Goal: Task Accomplishment & Management: Complete application form

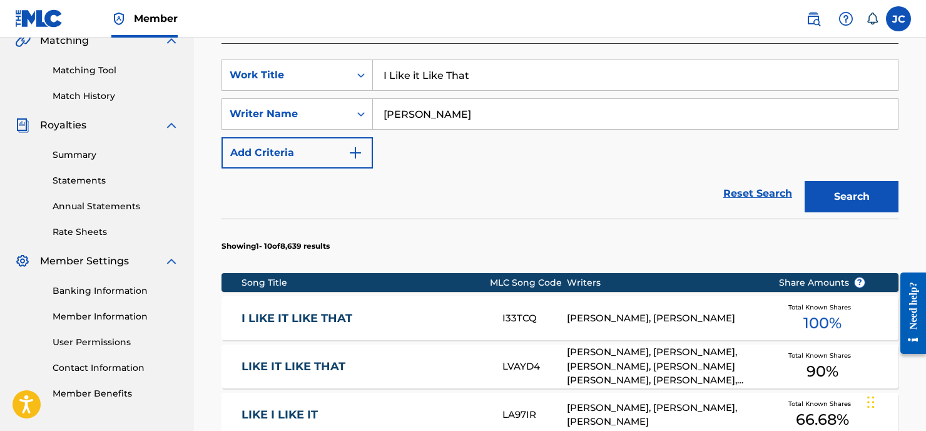
click at [486, 78] on input "I Like it Like That" at bounding box center [635, 75] width 525 height 30
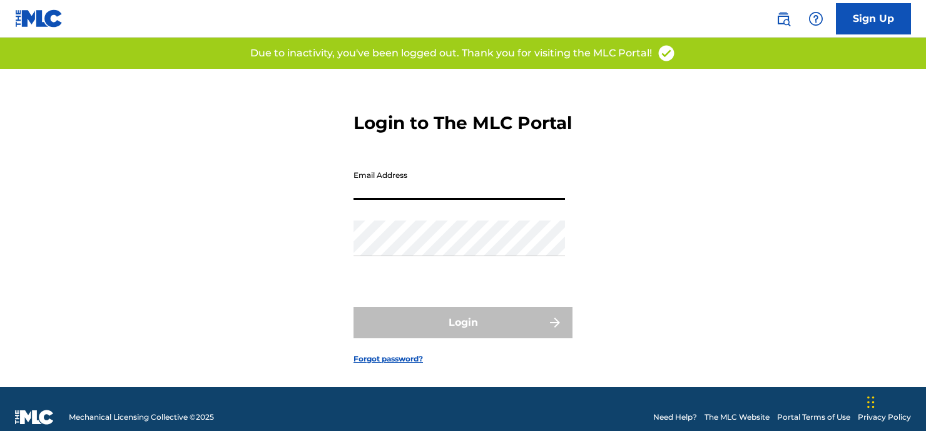
type input "[EMAIL_ADDRESS][DOMAIN_NAME]"
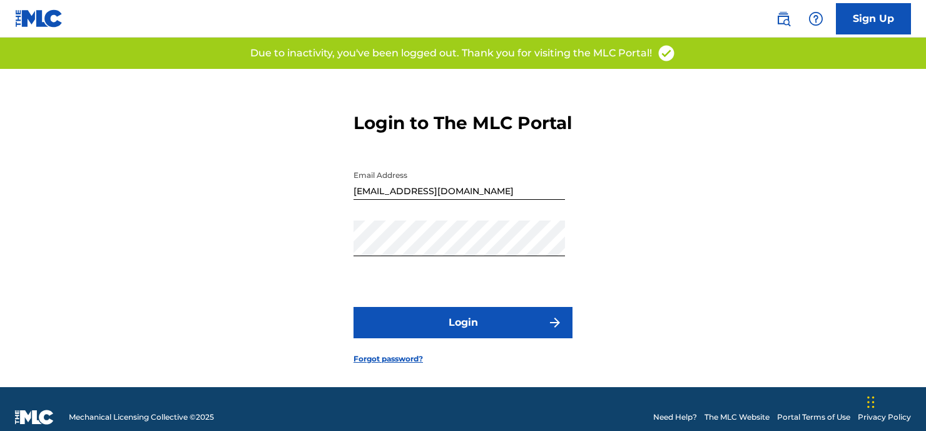
click at [446, 338] on button "Login" at bounding box center [463, 322] width 219 height 31
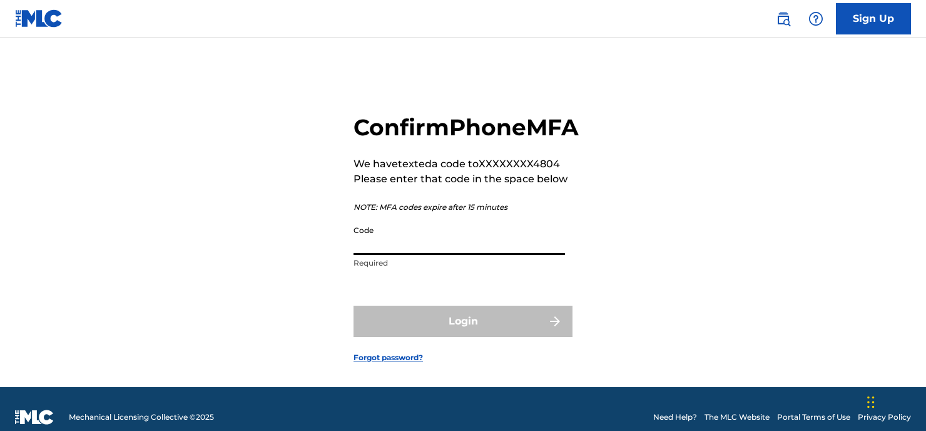
click at [393, 255] on input "Code" at bounding box center [460, 237] width 212 height 36
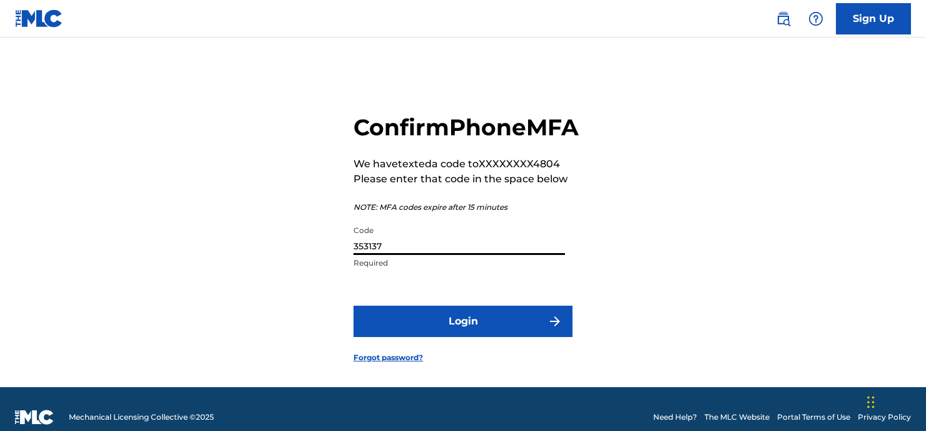
type input "353137"
click at [463, 337] on button "Login" at bounding box center [463, 320] width 219 height 31
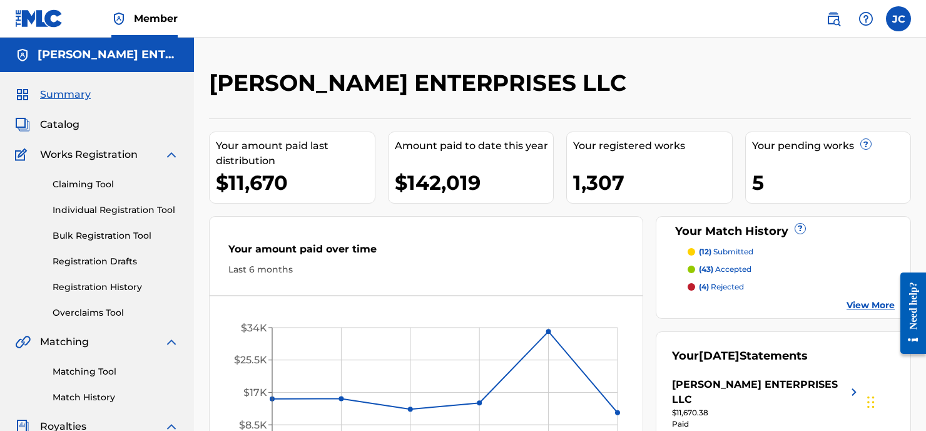
click at [79, 183] on link "Claiming Tool" at bounding box center [116, 184] width 126 height 13
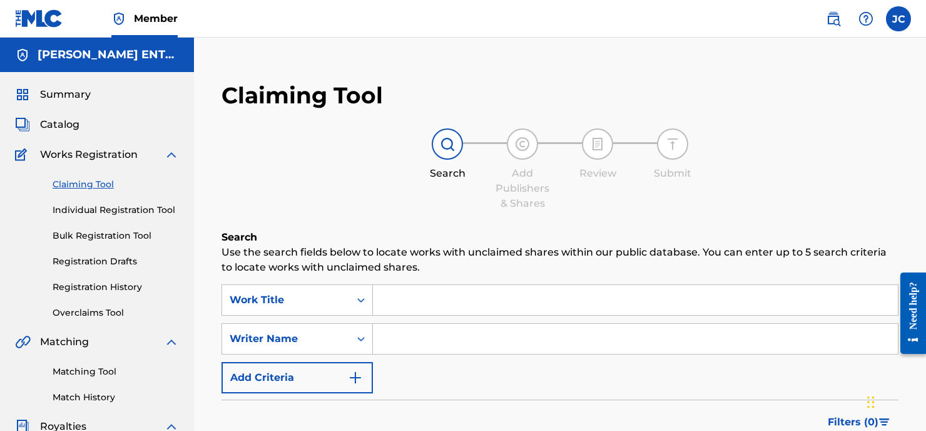
click at [464, 310] on input "Search Form" at bounding box center [635, 300] width 525 height 30
type input "I got roads"
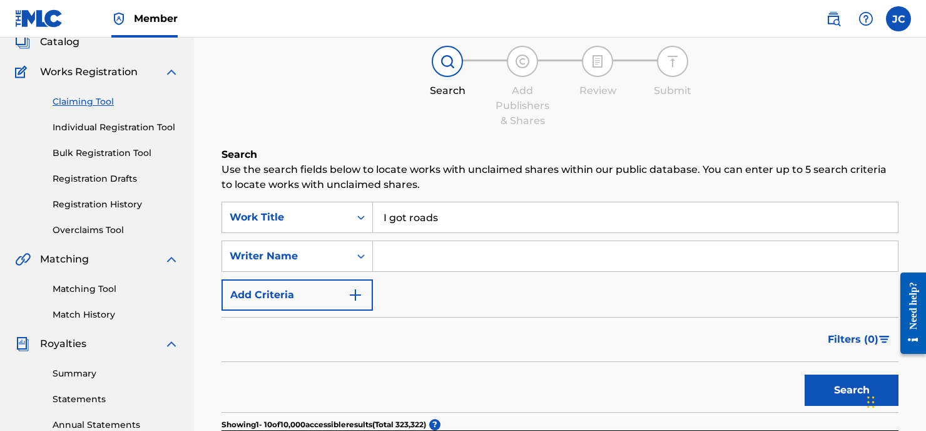
scroll to position [149, 0]
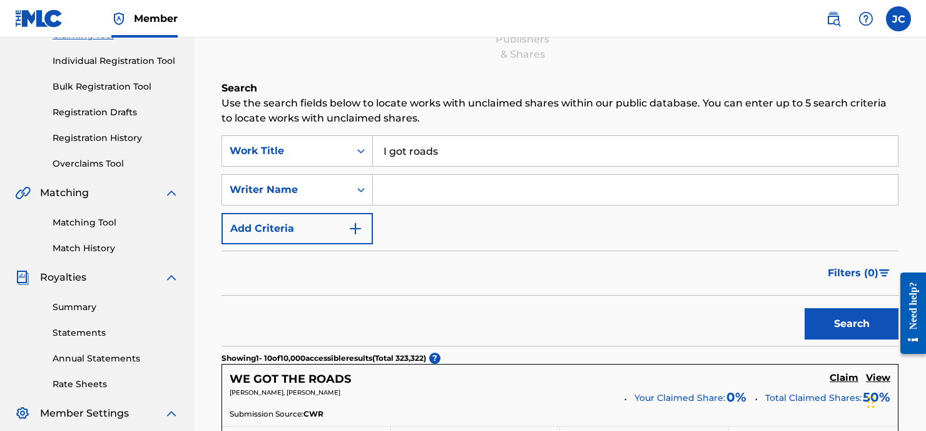
drag, startPoint x: 397, startPoint y: 191, endPoint x: 410, endPoint y: 180, distance: 18.2
click at [397, 191] on input "Search Form" at bounding box center [635, 190] width 525 height 30
type input "[PERSON_NAME]"
click at [852, 324] on button "Search" at bounding box center [852, 323] width 94 height 31
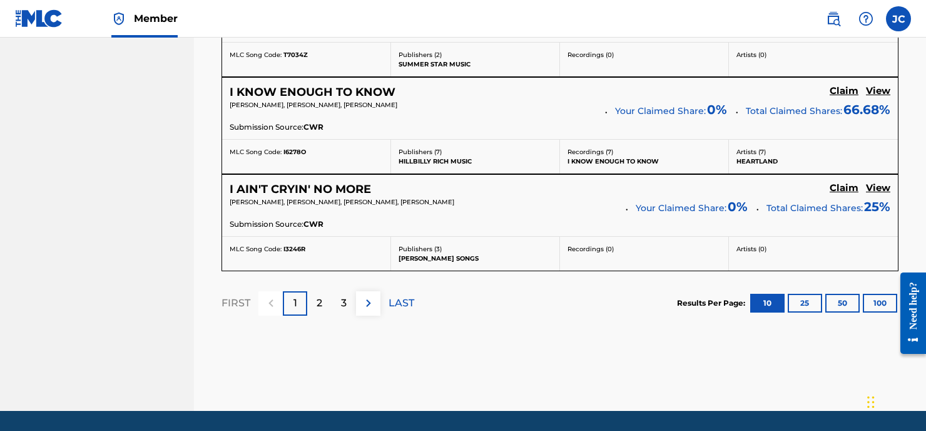
scroll to position [1180, 0]
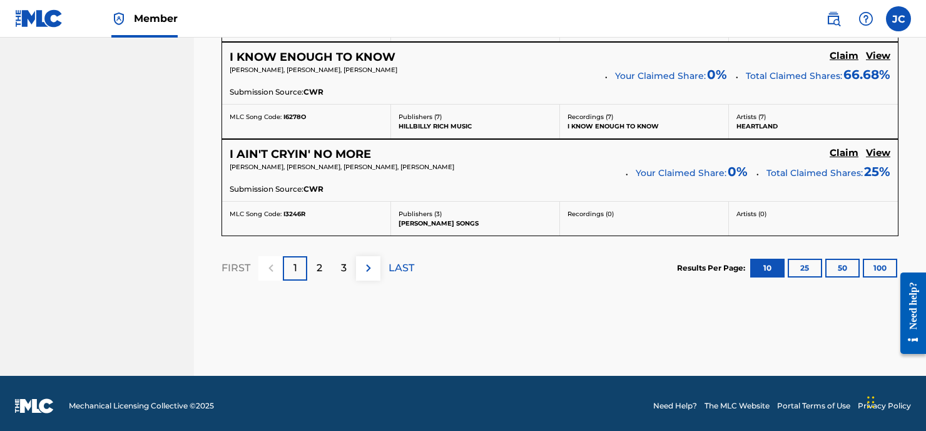
click at [325, 267] on div "2" at bounding box center [319, 268] width 24 height 24
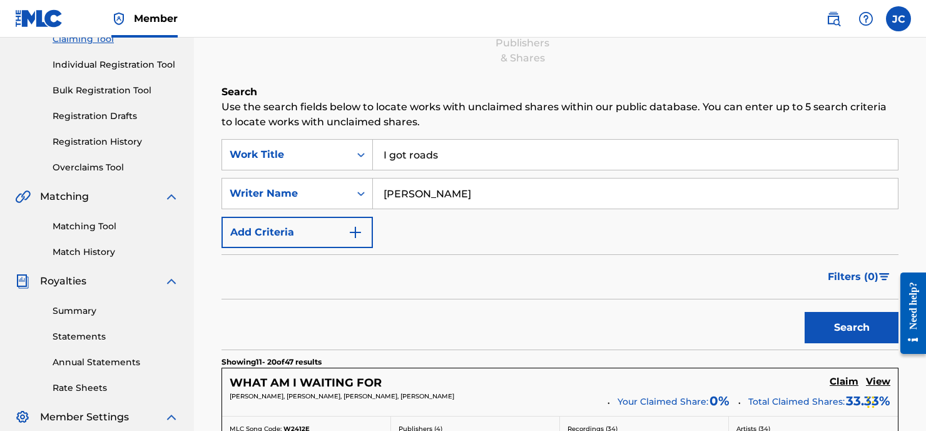
scroll to position [0, 0]
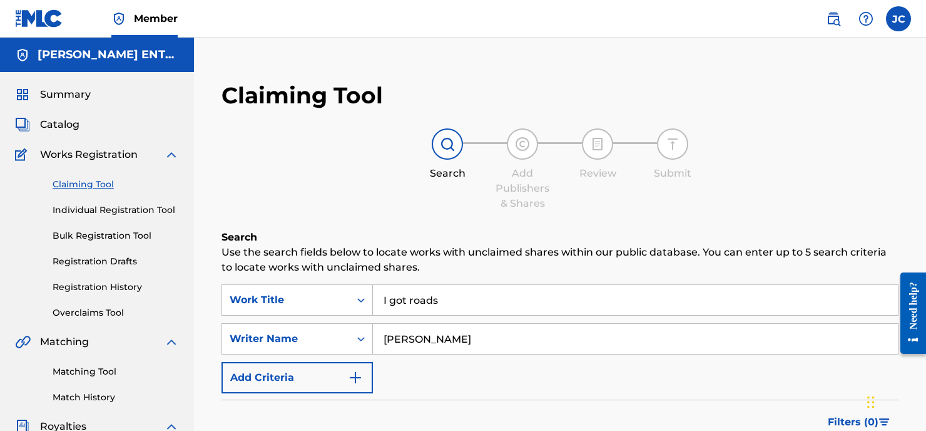
click at [115, 213] on link "Individual Registration Tool" at bounding box center [116, 209] width 126 height 13
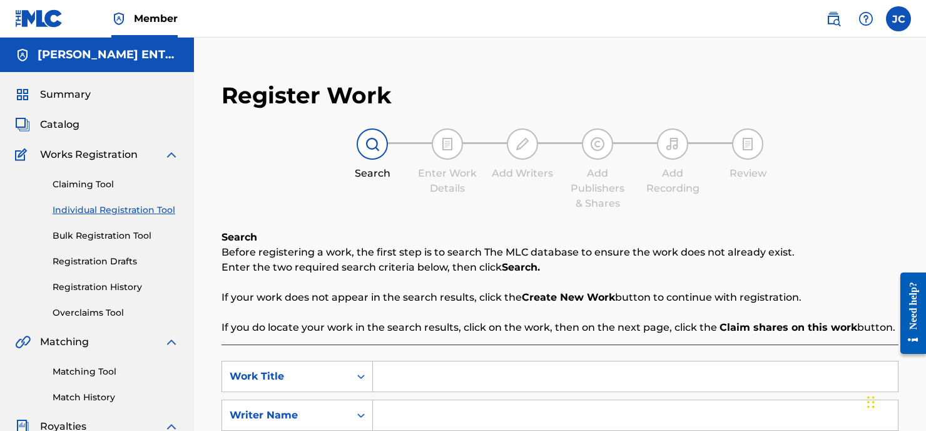
click at [412, 378] on input "Search Form" at bounding box center [635, 376] width 525 height 30
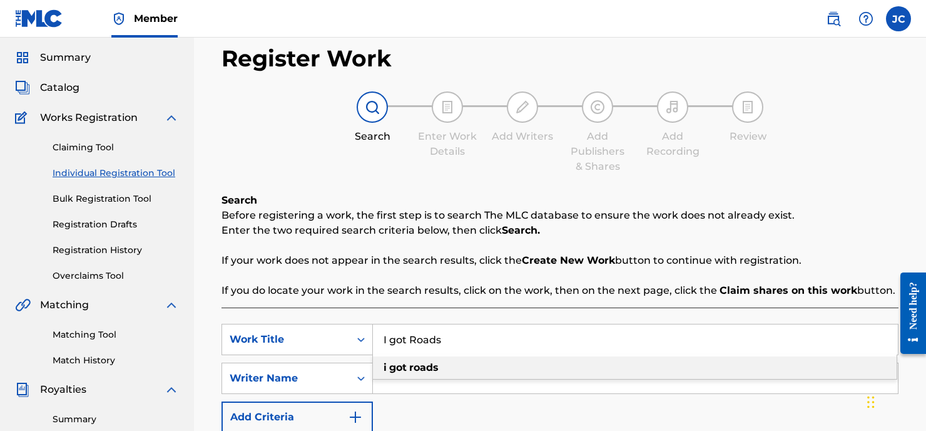
scroll to position [141, 0]
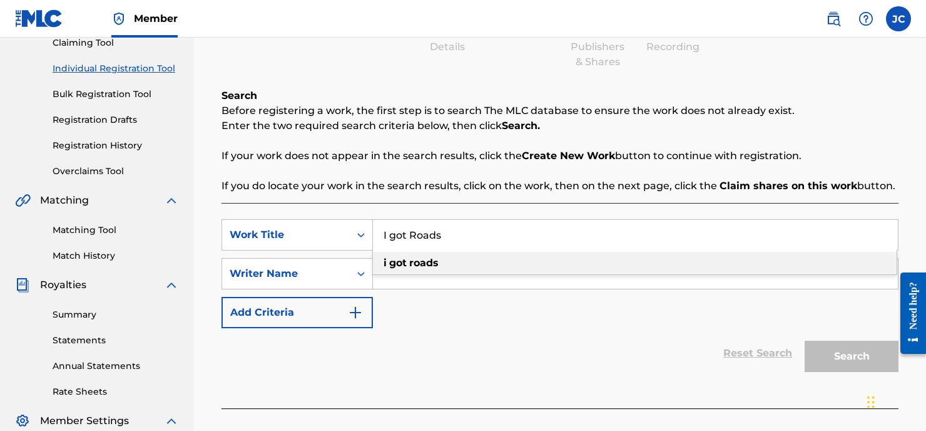
click at [410, 261] on strong "roads" at bounding box center [423, 263] width 29 height 12
type input "i got roads"
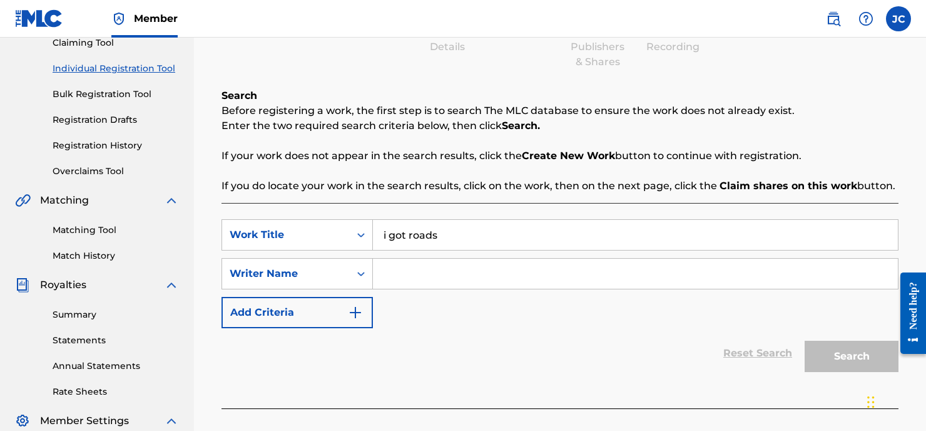
click at [407, 275] on input "Search Form" at bounding box center [635, 273] width 525 height 30
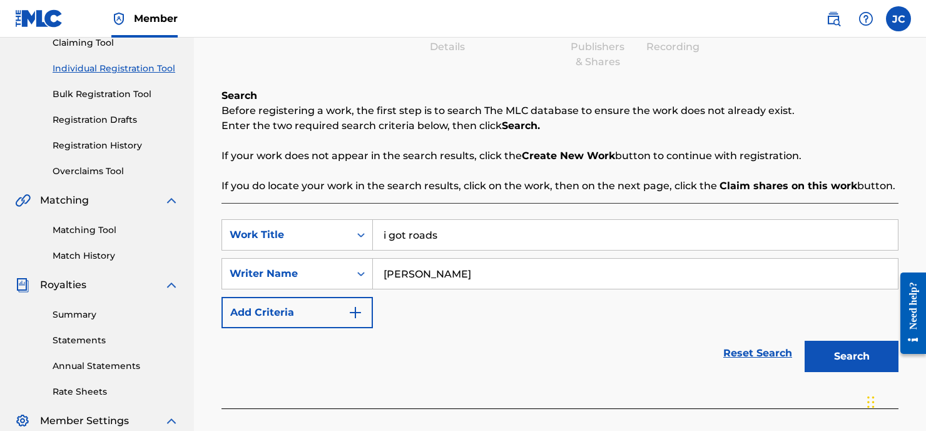
type input "[PERSON_NAME]"
click at [852, 356] on button "Search" at bounding box center [852, 355] width 94 height 31
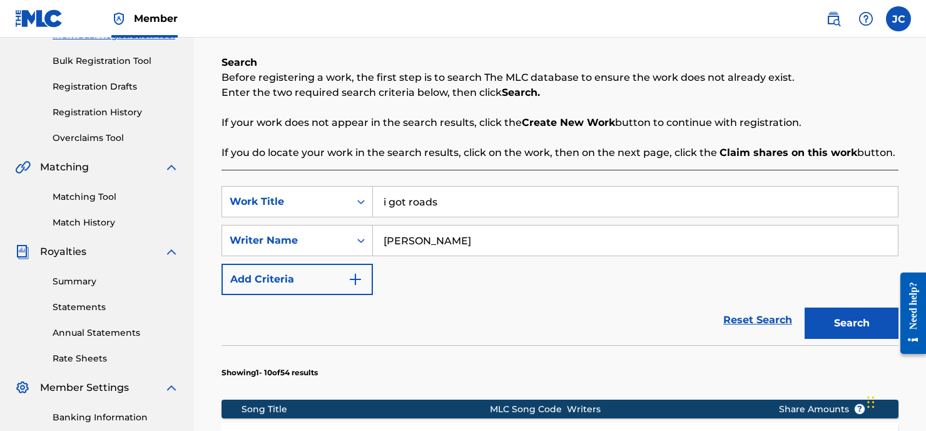
scroll to position [238, 0]
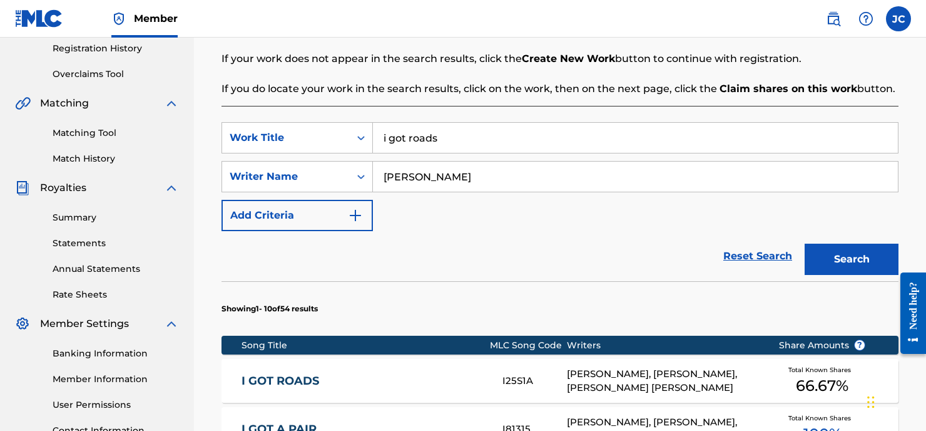
click at [622, 383] on div "[PERSON_NAME], [PERSON_NAME], [PERSON_NAME] [PERSON_NAME]" at bounding box center [663, 381] width 193 height 28
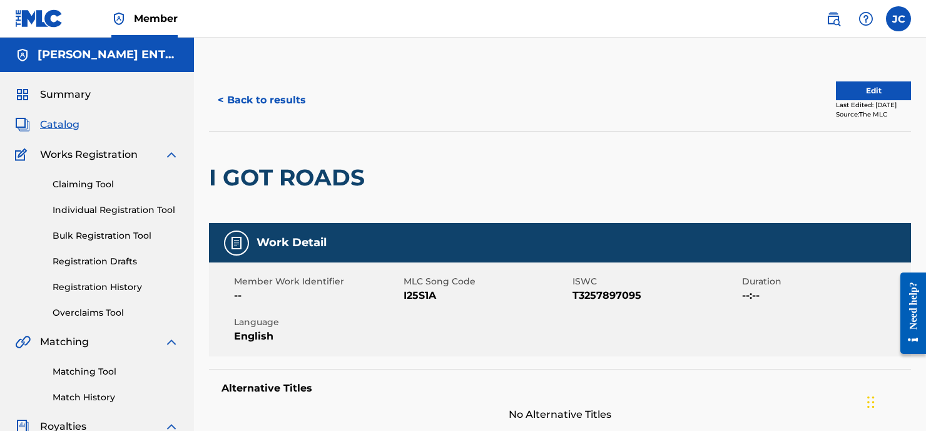
click at [228, 98] on button "< Back to results" at bounding box center [262, 99] width 106 height 31
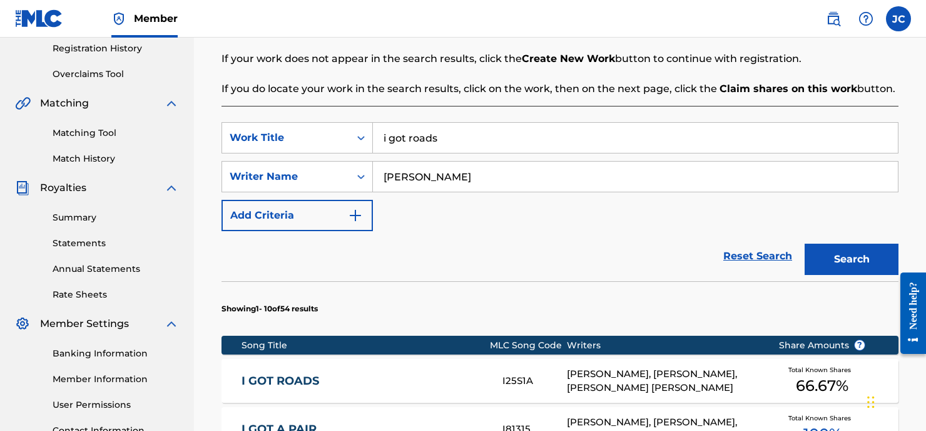
click at [489, 138] on input "i got roads" at bounding box center [635, 138] width 525 height 30
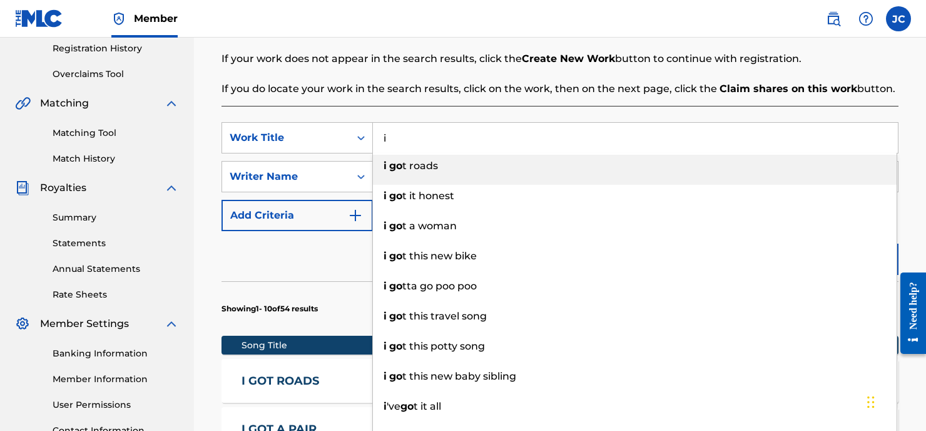
type input "i"
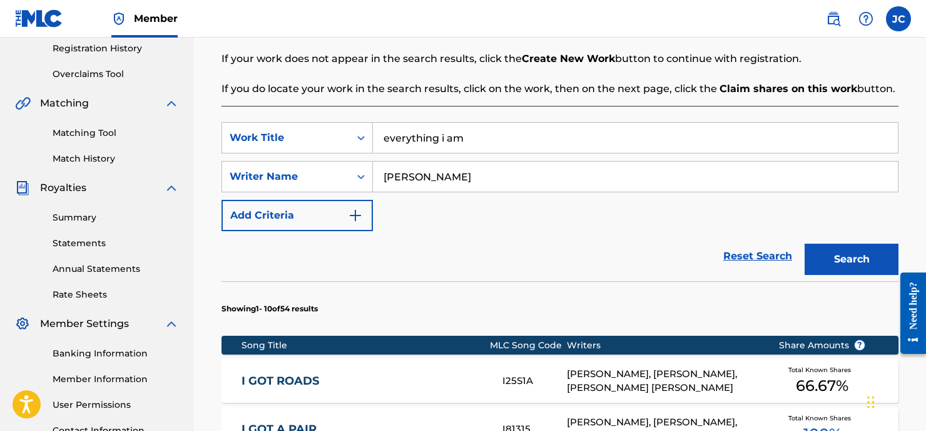
click at [856, 267] on button "Search" at bounding box center [852, 258] width 94 height 31
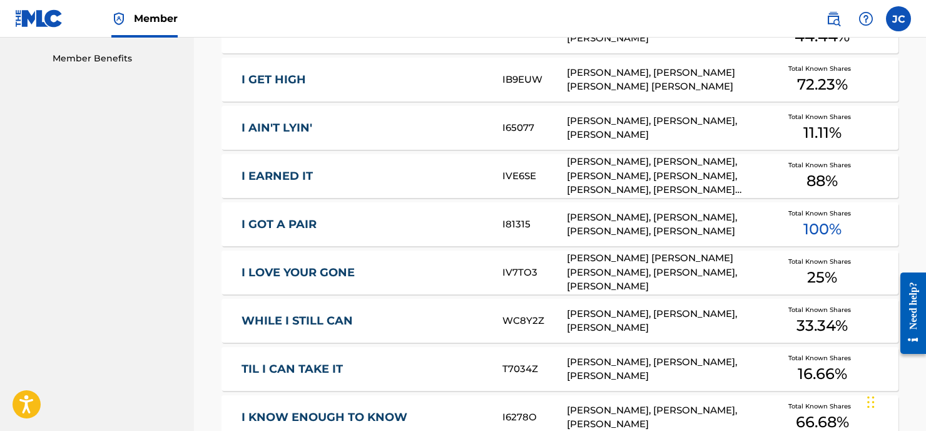
scroll to position [0, 0]
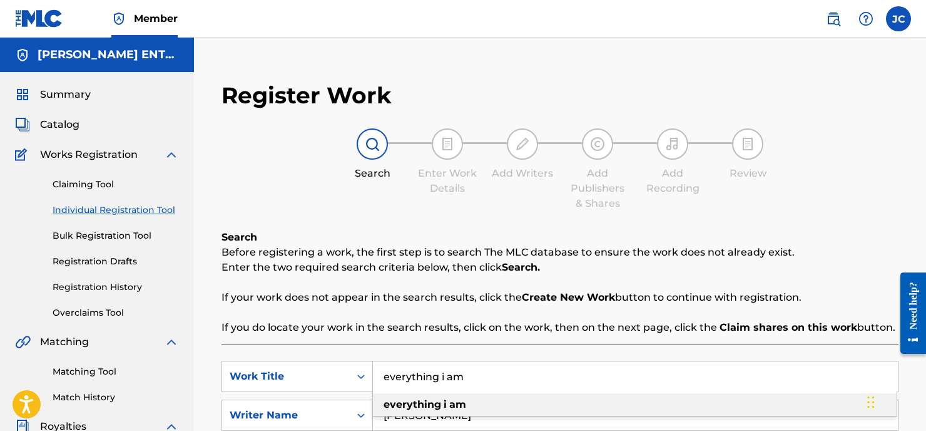
drag, startPoint x: 484, startPoint y: 379, endPoint x: 330, endPoint y: 303, distance: 172.1
click at [484, 379] on input "everything i am" at bounding box center [635, 376] width 525 height 30
drag, startPoint x: 451, startPoint y: 375, endPoint x: 488, endPoint y: 399, distance: 43.9
click at [488, 391] on div "everything everything i am everything changes timing is everything you're every…" at bounding box center [635, 376] width 525 height 30
click at [480, 405] on div "everything i am" at bounding box center [635, 404] width 524 height 23
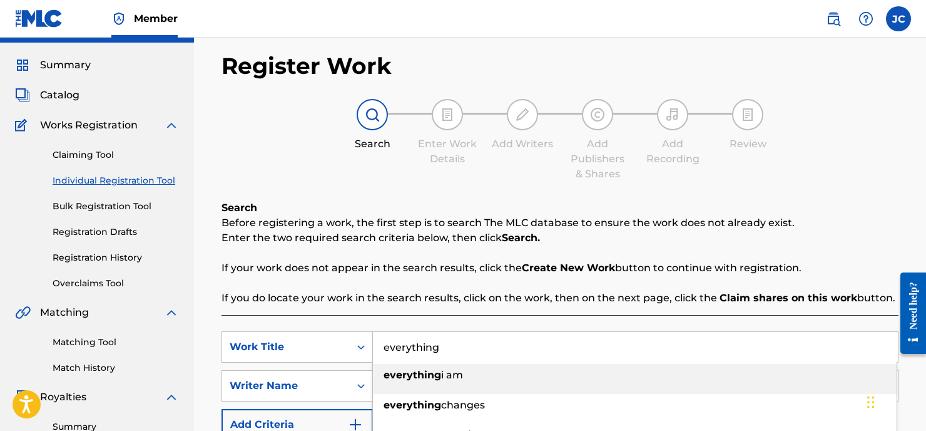
scroll to position [235, 0]
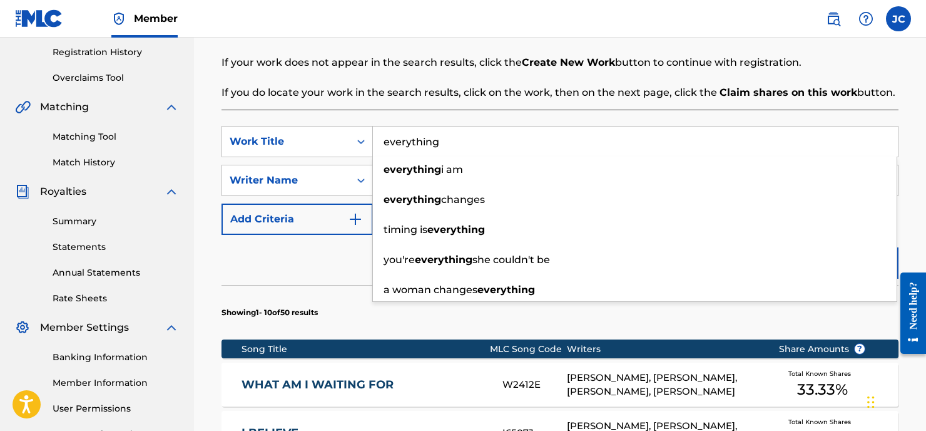
type input "everything"
click at [316, 258] on div "Reset Search Search" at bounding box center [560, 260] width 677 height 50
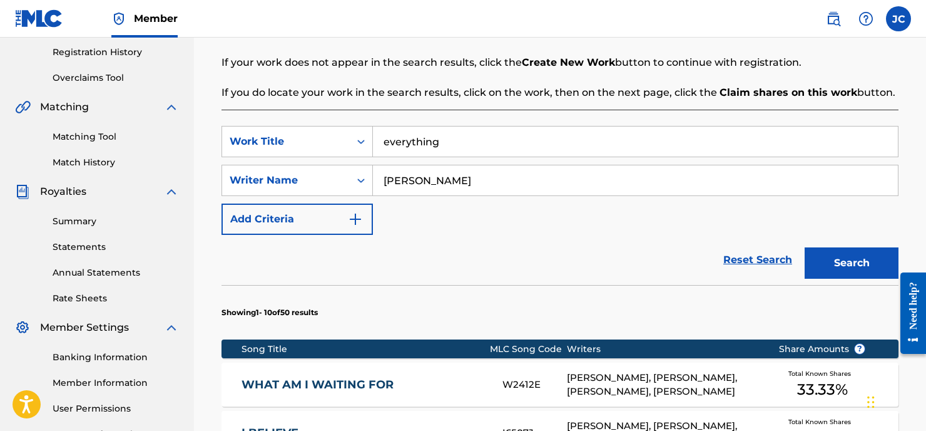
click at [852, 265] on button "Search" at bounding box center [852, 262] width 94 height 31
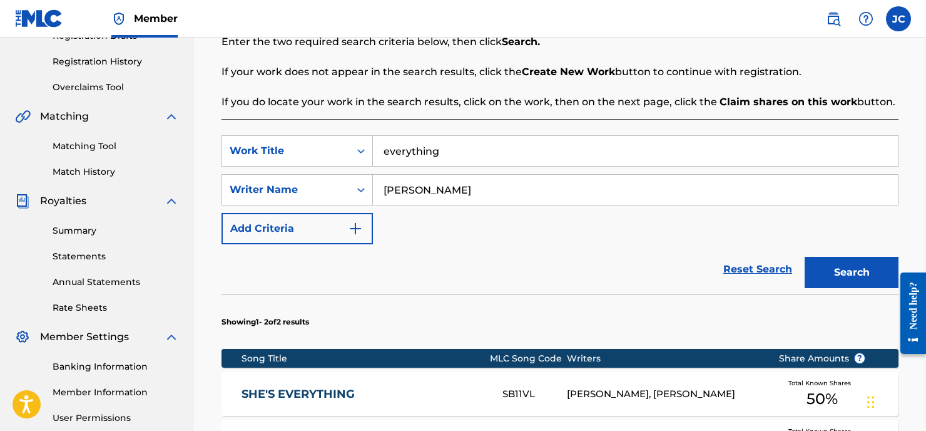
scroll to position [159, 0]
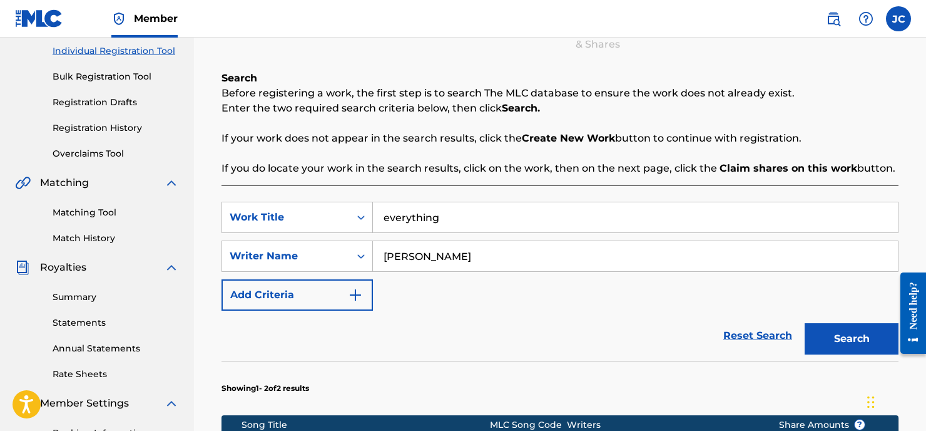
click at [128, 56] on link "Individual Registration Tool" at bounding box center [116, 50] width 126 height 13
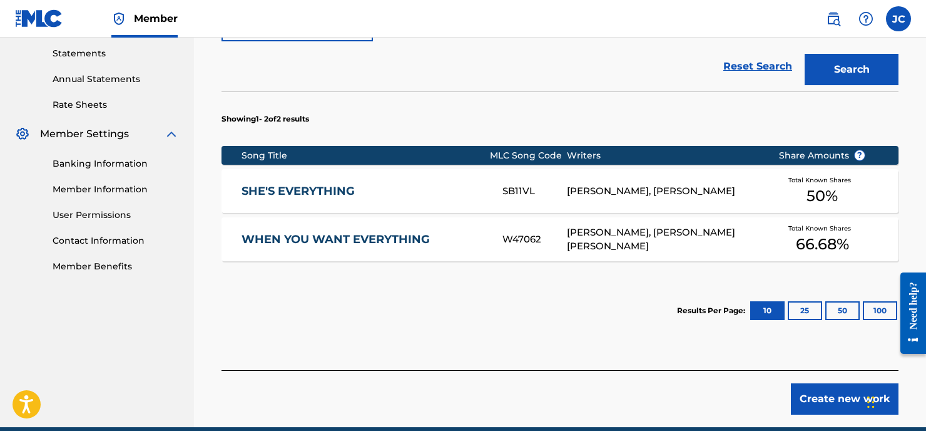
scroll to position [484, 0]
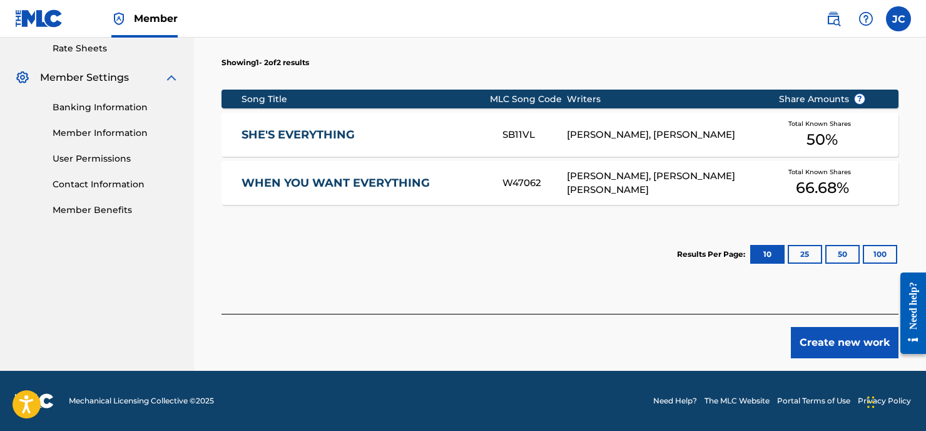
click at [825, 348] on button "Create new work" at bounding box center [845, 342] width 108 height 31
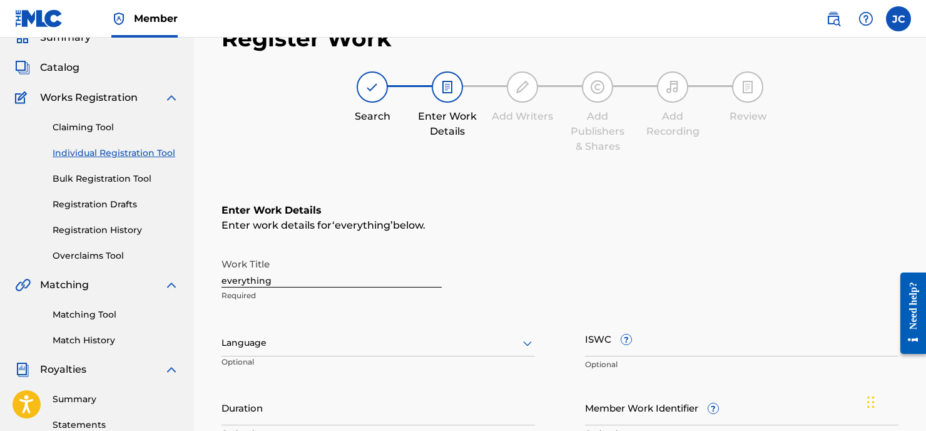
scroll to position [59, 0]
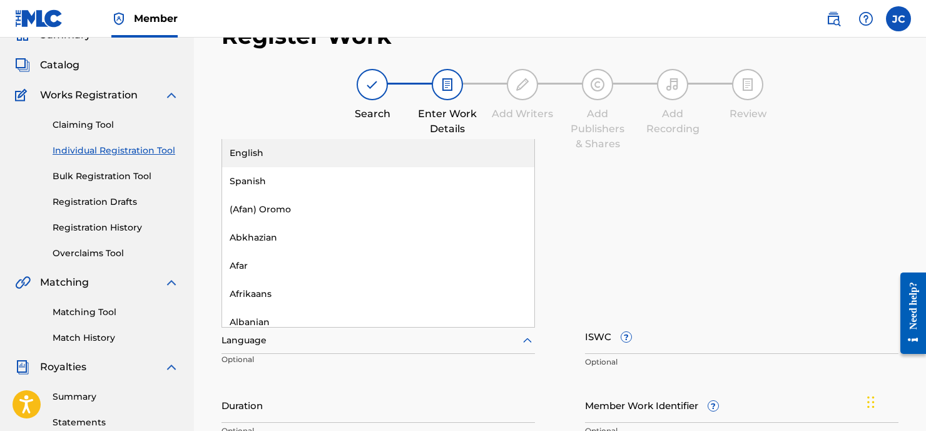
click at [258, 344] on div at bounding box center [379, 340] width 314 height 16
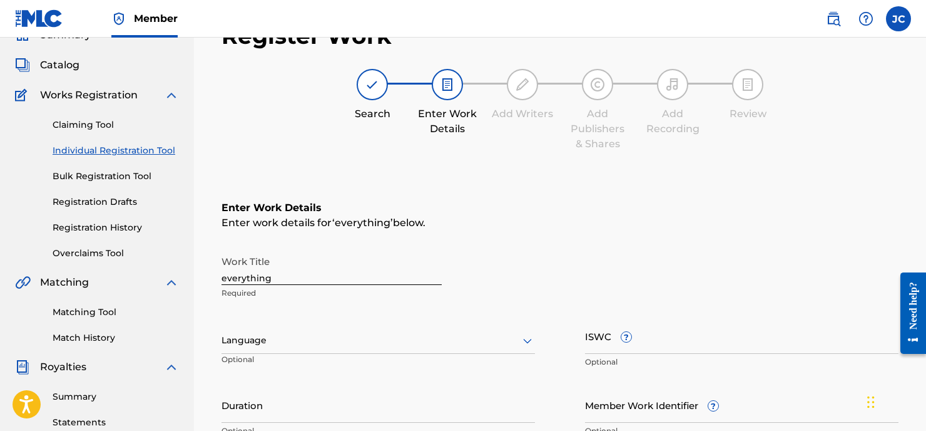
drag, startPoint x: 603, startPoint y: 226, endPoint x: 585, endPoint y: 218, distance: 19.9
click at [604, 225] on div "Enter work details for ‘ everything ’ below." at bounding box center [560, 222] width 677 height 15
click at [298, 275] on input "everything" at bounding box center [332, 267] width 220 height 36
type input "e"
type input "Everything"
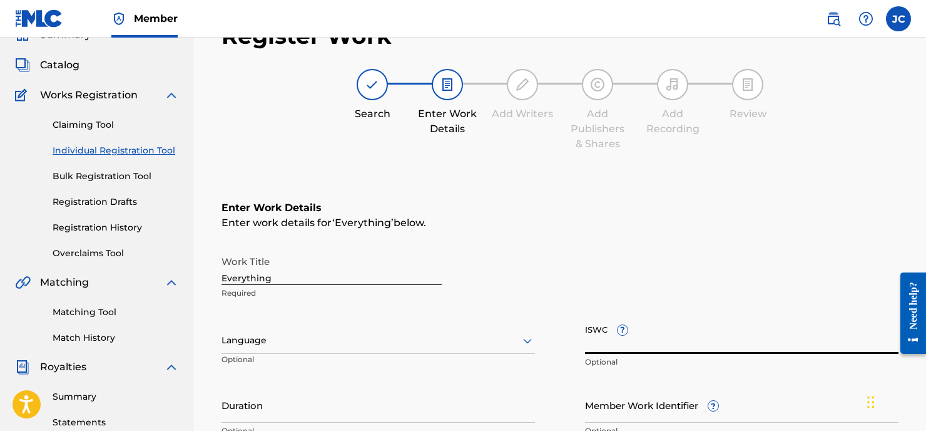
click at [252, 348] on div "Language" at bounding box center [379, 340] width 314 height 26
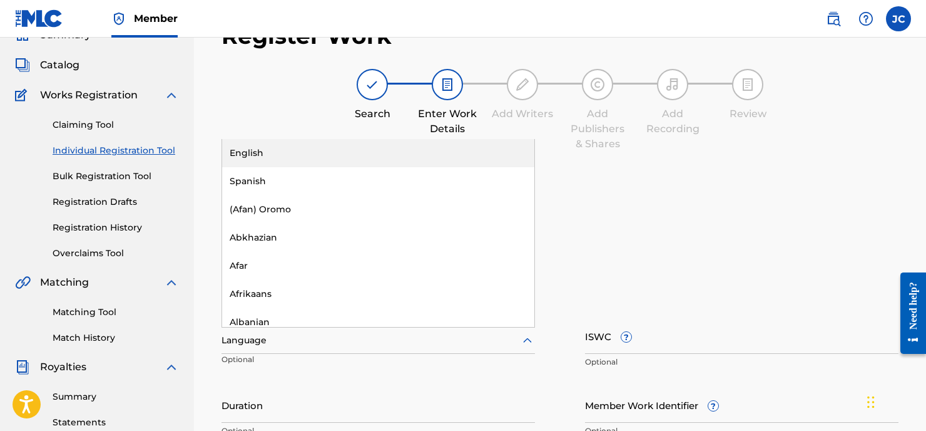
click at [261, 156] on div "English" at bounding box center [378, 153] width 312 height 28
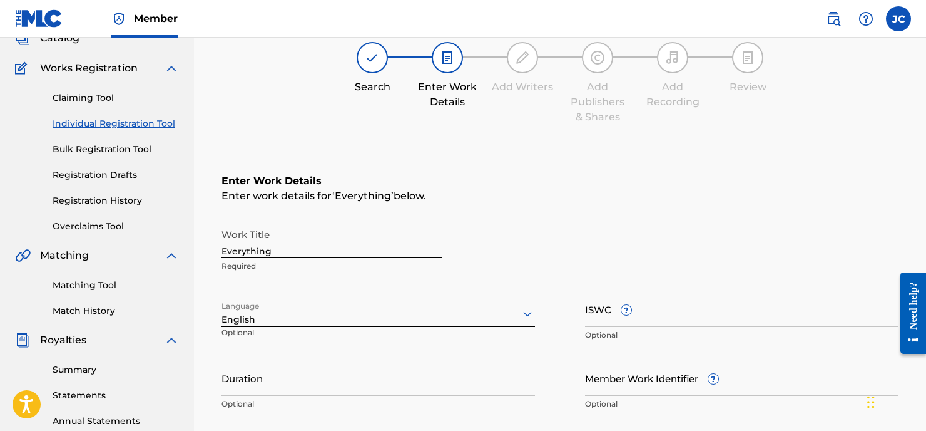
scroll to position [115, 0]
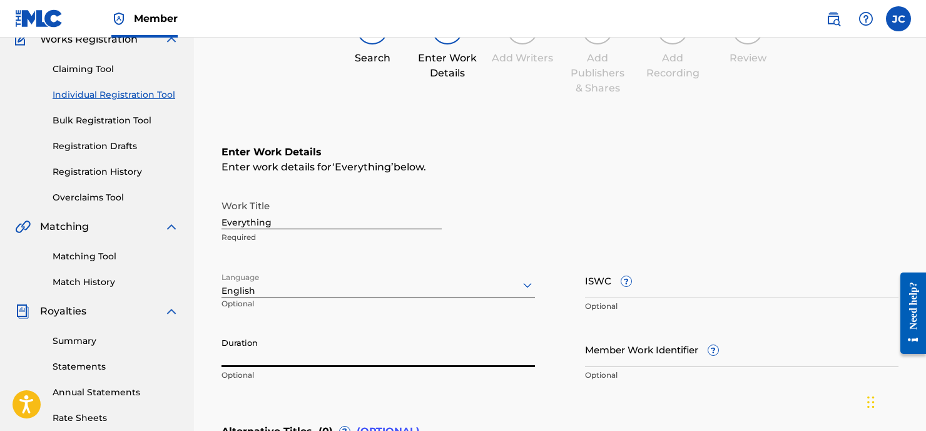
click at [292, 353] on input "Duration" at bounding box center [379, 349] width 314 height 36
type input "03:46"
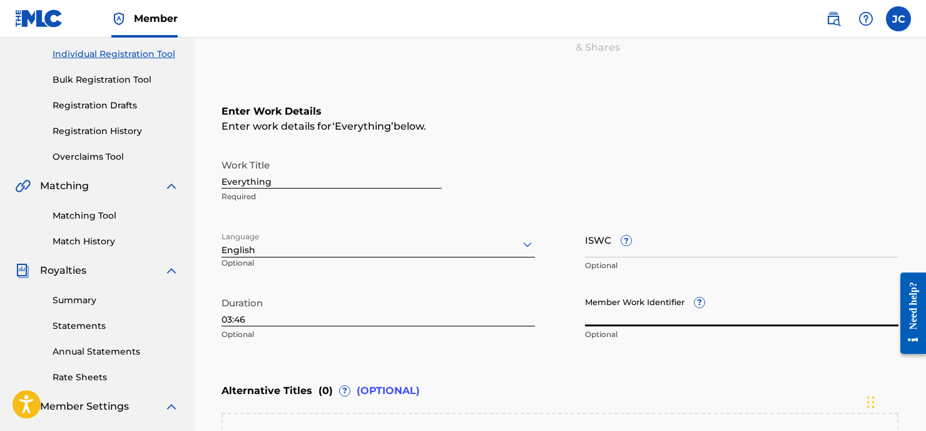
scroll to position [379, 0]
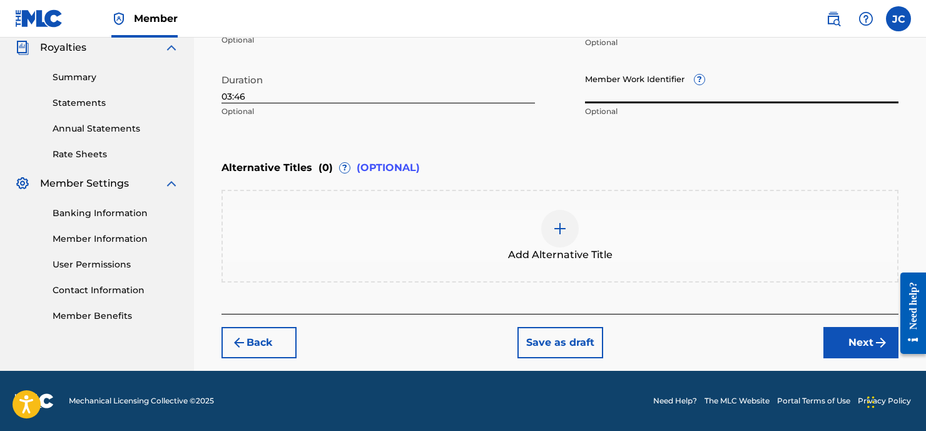
click at [870, 345] on button "Next" at bounding box center [860, 342] width 75 height 31
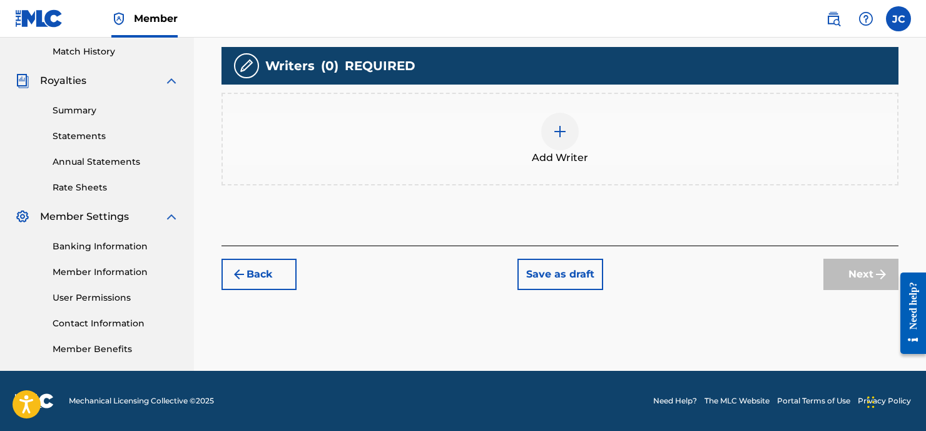
click at [564, 130] on img at bounding box center [560, 131] width 15 height 15
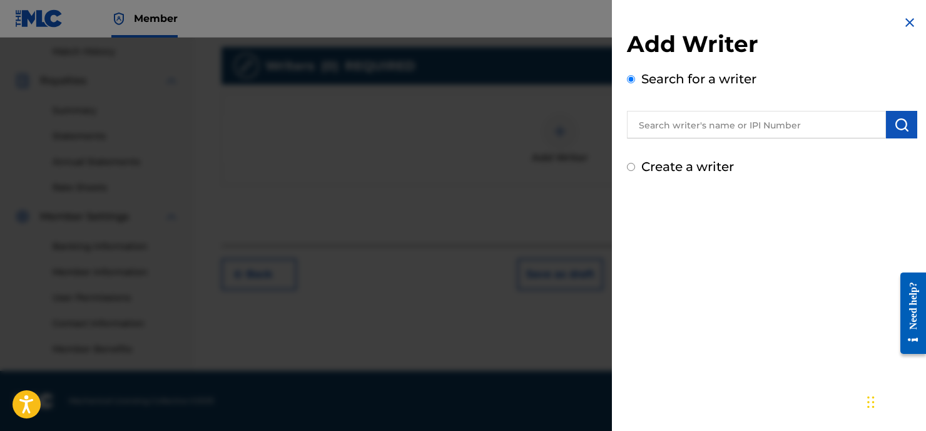
click at [658, 124] on input "text" at bounding box center [756, 125] width 259 height 28
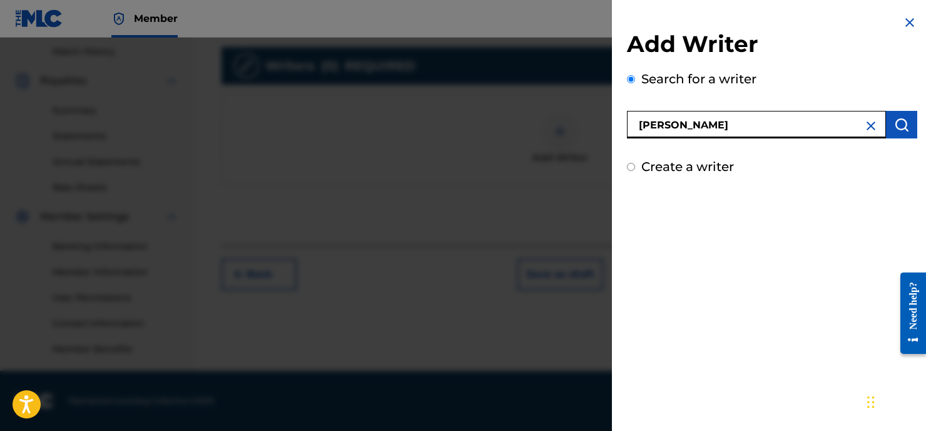
type input "[PERSON_NAME]"
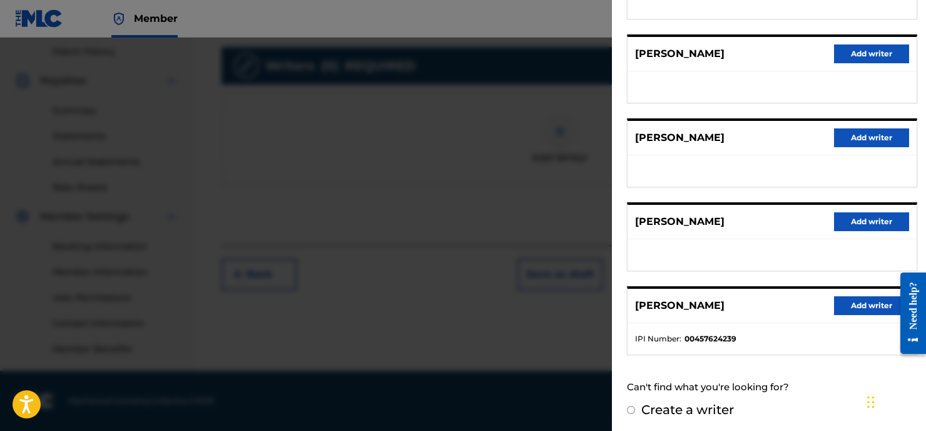
scroll to position [221, 0]
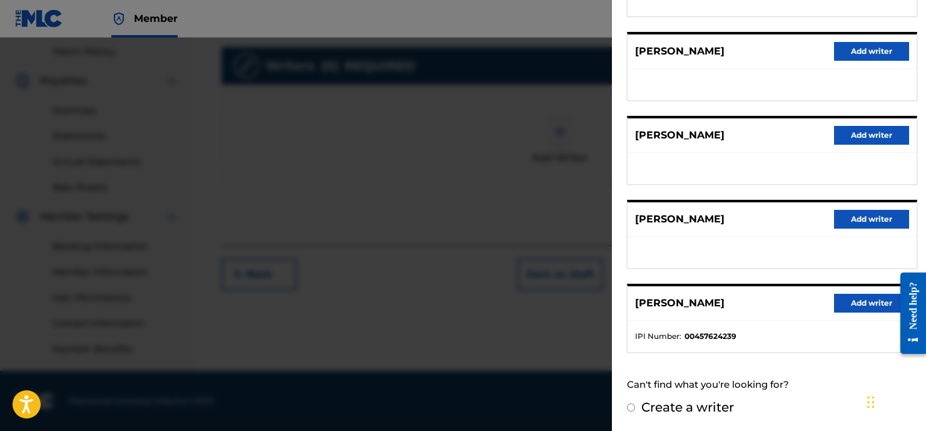
drag, startPoint x: 870, startPoint y: 300, endPoint x: 832, endPoint y: 292, distance: 38.4
click at [870, 300] on button "Add writer" at bounding box center [871, 302] width 75 height 19
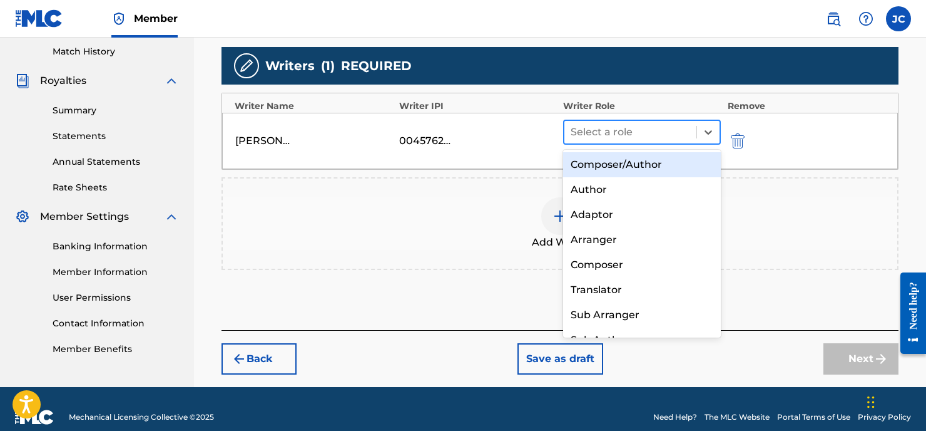
click at [609, 135] on div at bounding box center [631, 132] width 120 height 18
click at [593, 166] on div "Composer/Author" at bounding box center [642, 164] width 158 height 25
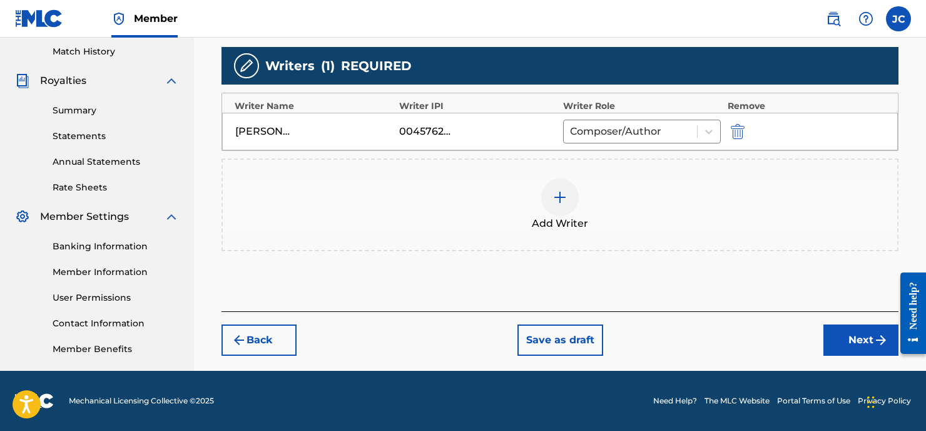
click at [566, 203] on img at bounding box center [560, 197] width 15 height 15
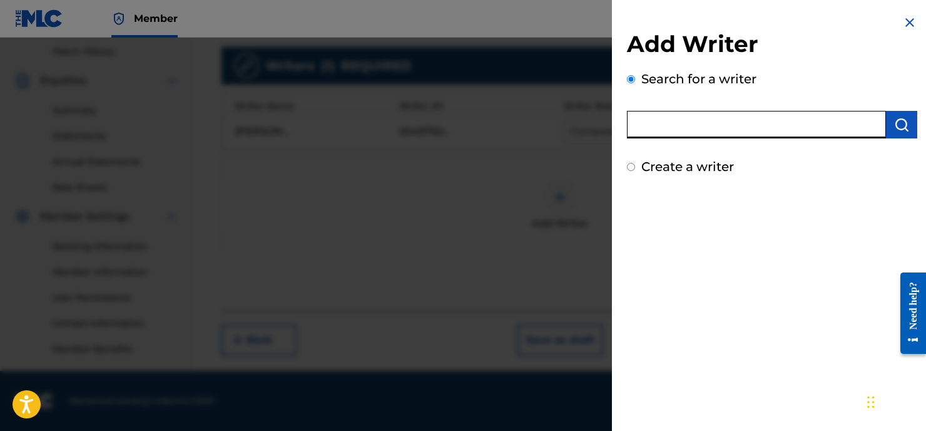
click at [686, 123] on input "text" at bounding box center [756, 125] width 259 height 28
type input "[PERSON_NAME]"
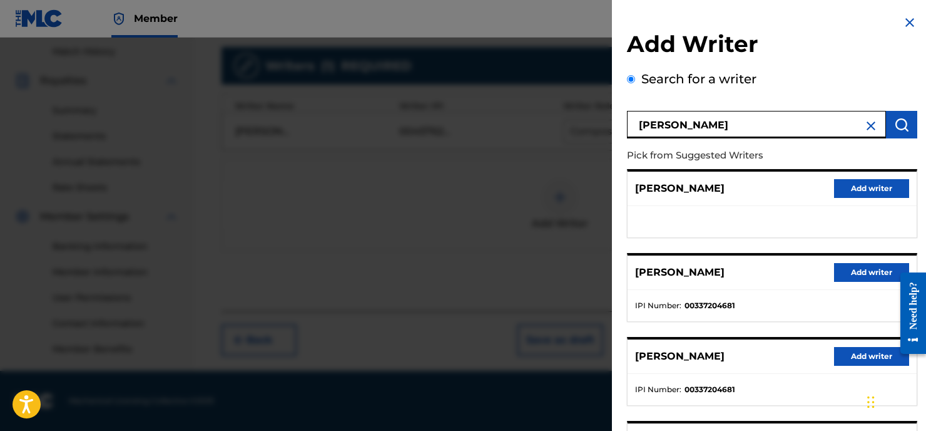
click at [855, 185] on button "Add writer" at bounding box center [871, 188] width 75 height 19
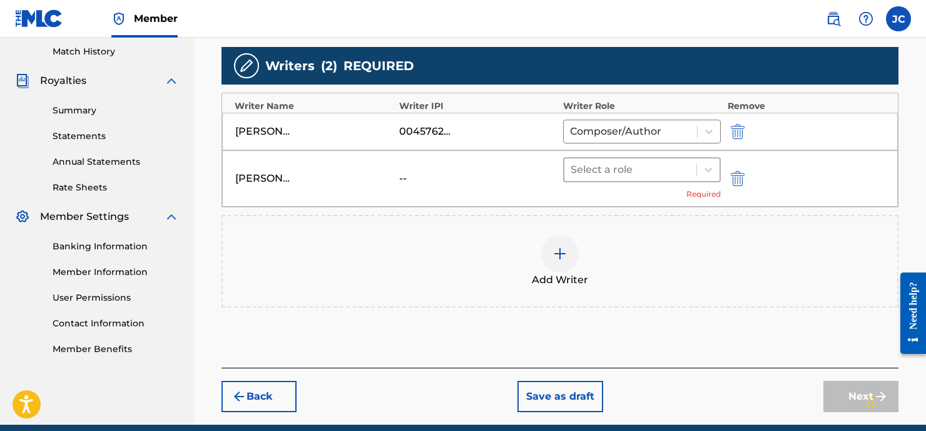
click at [586, 165] on div at bounding box center [631, 170] width 120 height 18
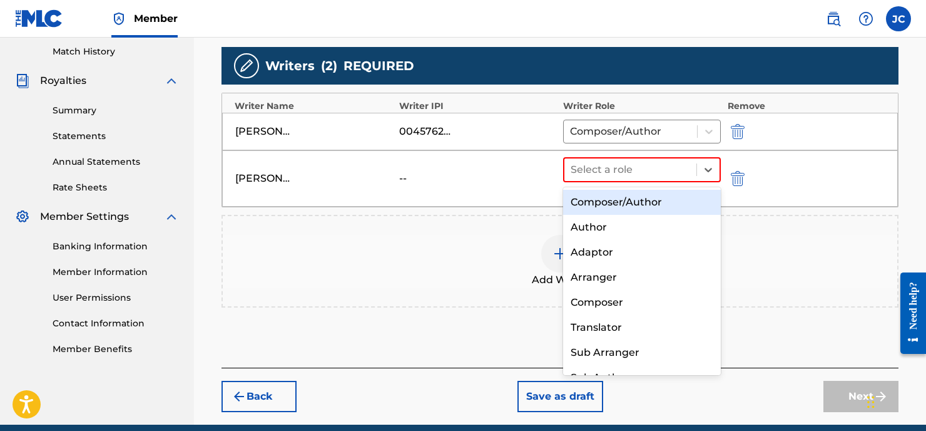
click at [588, 198] on div "Composer/Author" at bounding box center [642, 202] width 158 height 25
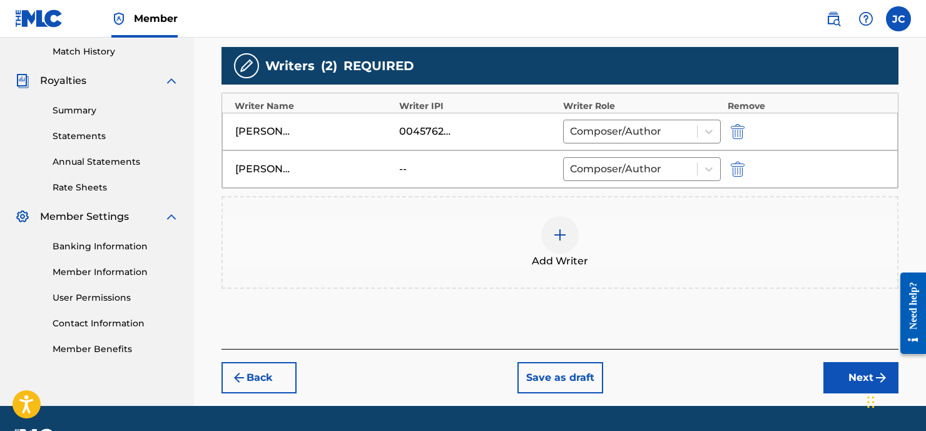
click at [840, 381] on button "Next" at bounding box center [860, 377] width 75 height 31
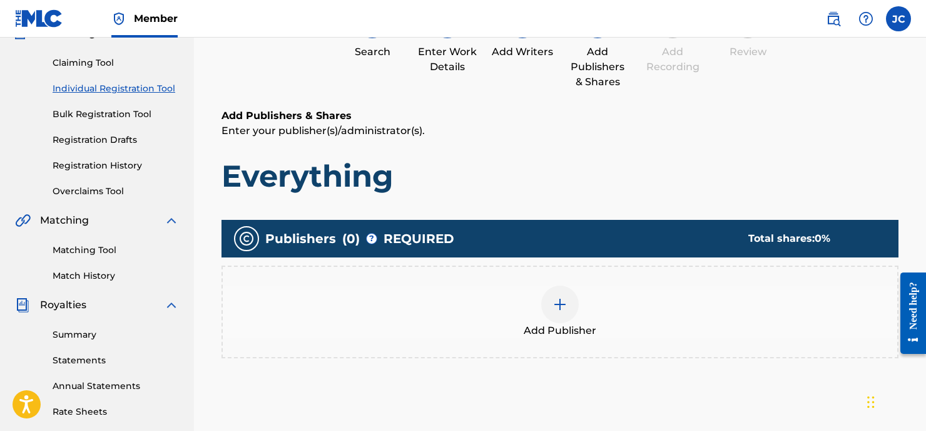
scroll to position [56, 0]
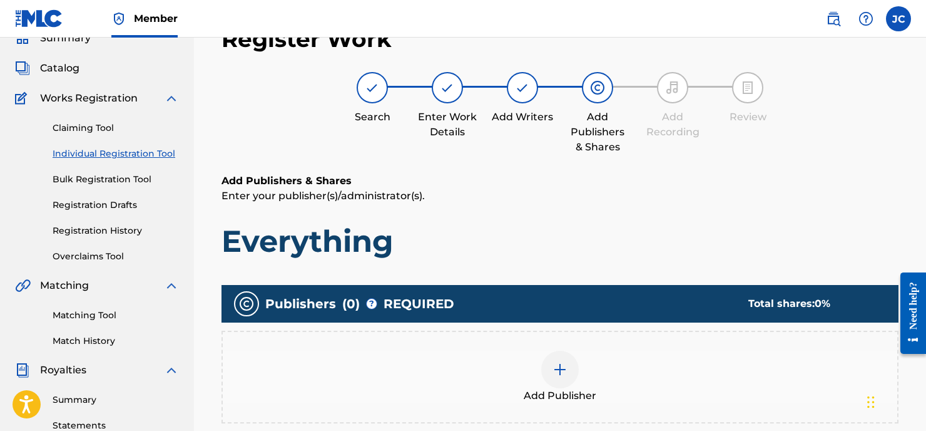
click at [551, 370] on div at bounding box center [560, 369] width 38 height 38
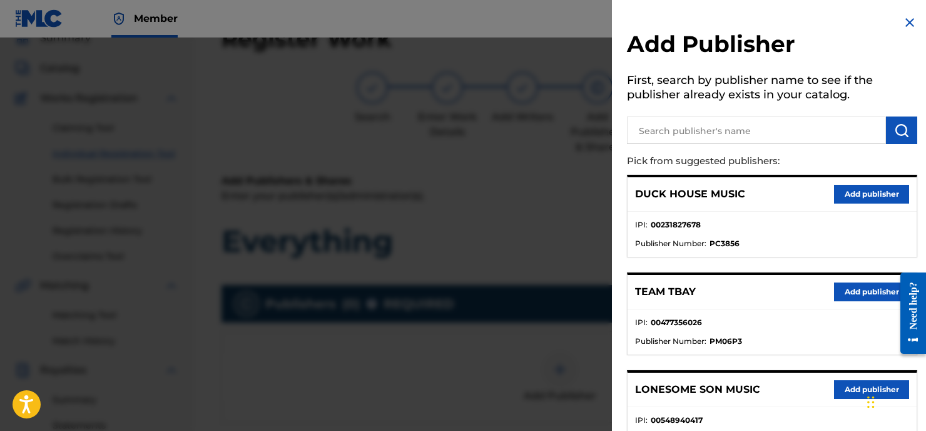
click at [658, 129] on input "text" at bounding box center [756, 130] width 259 height 28
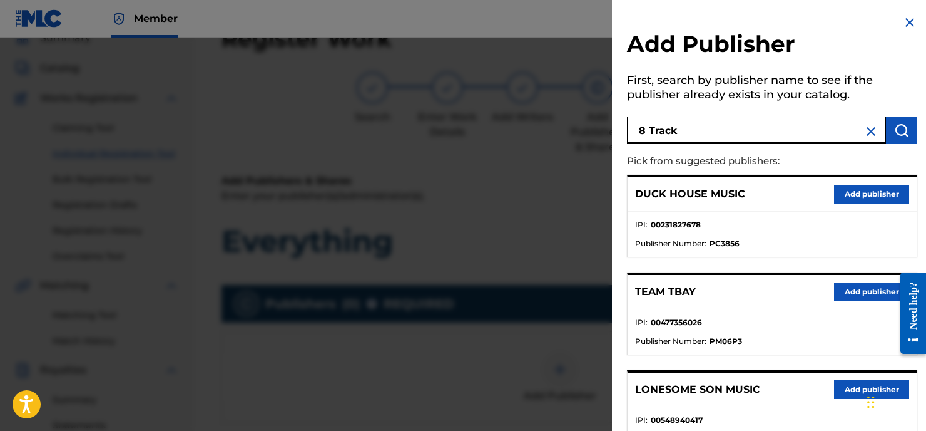
type input "8 Track"
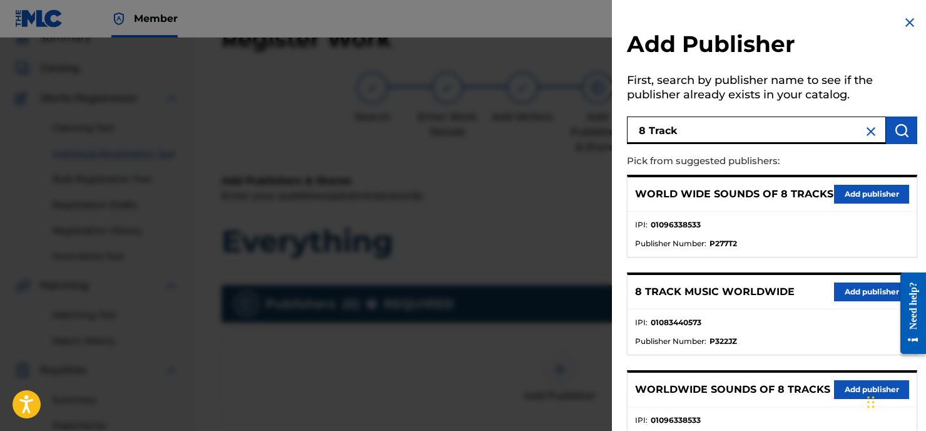
click at [877, 291] on button "Add publisher" at bounding box center [871, 291] width 75 height 19
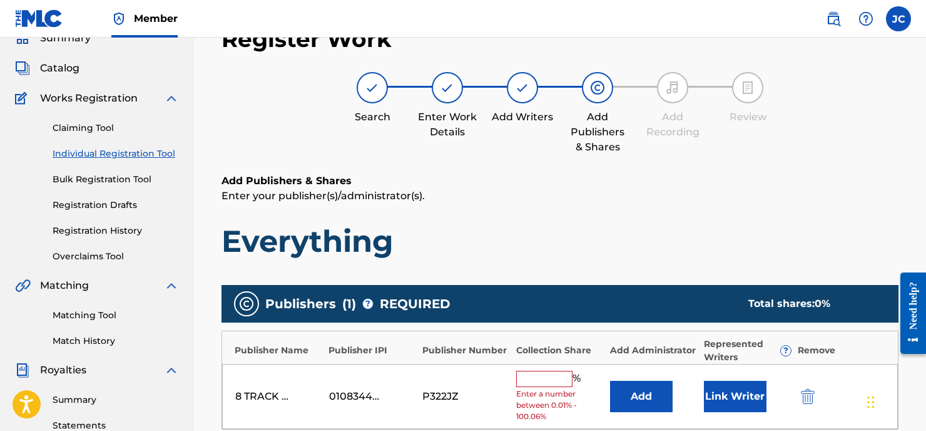
click at [530, 377] on input "text" at bounding box center [544, 378] width 56 height 16
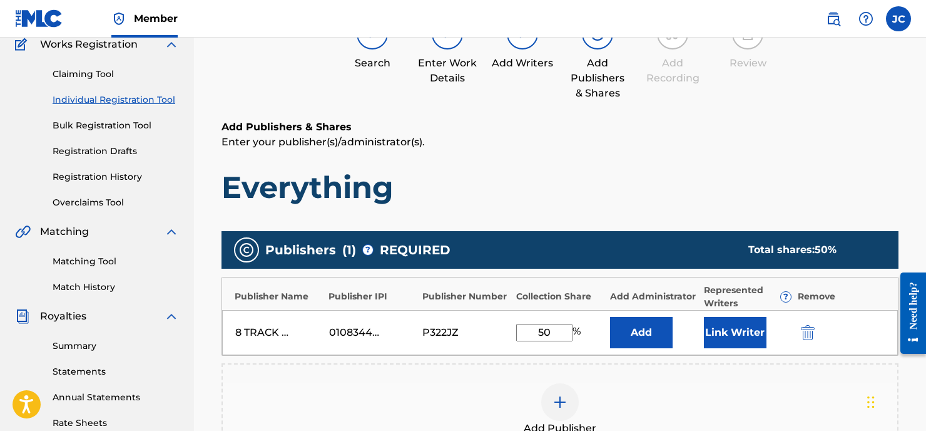
scroll to position [156, 0]
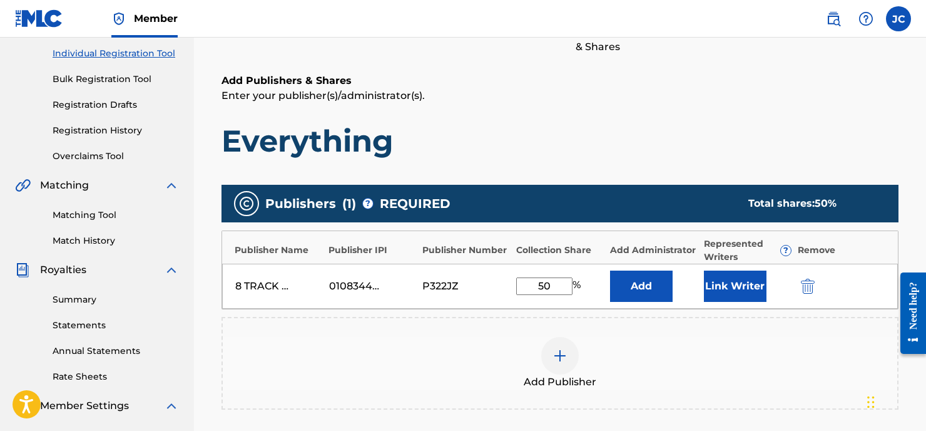
type input "50"
click at [637, 289] on button "Add" at bounding box center [641, 285] width 63 height 31
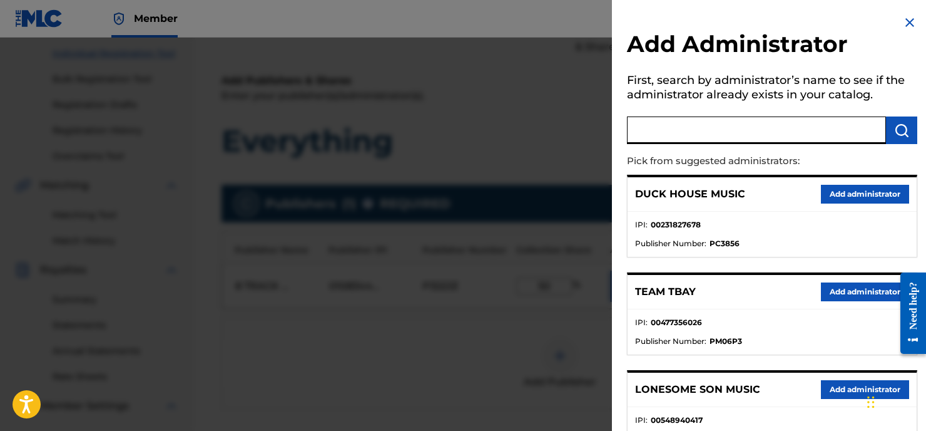
click at [655, 125] on input "text" at bounding box center [756, 130] width 259 height 28
type input "[PERSON_NAME]"
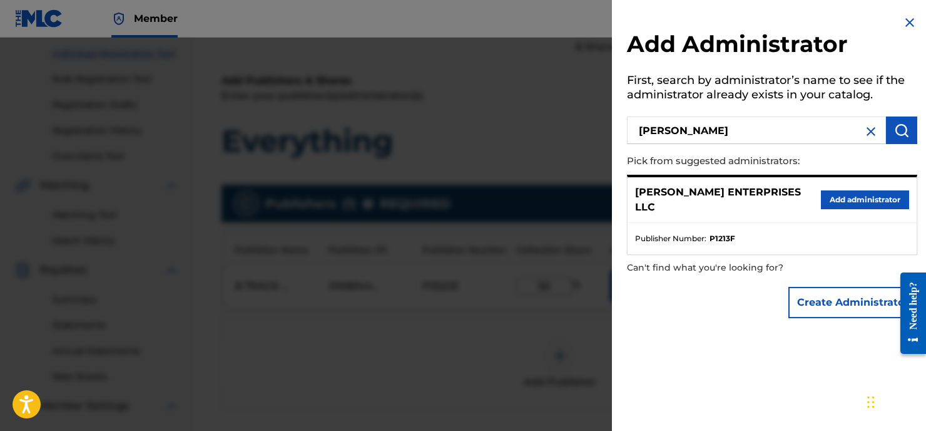
click at [867, 190] on button "Add administrator" at bounding box center [865, 199] width 88 height 19
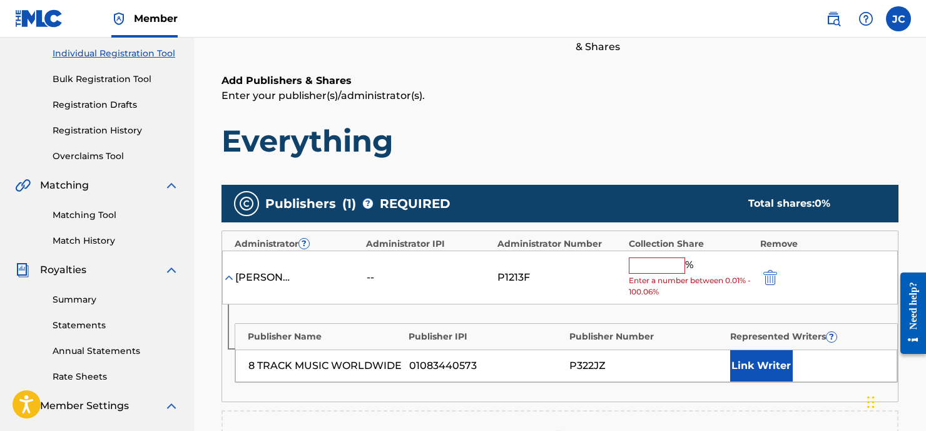
click at [651, 270] on input "text" at bounding box center [657, 265] width 56 height 16
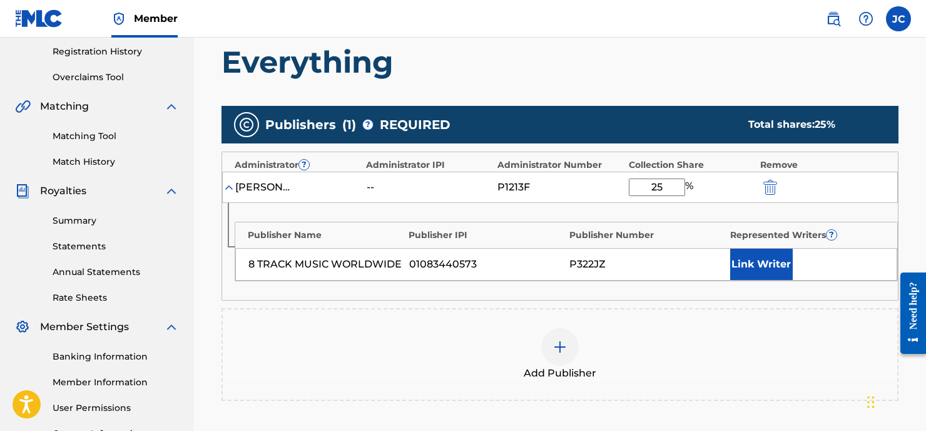
scroll to position [238, 0]
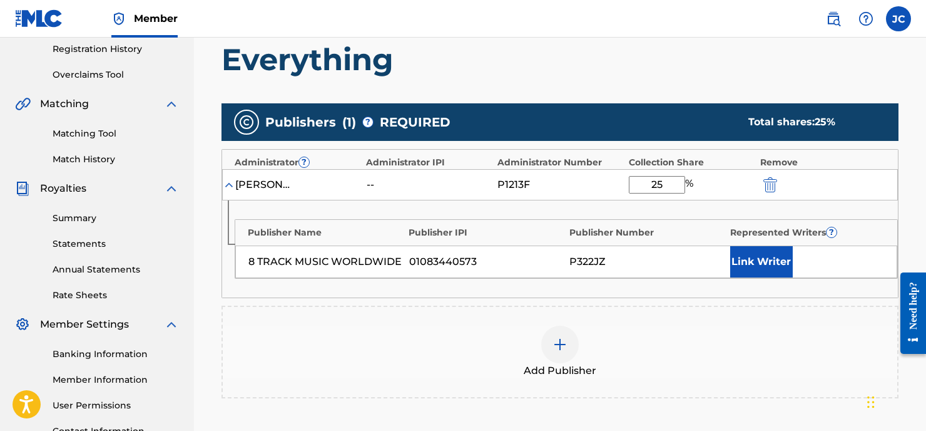
type input "25"
click at [560, 347] on img at bounding box center [560, 344] width 15 height 15
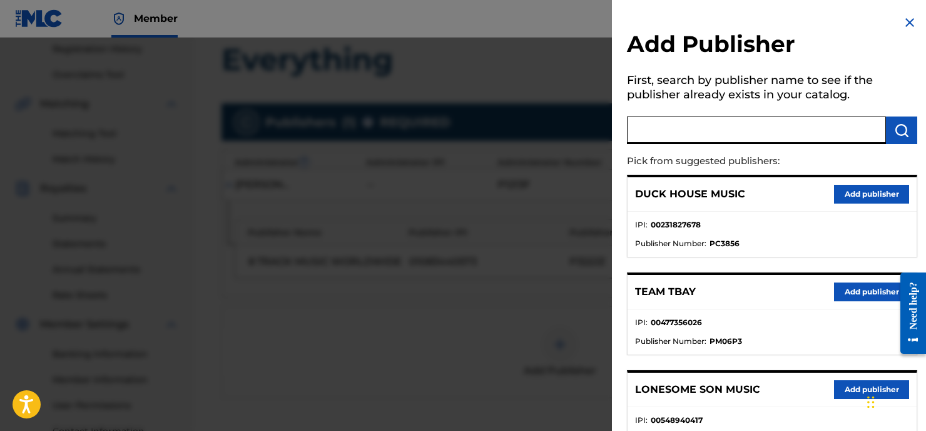
click at [664, 134] on input "text" at bounding box center [756, 130] width 259 height 28
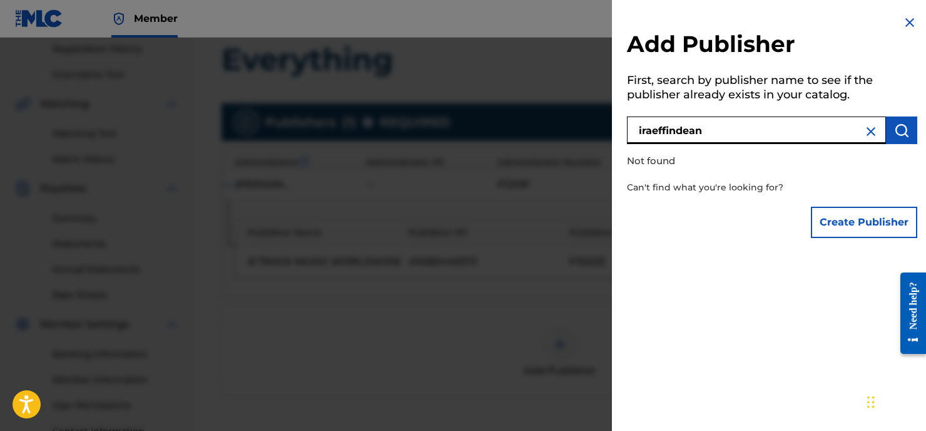
type input "iraeffindean"
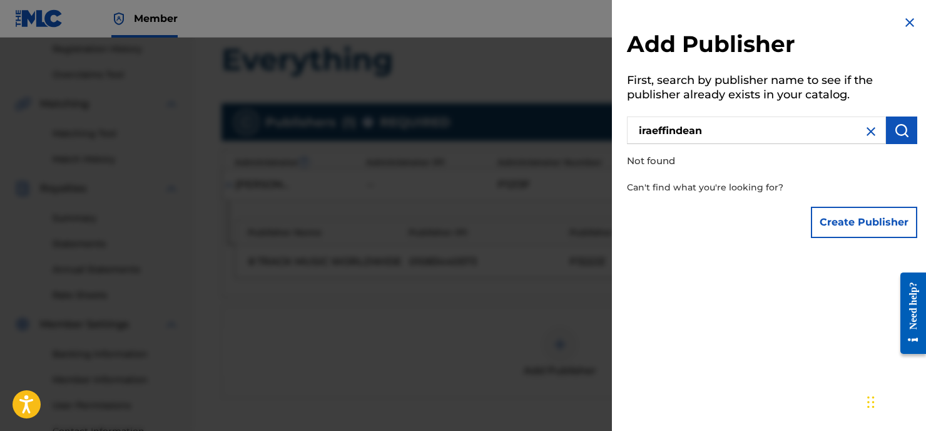
click at [898, 131] on img "submit" at bounding box center [901, 130] width 15 height 15
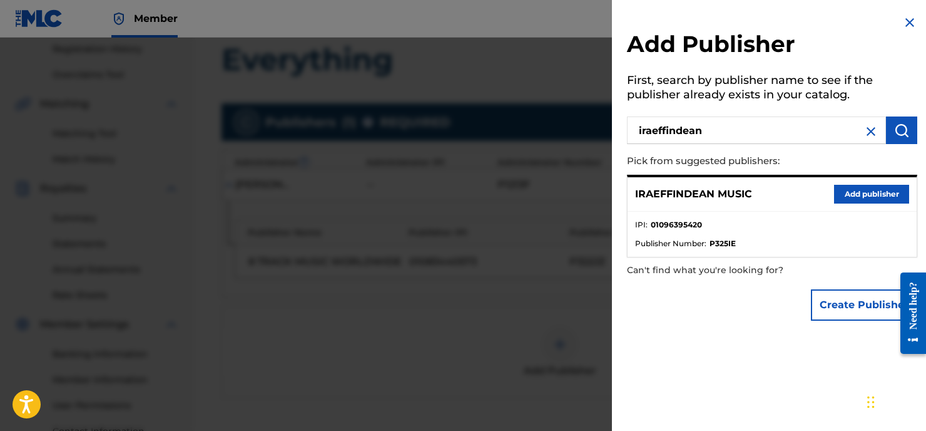
click at [847, 193] on button "Add publisher" at bounding box center [871, 194] width 75 height 19
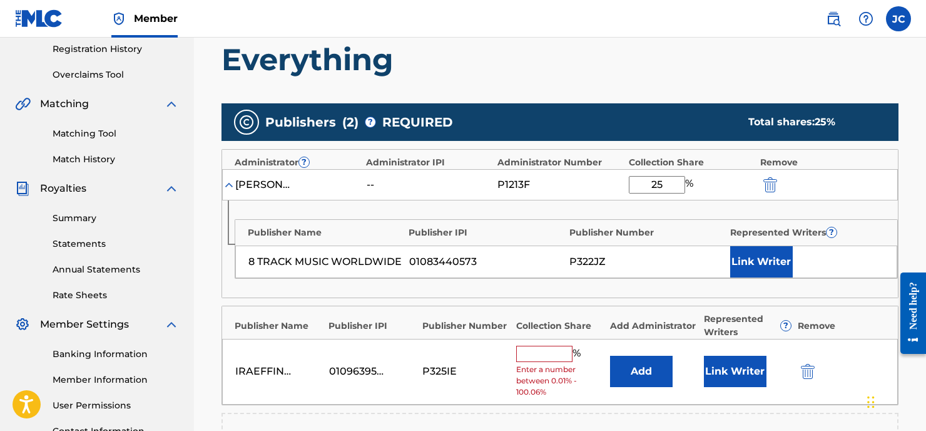
click at [531, 346] on input "text" at bounding box center [544, 353] width 56 height 16
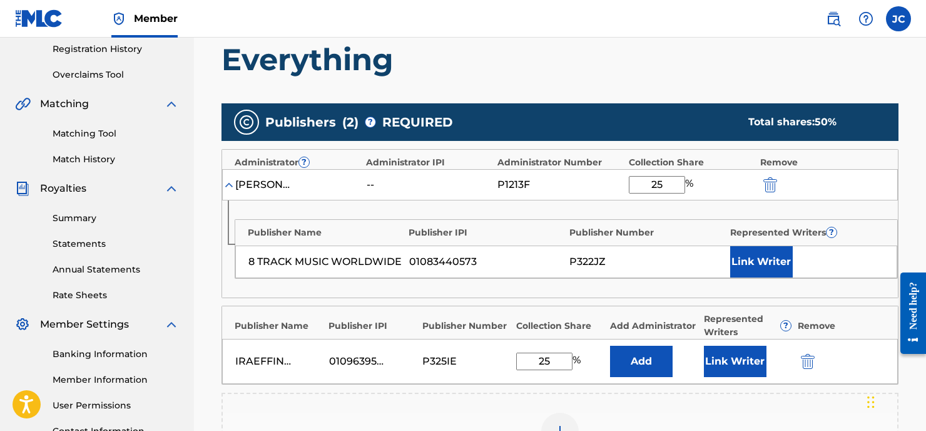
type input "25"
click at [631, 355] on button "Add" at bounding box center [641, 360] width 63 height 31
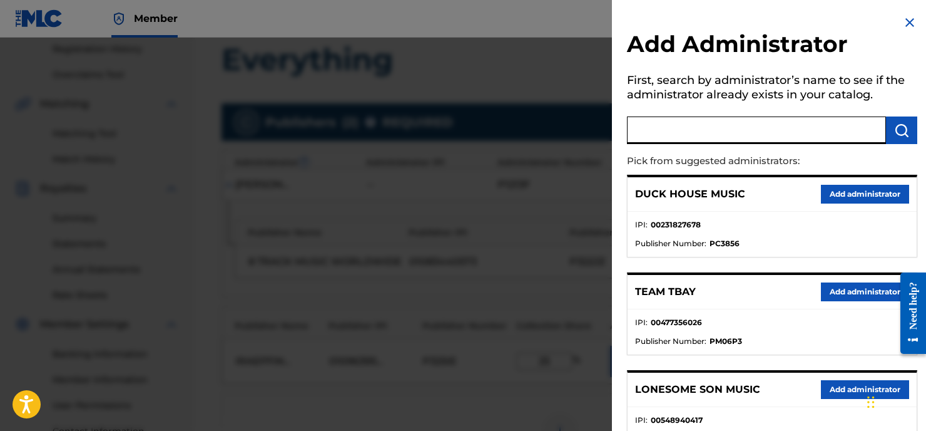
click at [680, 133] on input "text" at bounding box center [756, 130] width 259 height 28
type input "[PERSON_NAME]"
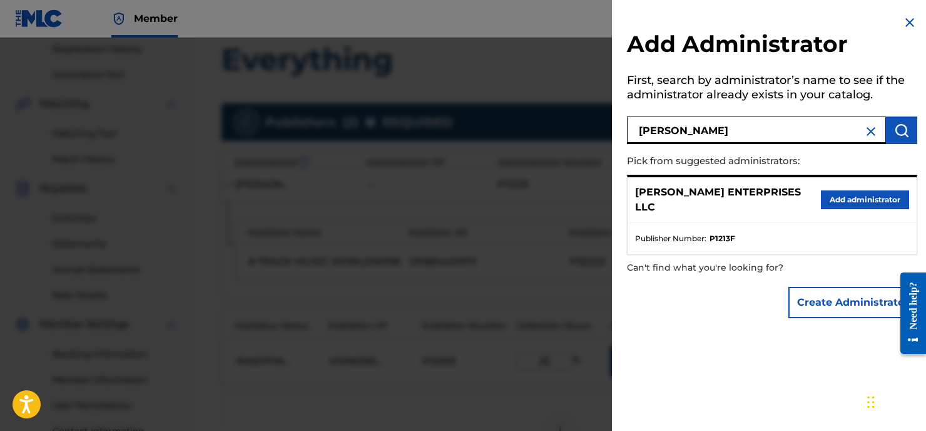
click at [855, 193] on button "Add administrator" at bounding box center [865, 199] width 88 height 19
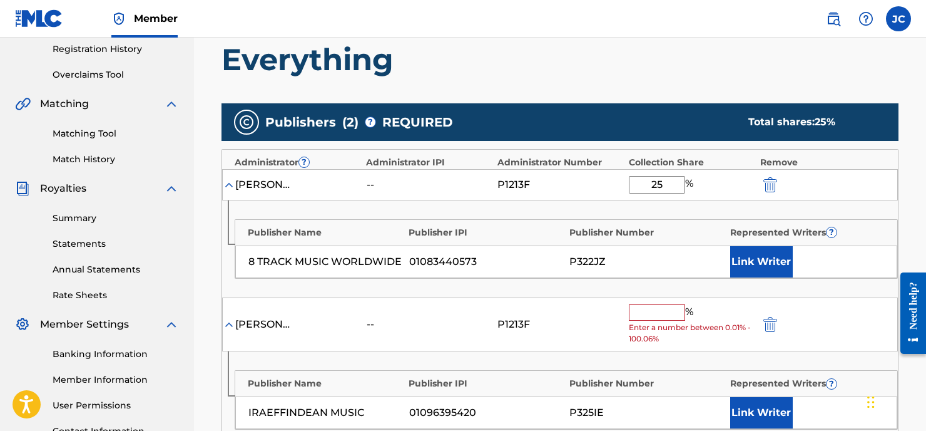
click at [673, 304] on input "text" at bounding box center [657, 312] width 56 height 16
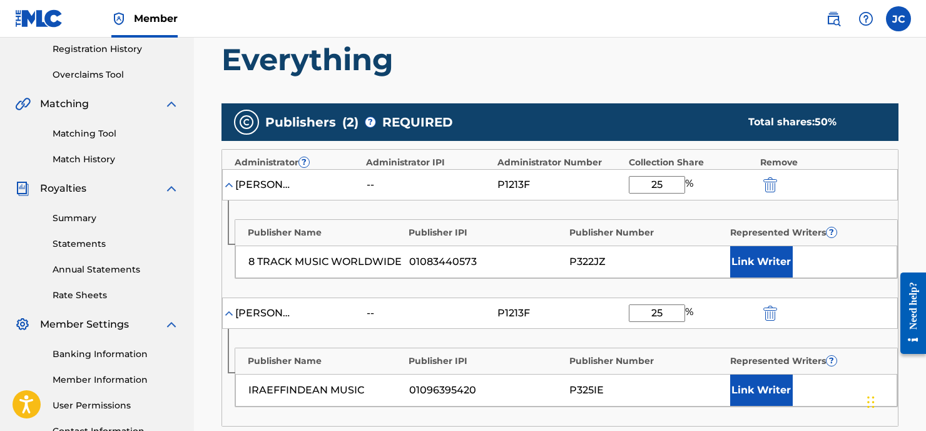
type input "25"
click at [761, 263] on button "Link Writer" at bounding box center [761, 261] width 63 height 31
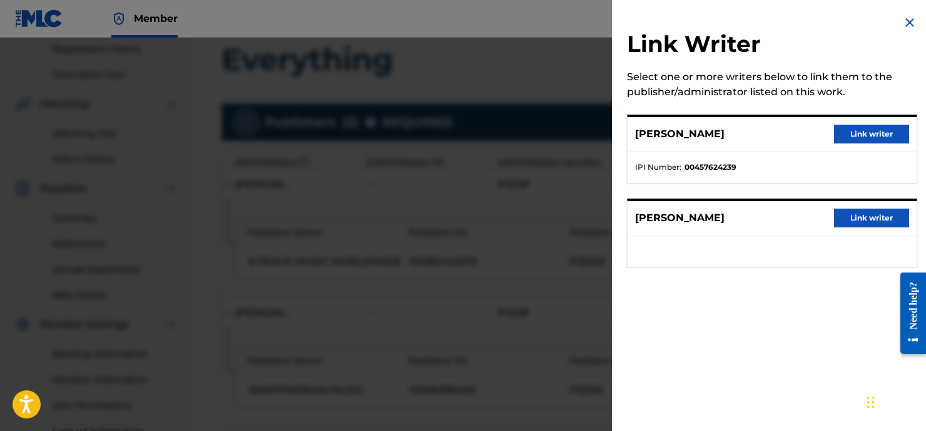
click at [857, 135] on button "Link writer" at bounding box center [871, 134] width 75 height 19
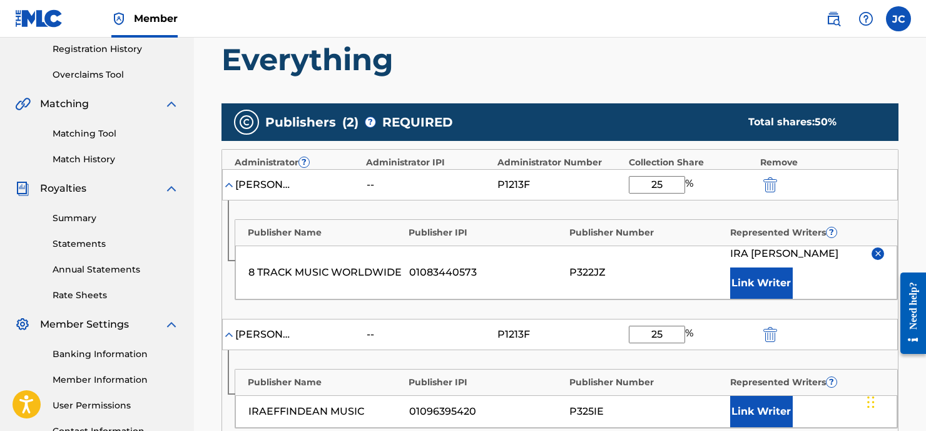
click at [763, 411] on button "Link Writer" at bounding box center [761, 410] width 63 height 31
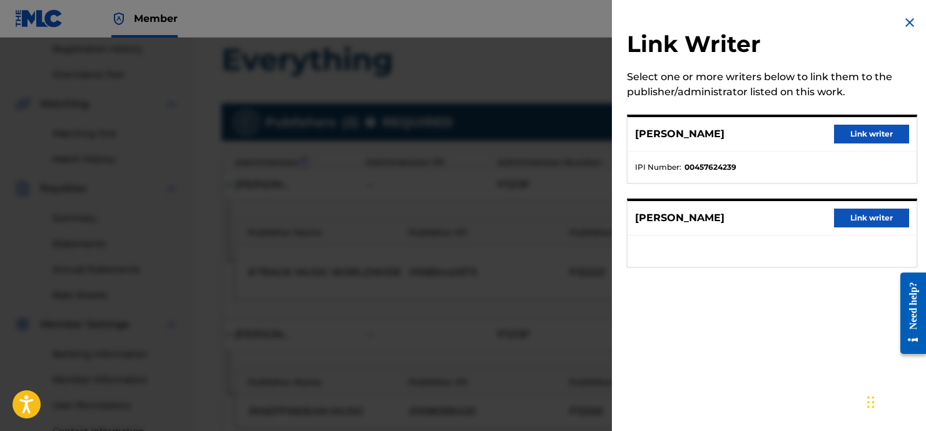
click at [865, 132] on button "Link writer" at bounding box center [871, 134] width 75 height 19
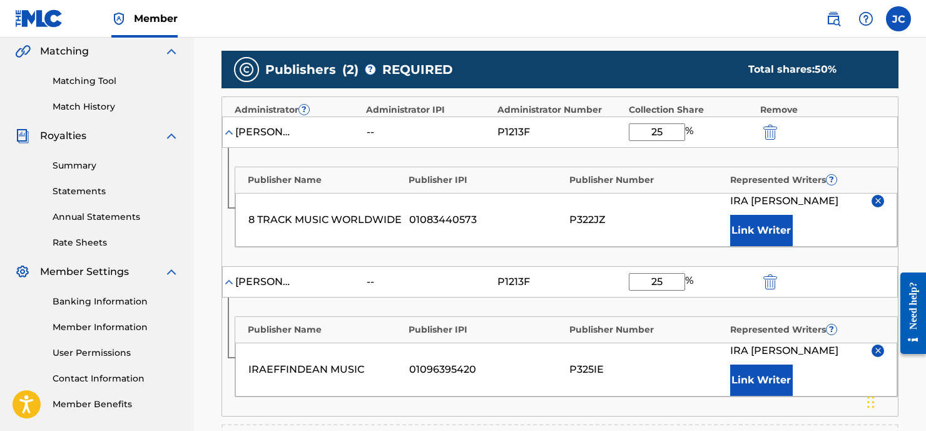
scroll to position [466, 0]
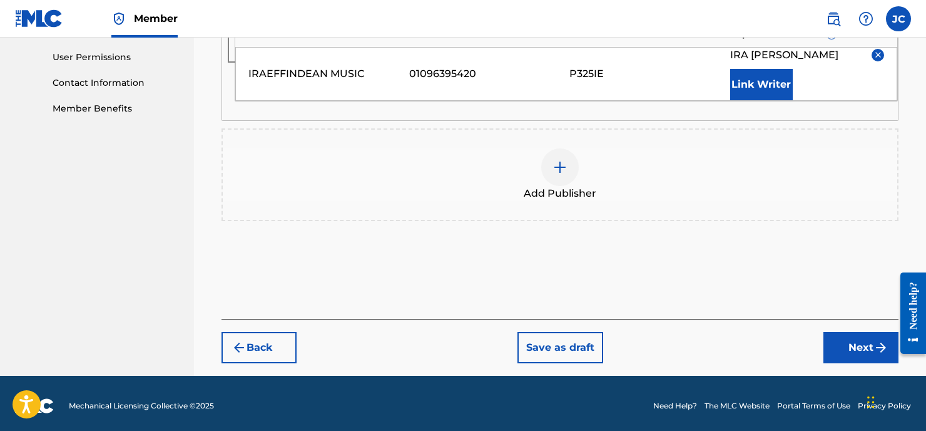
click at [868, 341] on button "Next" at bounding box center [860, 347] width 75 height 31
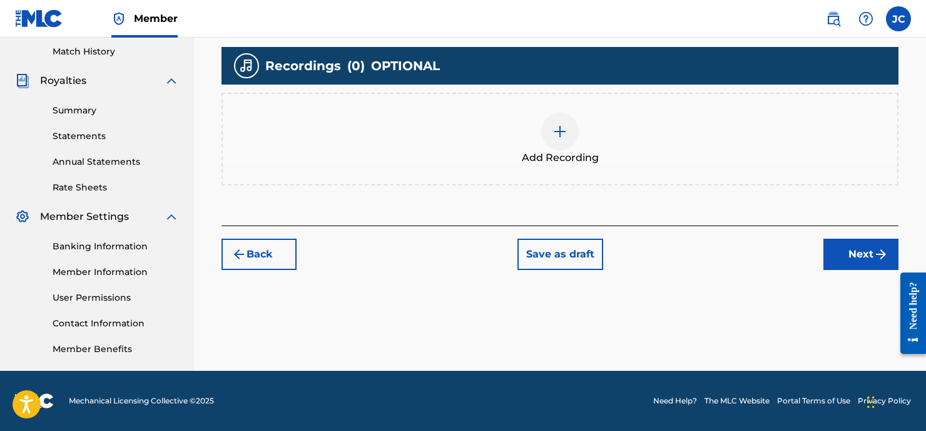
click at [567, 133] on img at bounding box center [560, 131] width 15 height 15
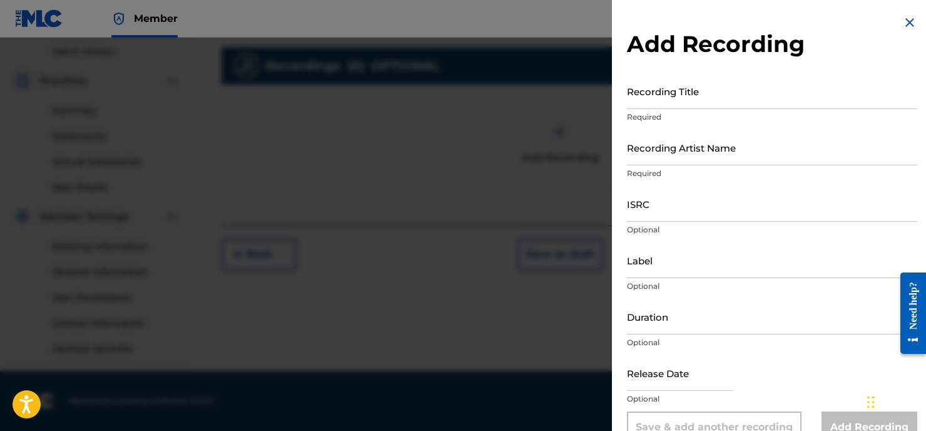
click at [650, 101] on input "Recording Title" at bounding box center [772, 91] width 290 height 36
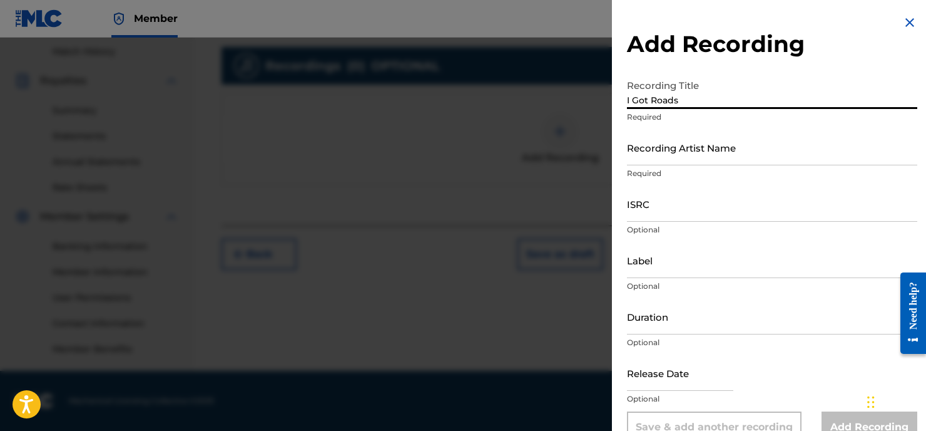
type input "I Got Roads"
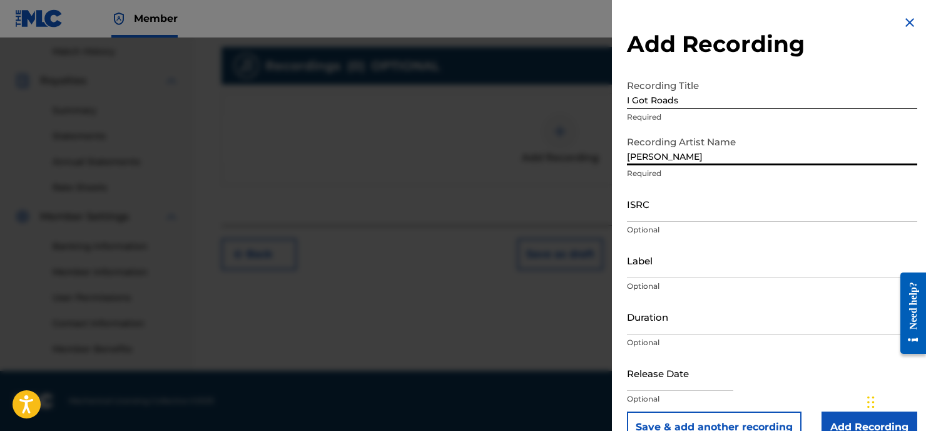
type input "[PERSON_NAME]"
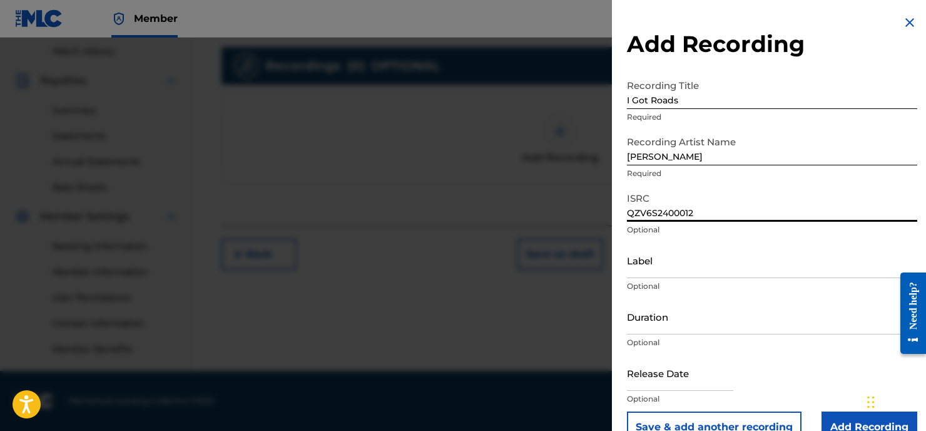
type input "QZV6S2400012"
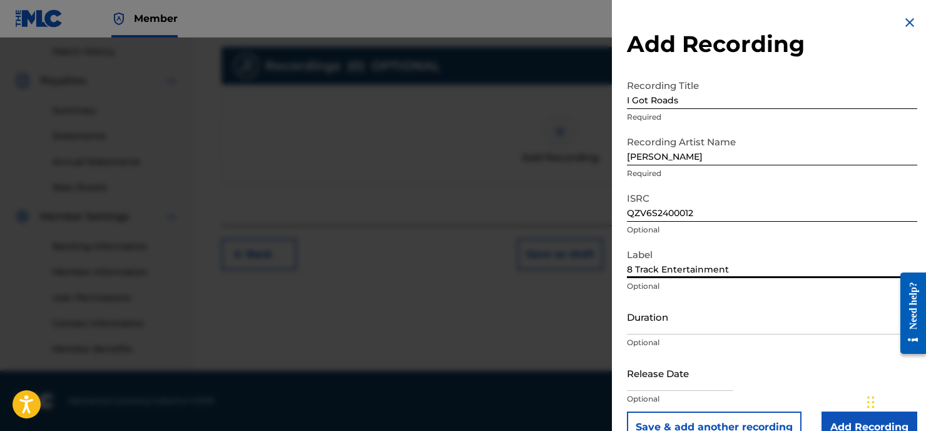
type input "8 Track Entertainment"
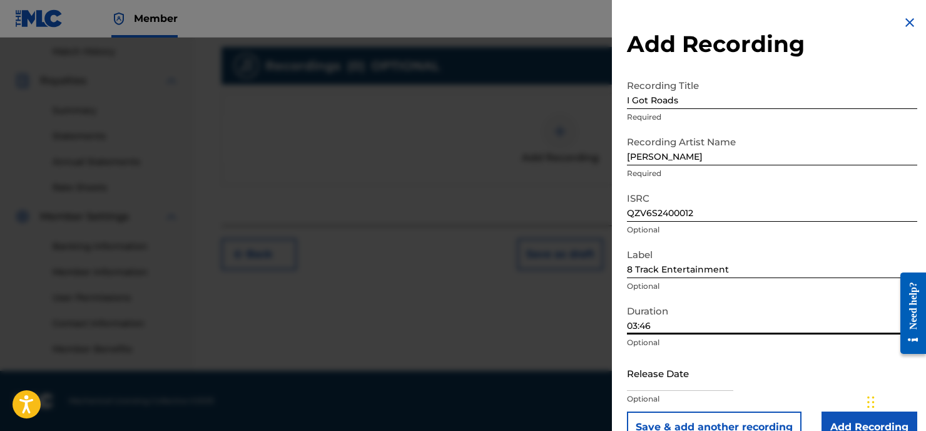
type input "03:46"
select select "7"
select select "2025"
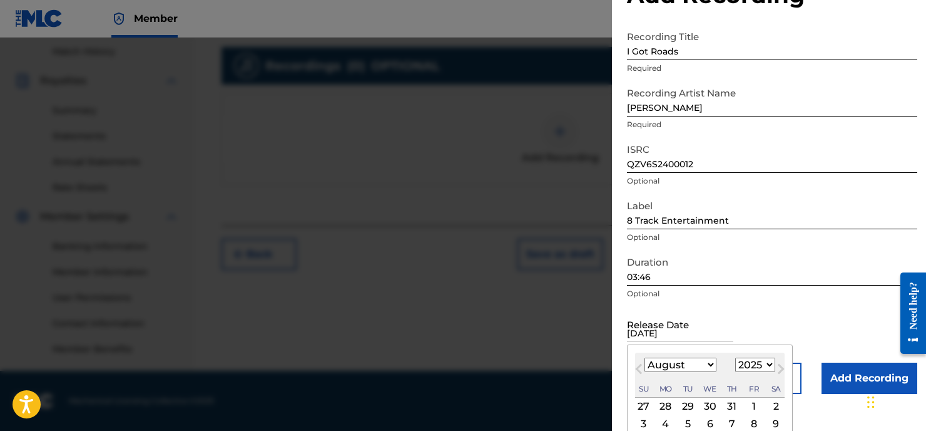
scroll to position [144, 0]
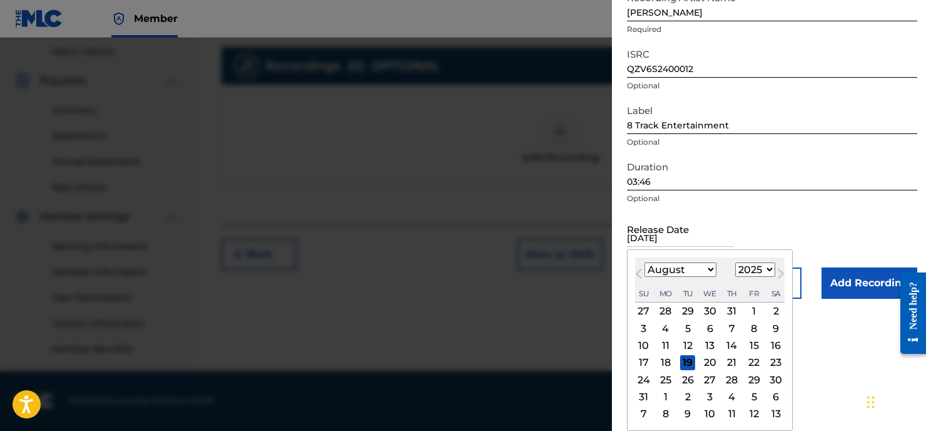
type input "[DATE]"
click at [638, 270] on button "Previous Month" at bounding box center [639, 276] width 20 height 20
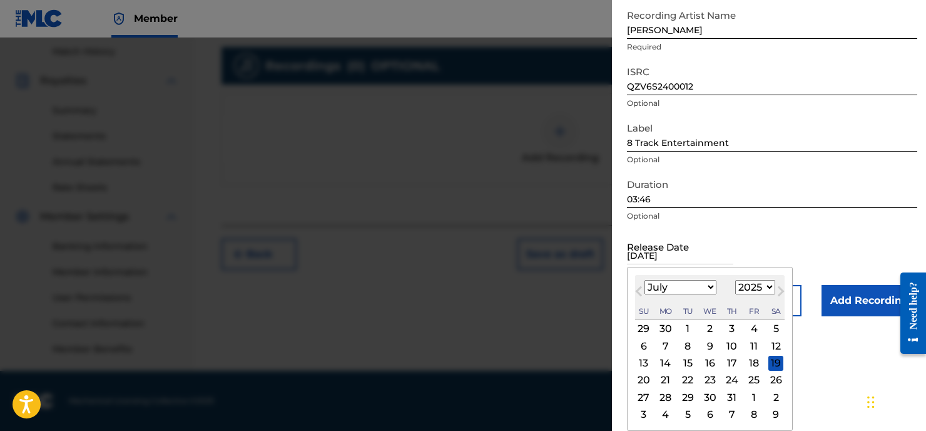
scroll to position [126, 0]
click at [640, 288] on span "Previous Month" at bounding box center [640, 292] width 0 height 19
click at [640, 291] on span "Previous Month" at bounding box center [640, 292] width 0 height 19
click at [640, 290] on span "Previous Month" at bounding box center [640, 292] width 0 height 19
select select "3"
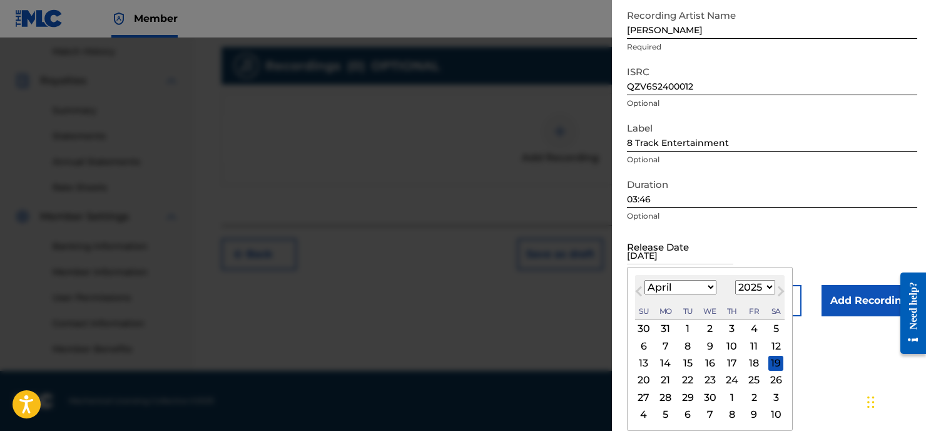
click at [747, 348] on div "11" at bounding box center [754, 345] width 15 height 15
type input "[DATE]"
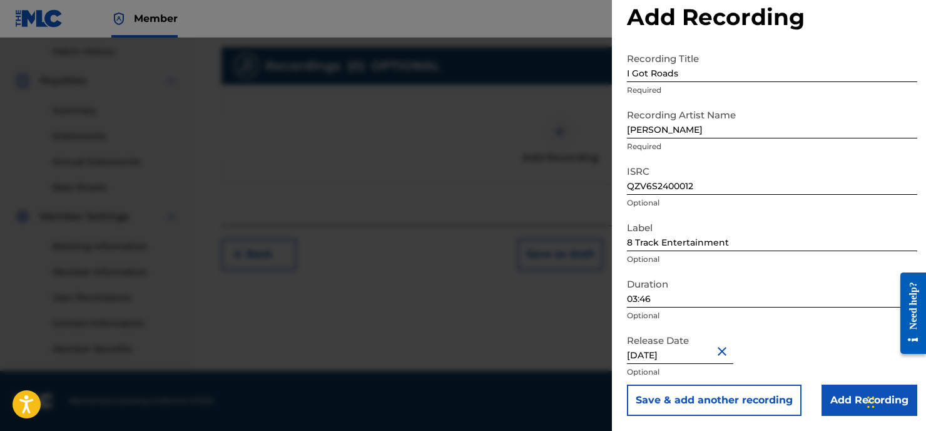
scroll to position [27, 0]
click at [853, 405] on input "Add Recording" at bounding box center [870, 399] width 96 height 31
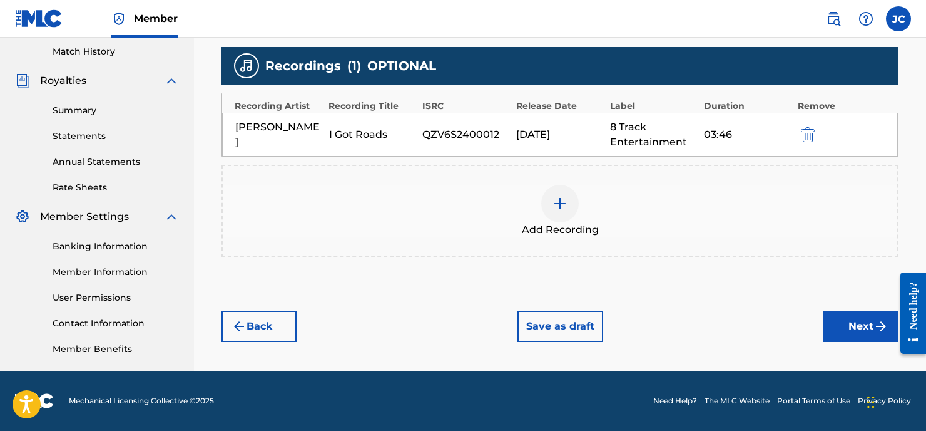
click at [851, 326] on button "Next" at bounding box center [860, 325] width 75 height 31
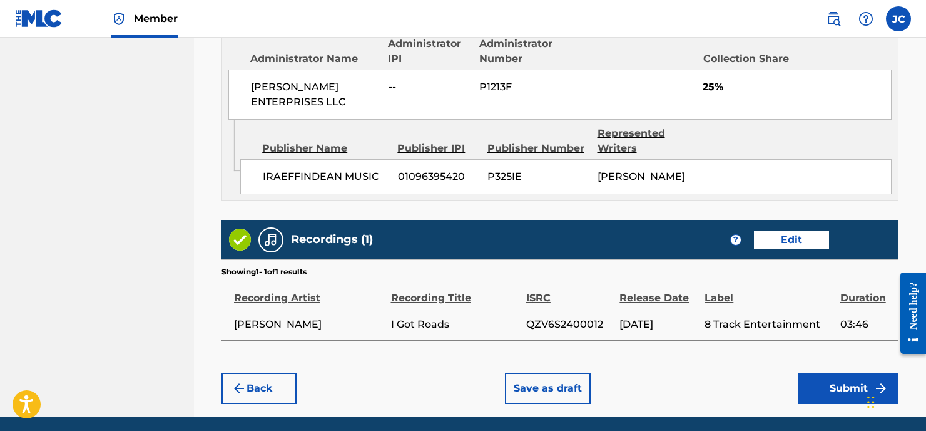
scroll to position [959, 0]
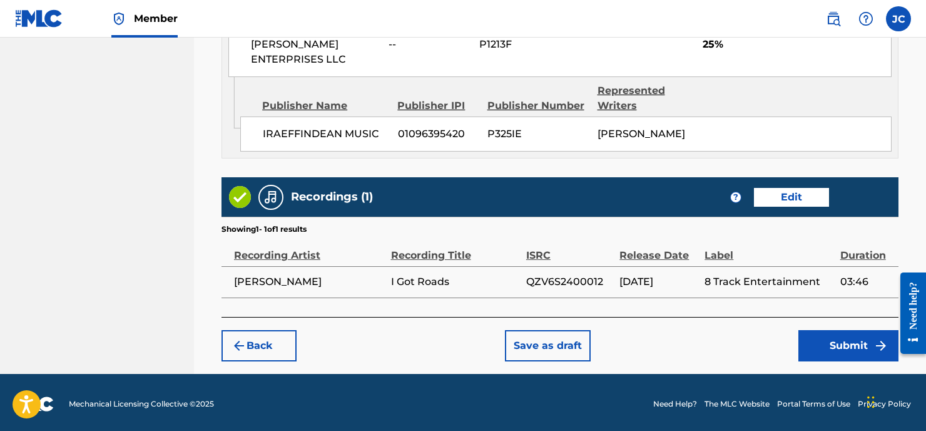
click at [825, 346] on button "Submit" at bounding box center [848, 345] width 100 height 31
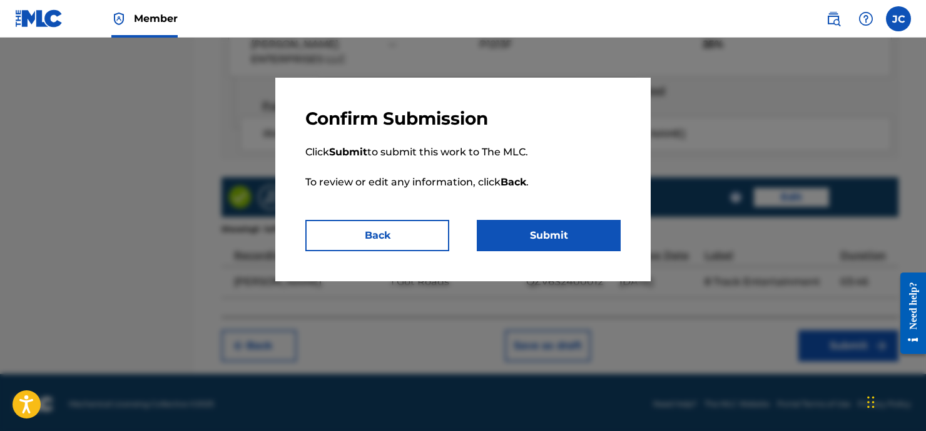
click at [531, 233] on button "Submit" at bounding box center [549, 235] width 144 height 31
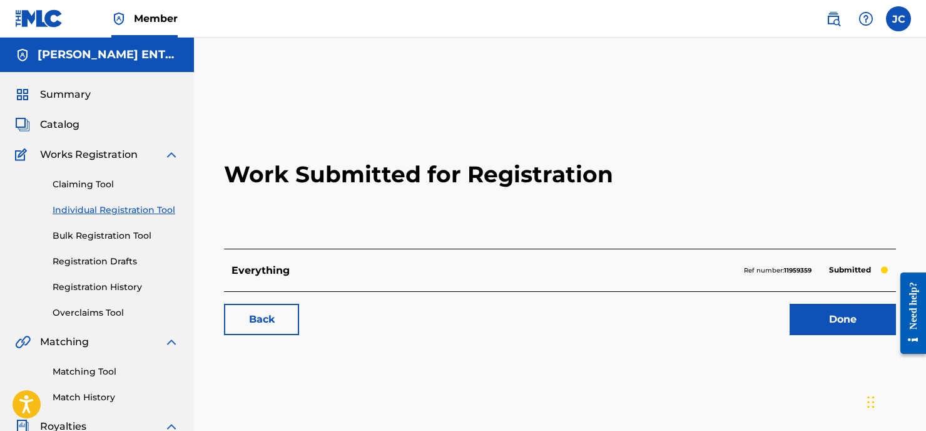
click at [851, 324] on link "Done" at bounding box center [843, 318] width 106 height 31
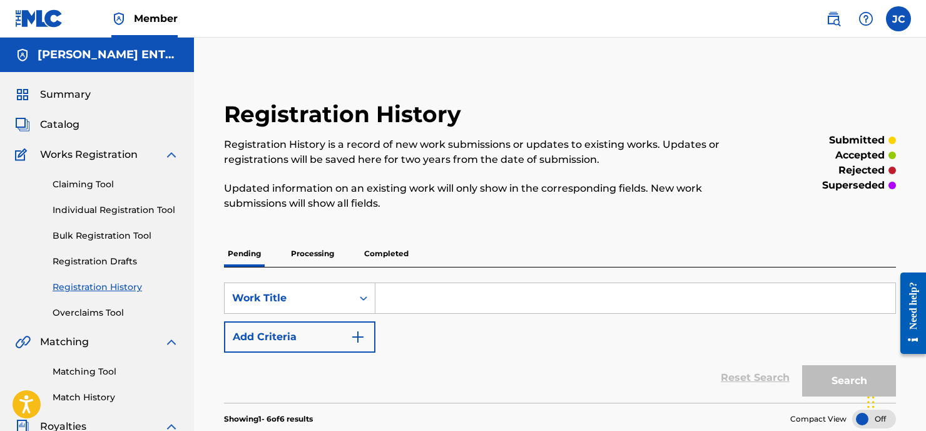
click at [433, 301] on input "Search Form" at bounding box center [635, 298] width 520 height 30
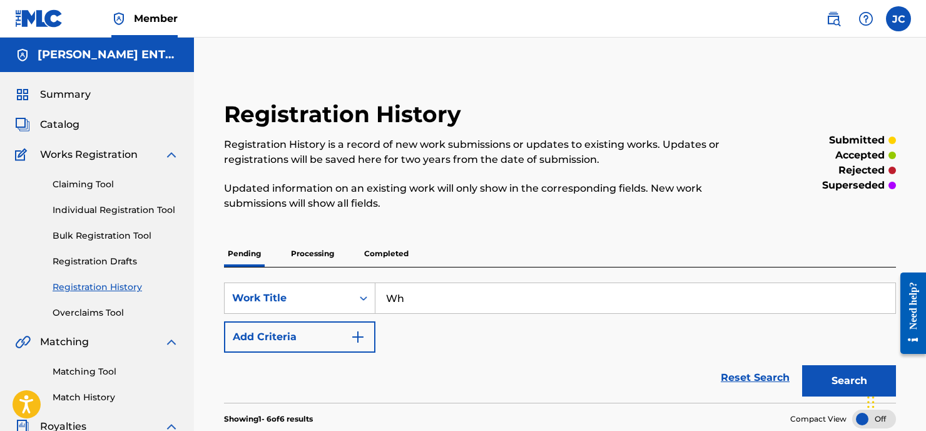
type input "W"
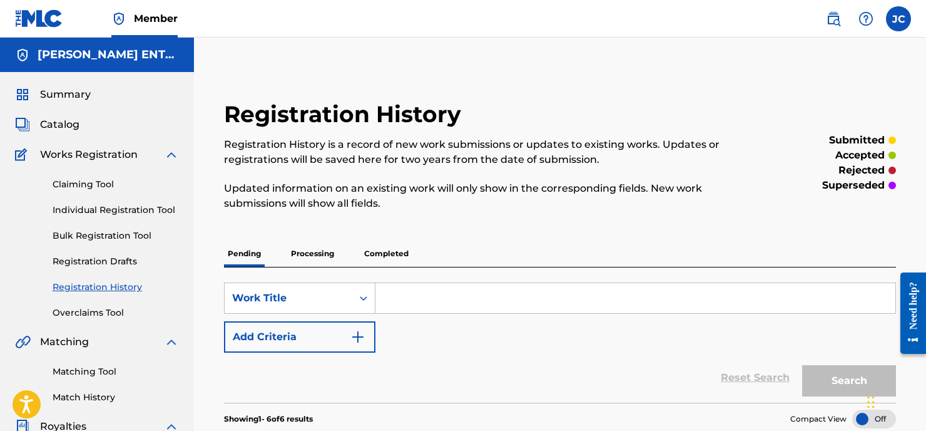
click at [322, 255] on p "Processing" at bounding box center [312, 253] width 51 height 26
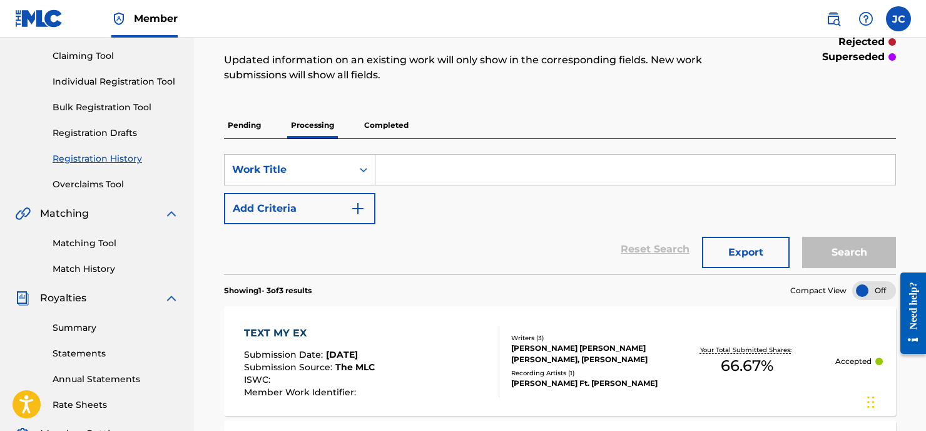
scroll to position [126, 0]
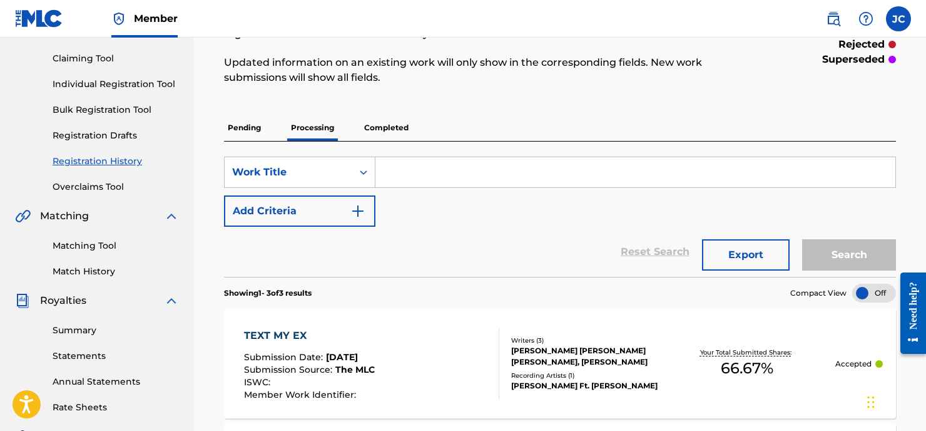
click at [97, 83] on link "Individual Registration Tool" at bounding box center [116, 84] width 126 height 13
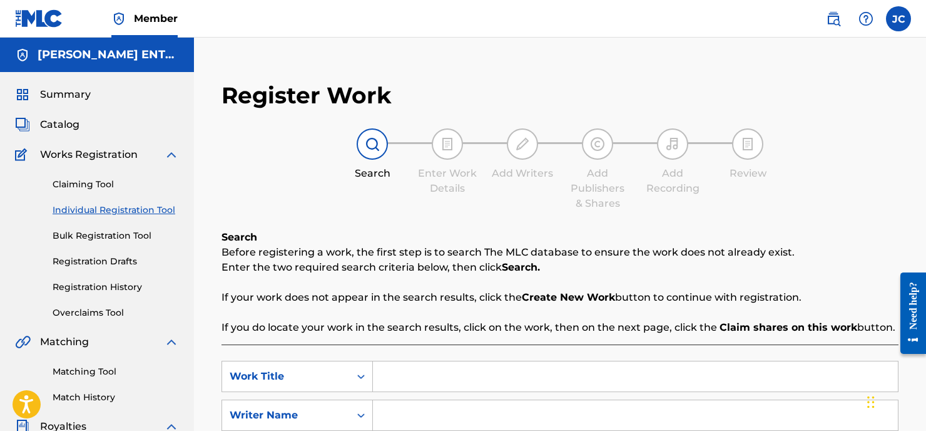
click at [399, 372] on input "Search Form" at bounding box center [635, 376] width 525 height 30
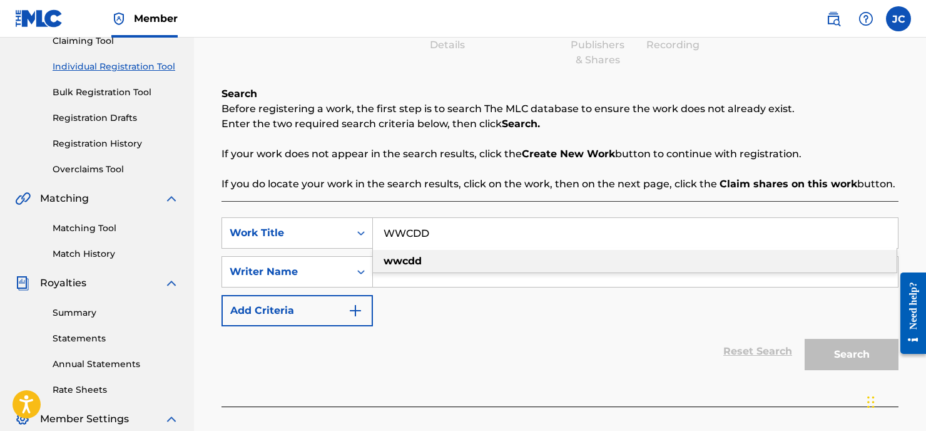
scroll to position [146, 0]
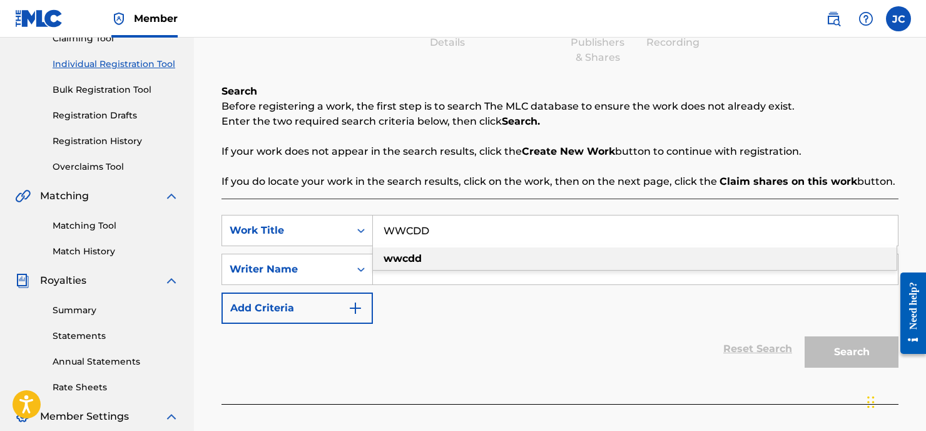
type input "WWCDD"
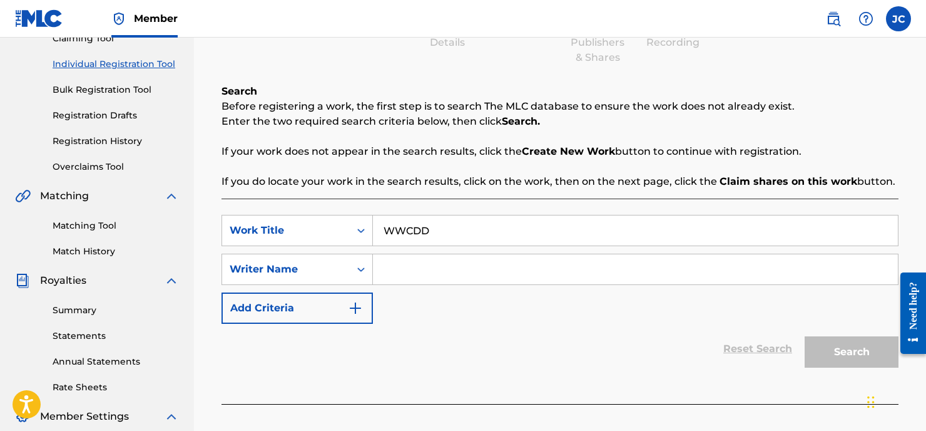
click at [395, 283] on input "Search Form" at bounding box center [635, 269] width 525 height 30
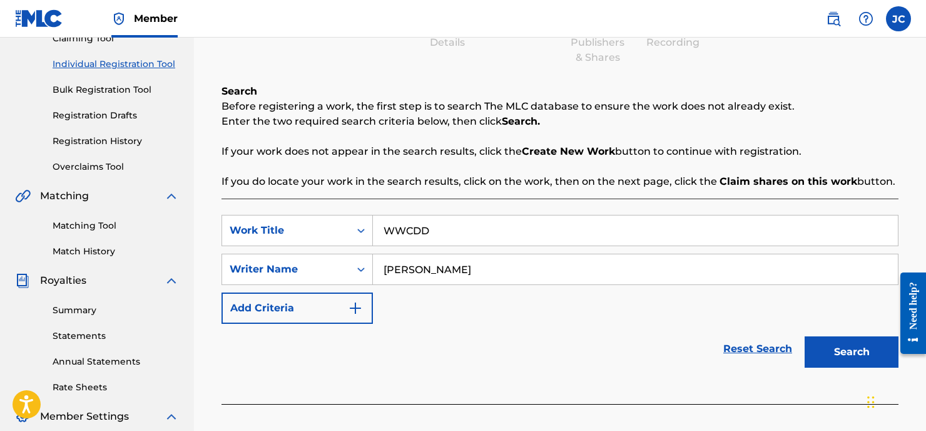
type input "[PERSON_NAME]"
click at [852, 352] on button "Search" at bounding box center [852, 351] width 94 height 31
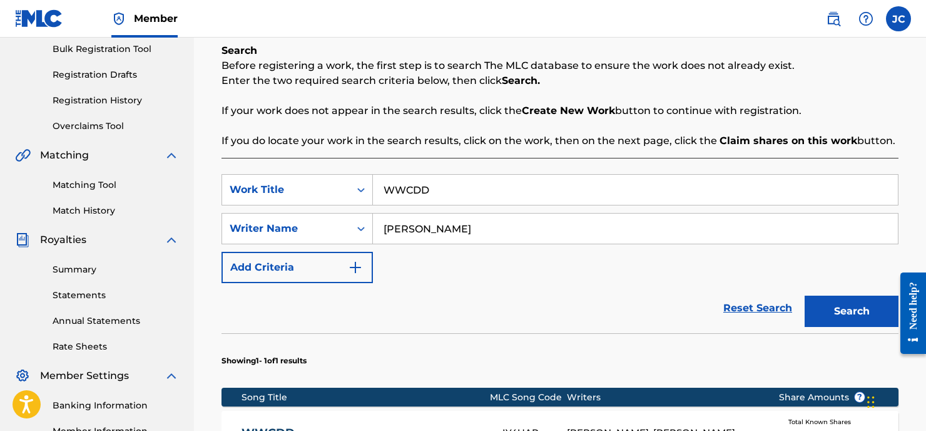
scroll to position [291, 0]
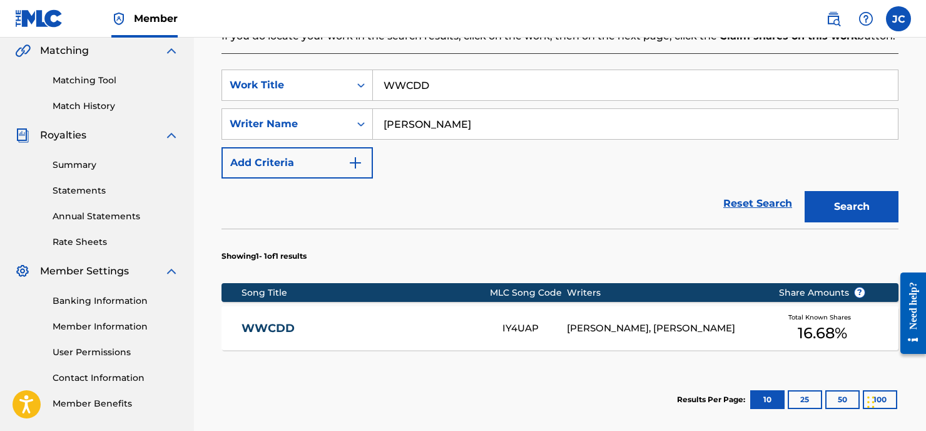
click at [640, 325] on div "[PERSON_NAME], [PERSON_NAME]" at bounding box center [663, 328] width 193 height 14
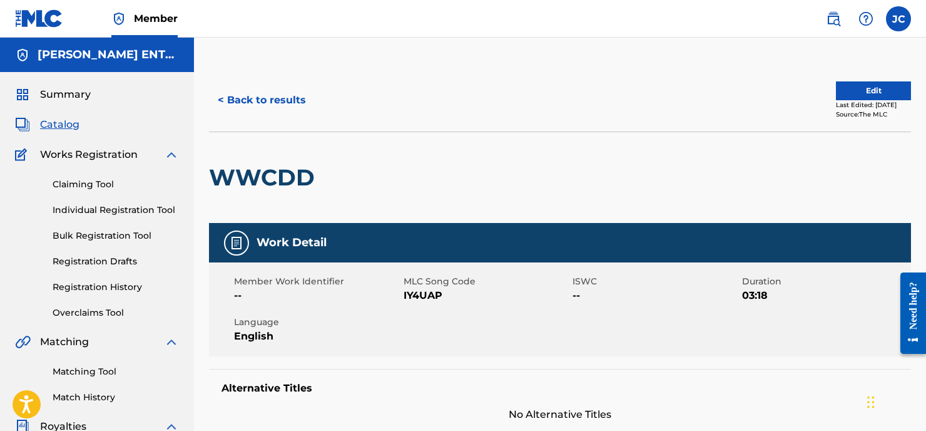
click at [867, 96] on button "Edit" at bounding box center [873, 90] width 75 height 19
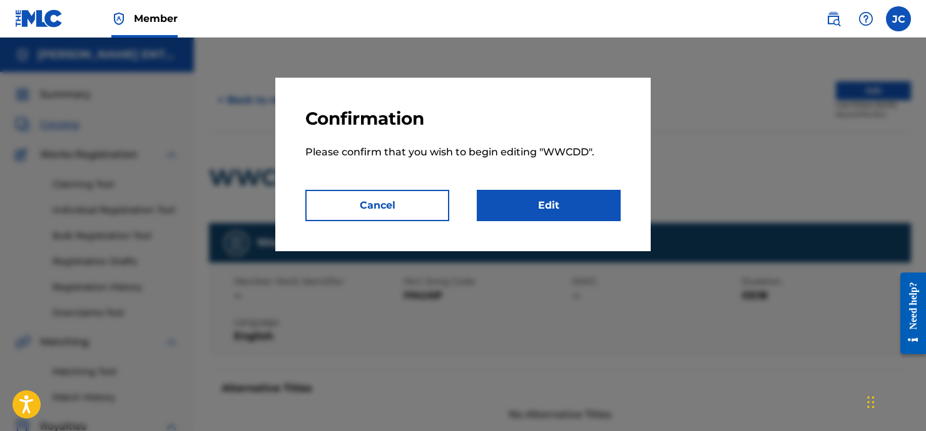
click at [519, 211] on link "Edit" at bounding box center [549, 205] width 144 height 31
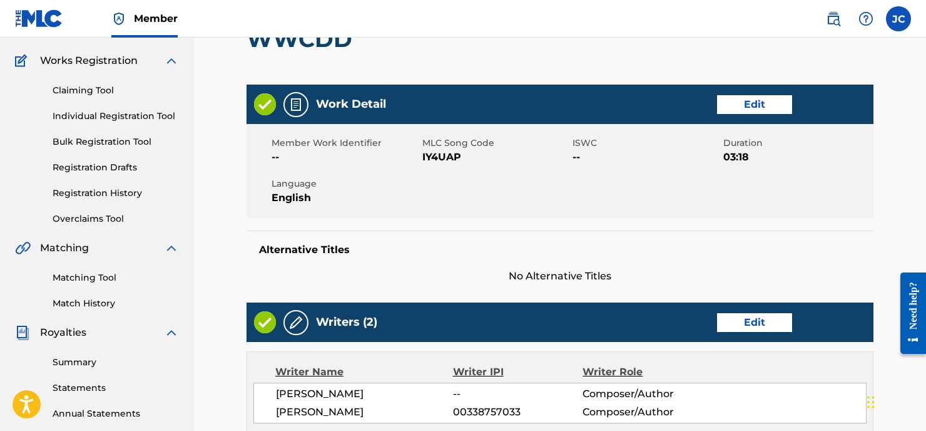
scroll to position [141, 0]
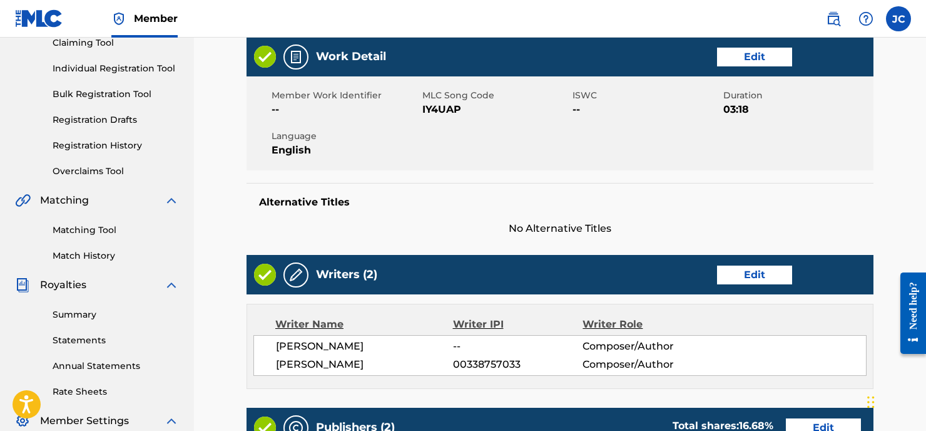
click at [757, 57] on link "Edit" at bounding box center [754, 57] width 75 height 19
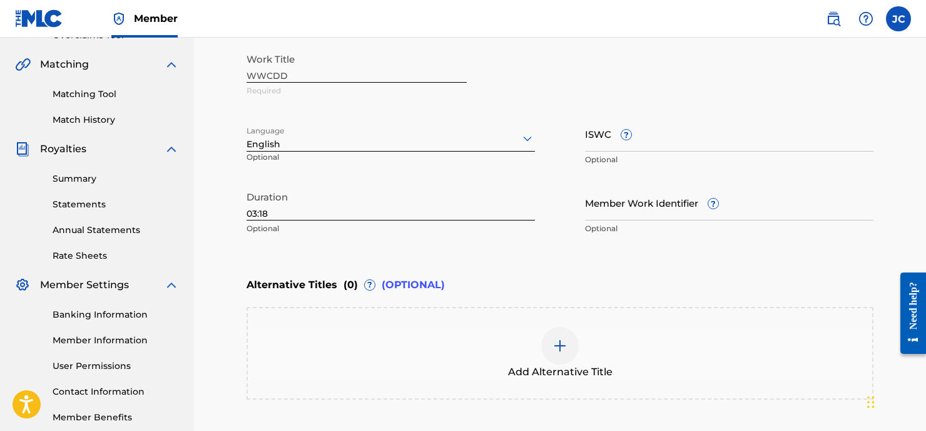
scroll to position [330, 0]
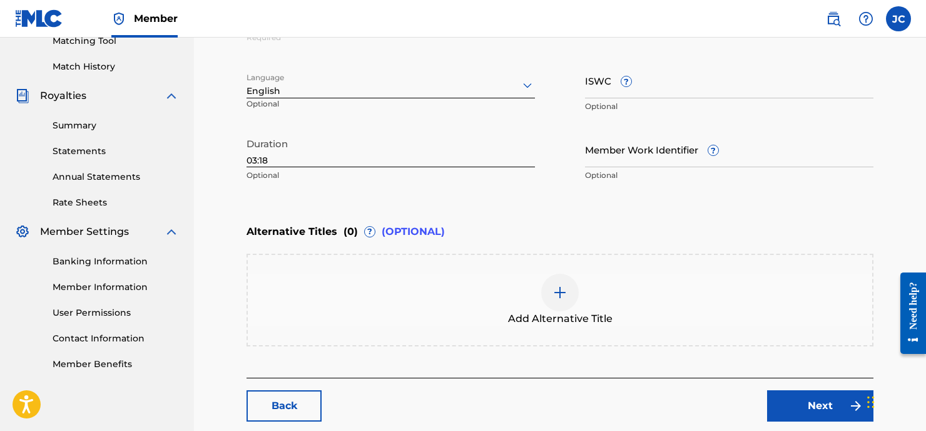
click at [461, 293] on div "Add Alternative Title" at bounding box center [560, 299] width 625 height 53
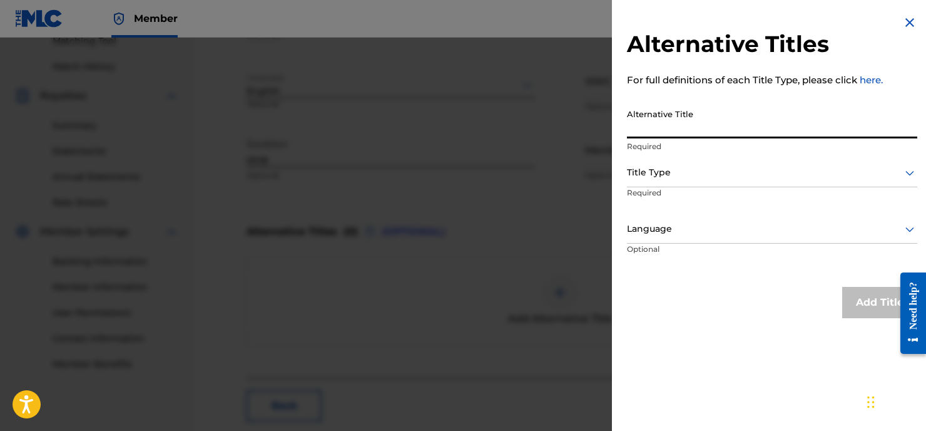
click at [646, 122] on input "Alternative Title" at bounding box center [772, 121] width 290 height 36
type input "What Would [PERSON_NAME] Do"
click at [674, 169] on div at bounding box center [772, 173] width 290 height 16
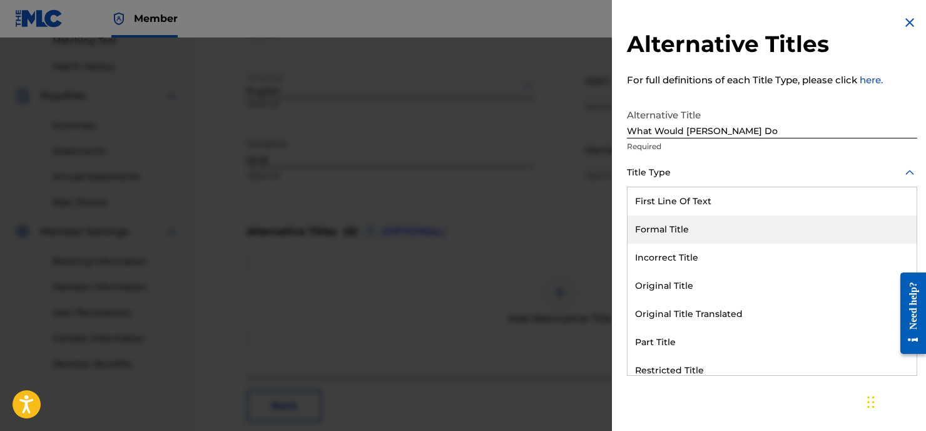
click at [668, 228] on div "Formal Title" at bounding box center [772, 229] width 289 height 28
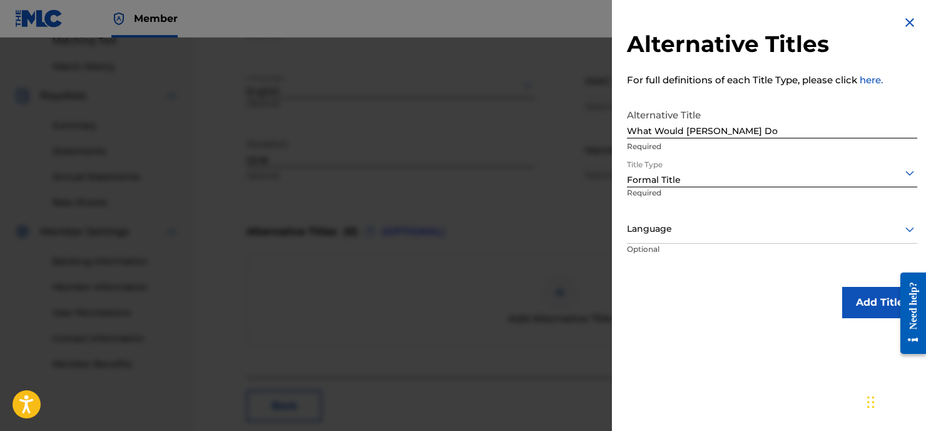
click at [664, 233] on div at bounding box center [772, 229] width 290 height 16
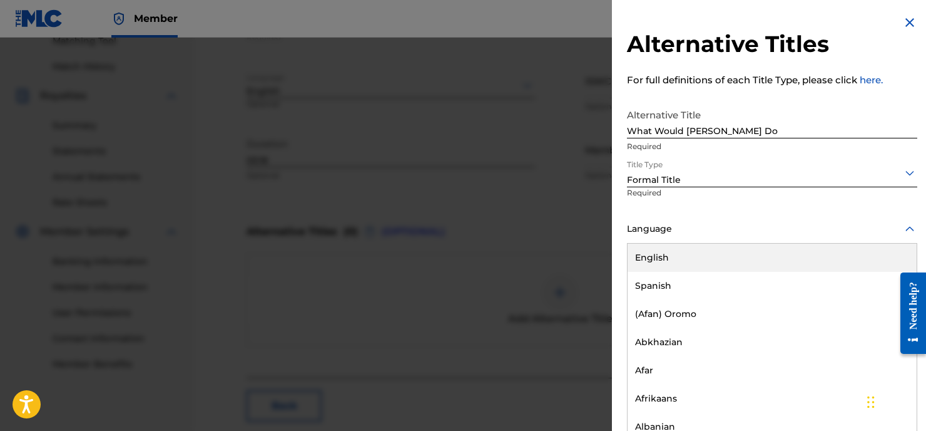
scroll to position [1, 0]
click at [662, 260] on div "English" at bounding box center [772, 257] width 289 height 28
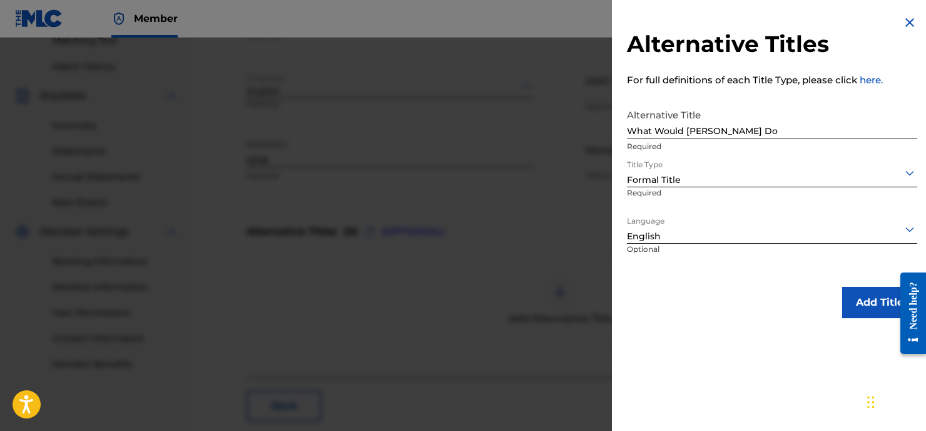
click at [862, 298] on button "Add Title" at bounding box center [879, 302] width 75 height 31
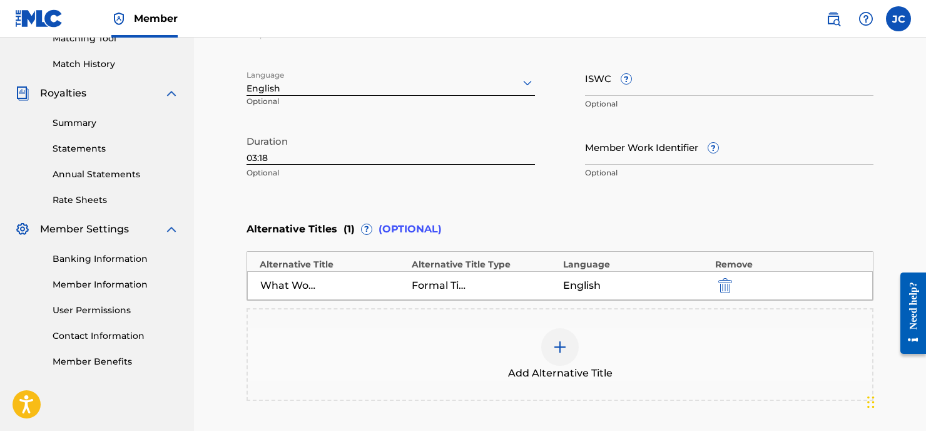
scroll to position [456, 0]
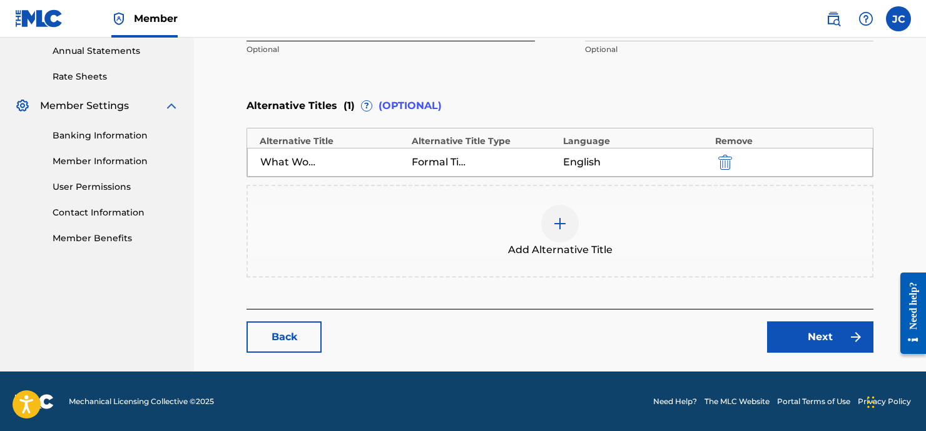
click at [785, 330] on link "Next" at bounding box center [820, 336] width 106 height 31
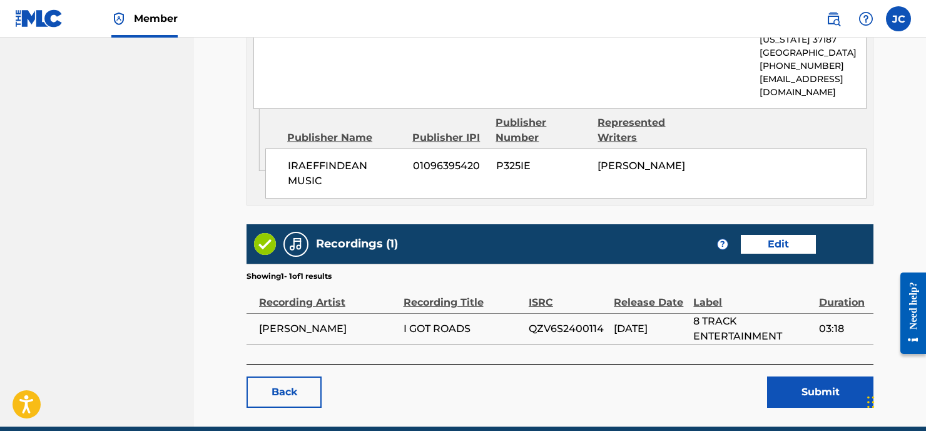
scroll to position [1059, 0]
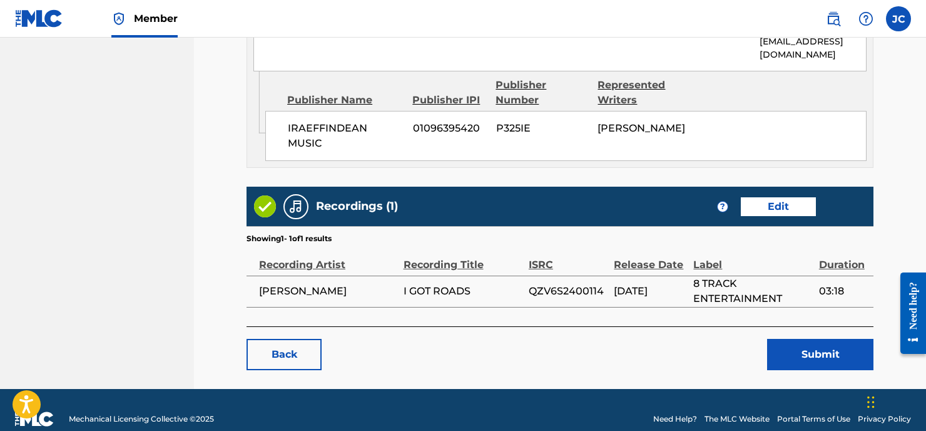
click at [817, 339] on button "Submit" at bounding box center [820, 354] width 106 height 31
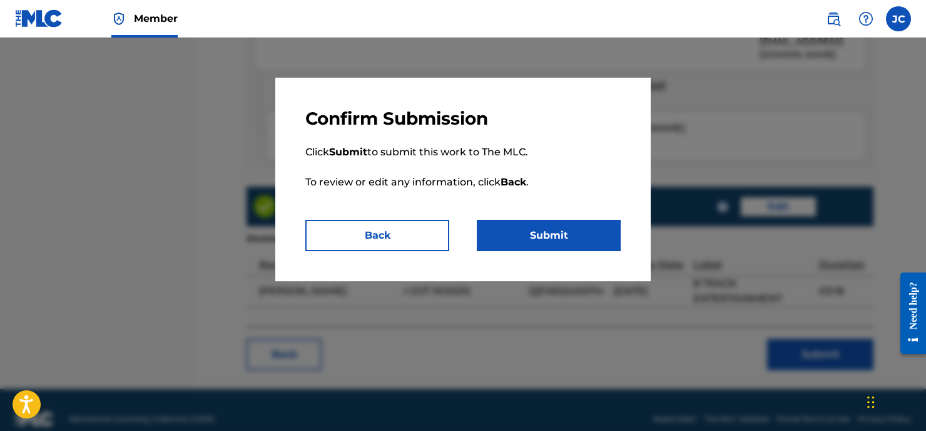
click at [590, 240] on button "Submit" at bounding box center [549, 235] width 144 height 31
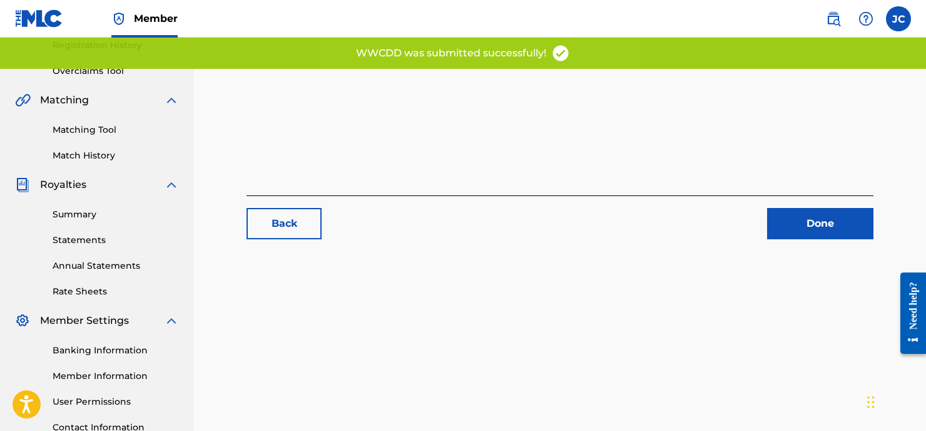
scroll to position [345, 0]
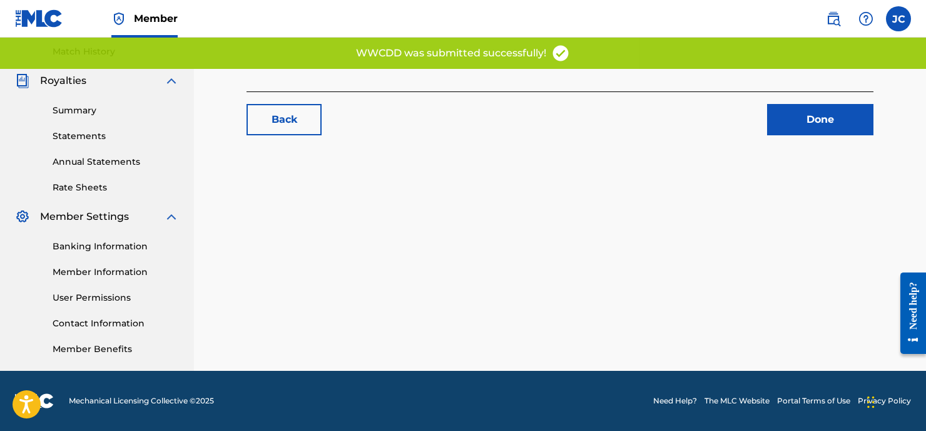
click at [815, 123] on link "Done" at bounding box center [820, 119] width 106 height 31
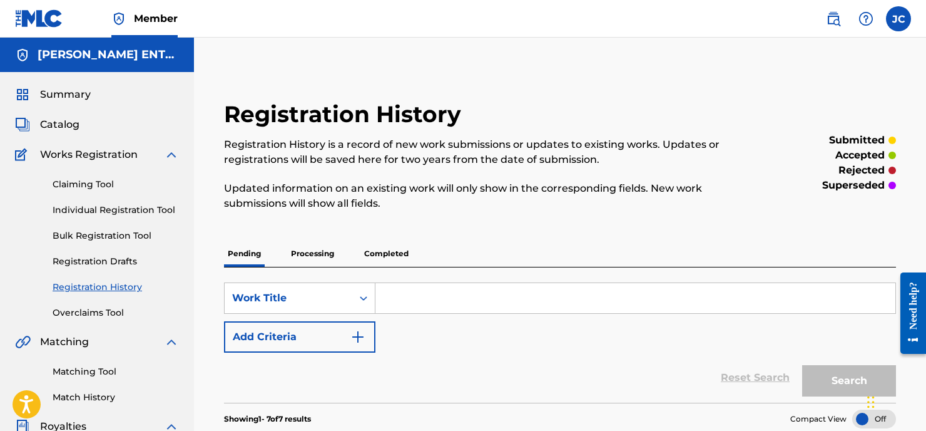
click at [397, 300] on input "Search Form" at bounding box center [635, 298] width 520 height 30
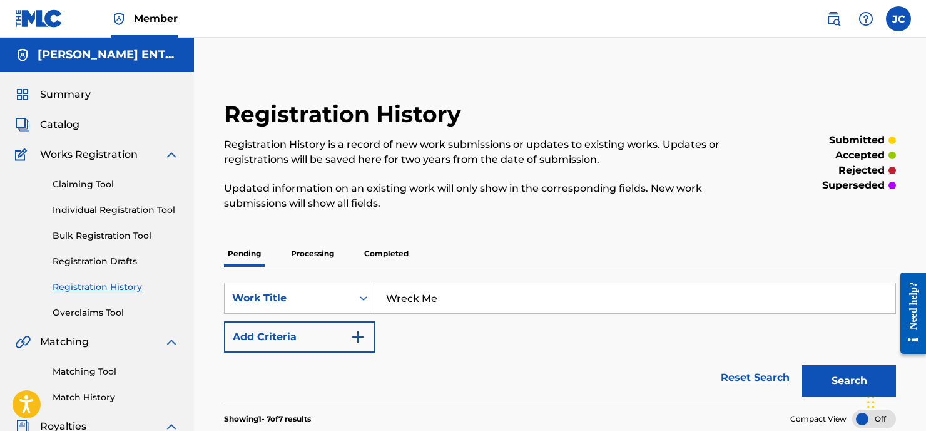
type input "Wreck Me"
click at [815, 377] on button "Search" at bounding box center [849, 380] width 94 height 31
click at [102, 209] on link "Individual Registration Tool" at bounding box center [116, 209] width 126 height 13
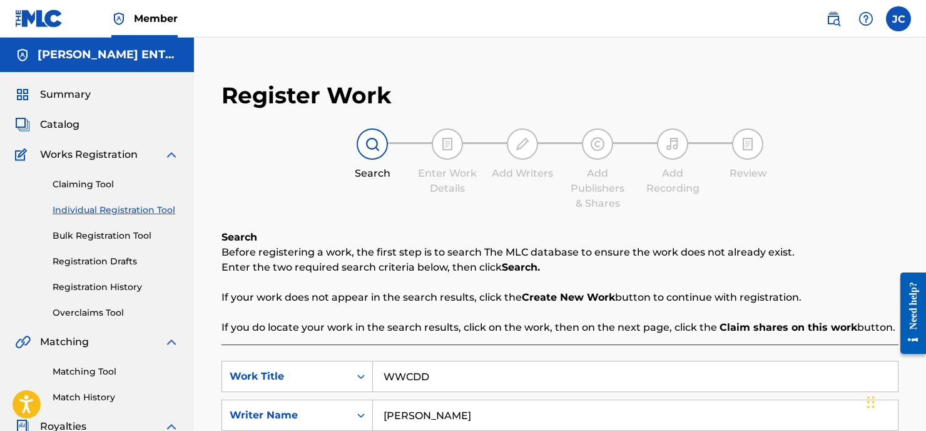
drag, startPoint x: 445, startPoint y: 380, endPoint x: 439, endPoint y: 374, distance: 9.3
click at [444, 381] on input "WWCDD" at bounding box center [635, 376] width 525 height 30
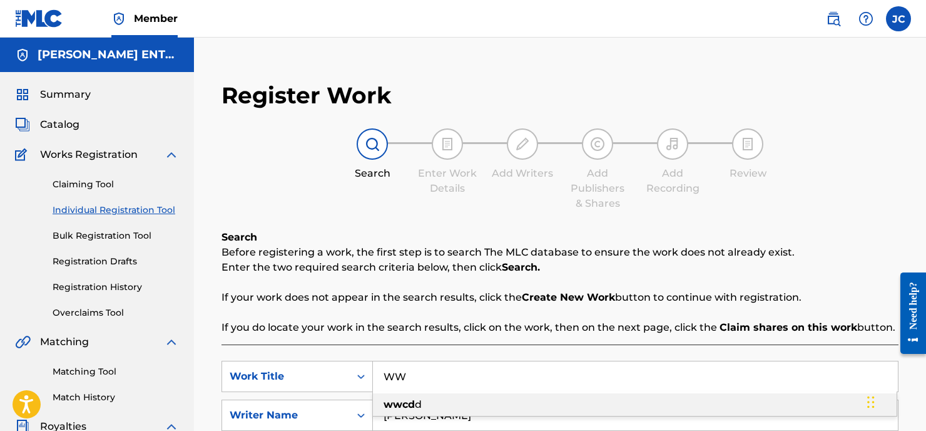
type input "W"
type input "wreck me"
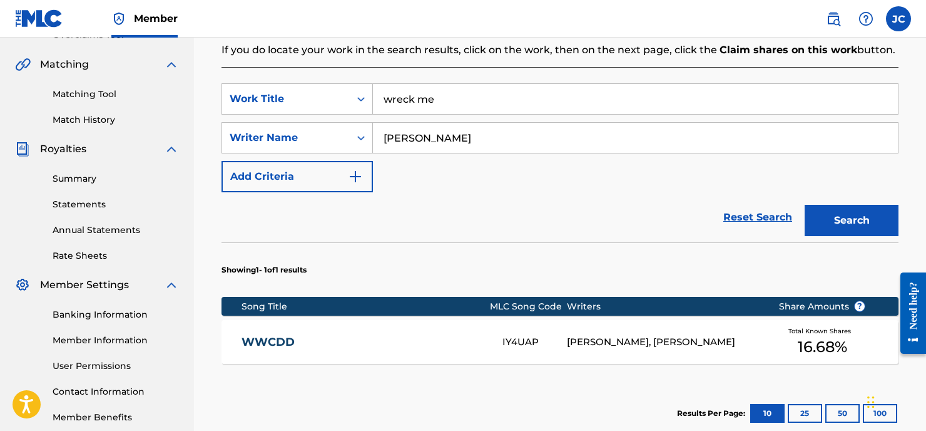
scroll to position [280, 0]
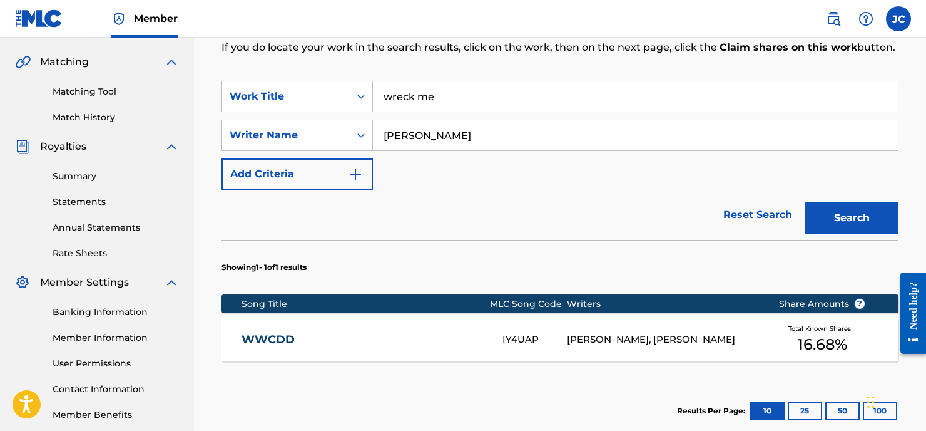
click at [832, 228] on button "Search" at bounding box center [852, 217] width 94 height 31
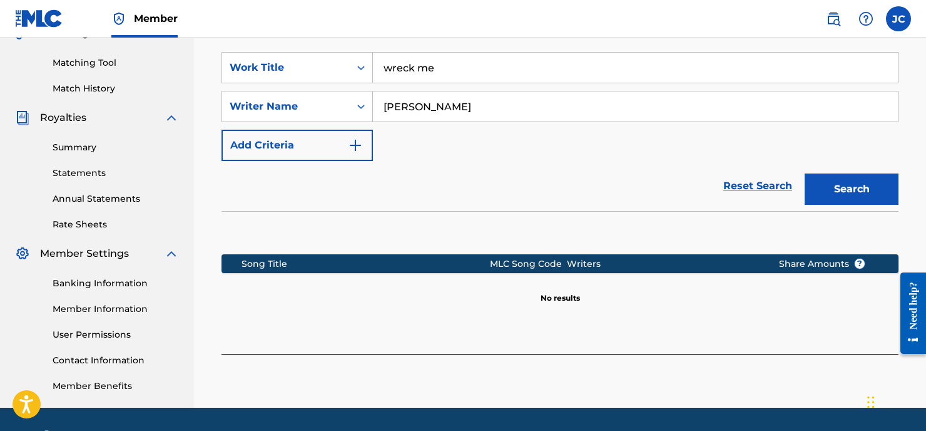
scroll to position [178, 0]
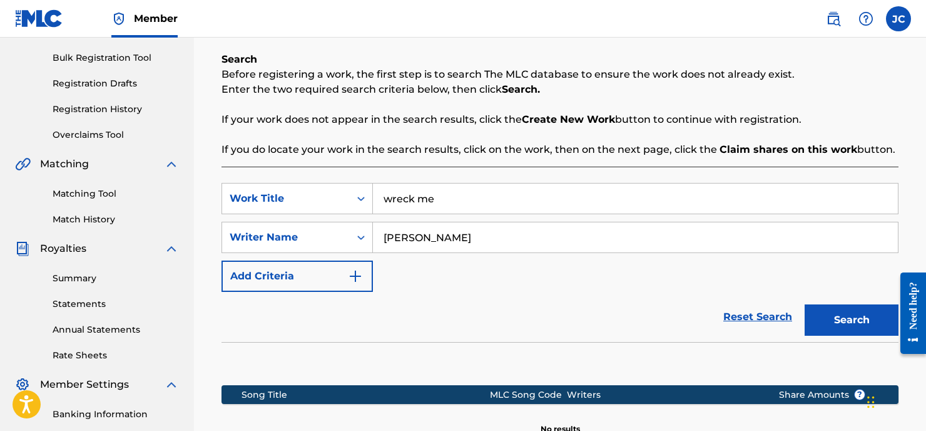
click at [850, 317] on button "Search" at bounding box center [852, 319] width 94 height 31
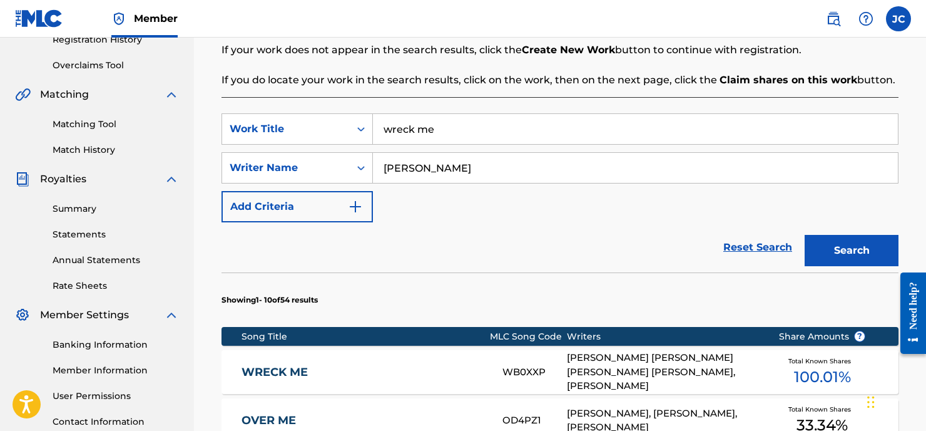
scroll to position [298, 0]
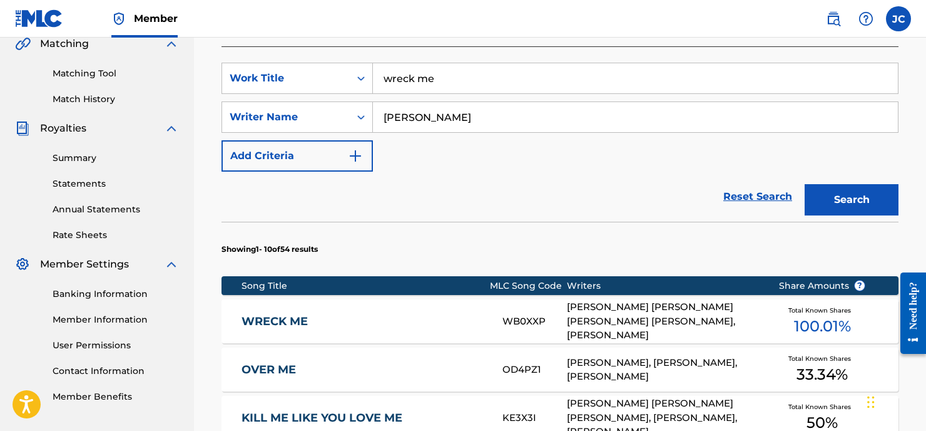
click at [649, 324] on div "[PERSON_NAME] [PERSON_NAME] [PERSON_NAME] [PERSON_NAME], [PERSON_NAME]" at bounding box center [663, 321] width 193 height 43
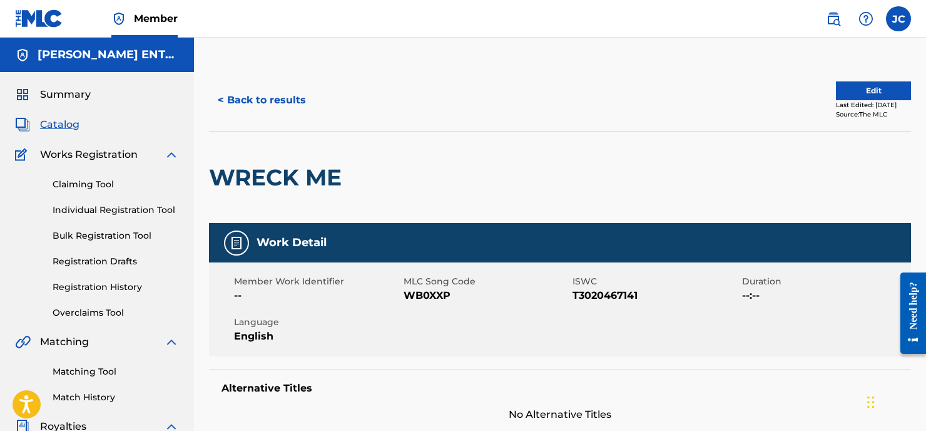
click at [257, 98] on button "< Back to results" at bounding box center [262, 99] width 106 height 31
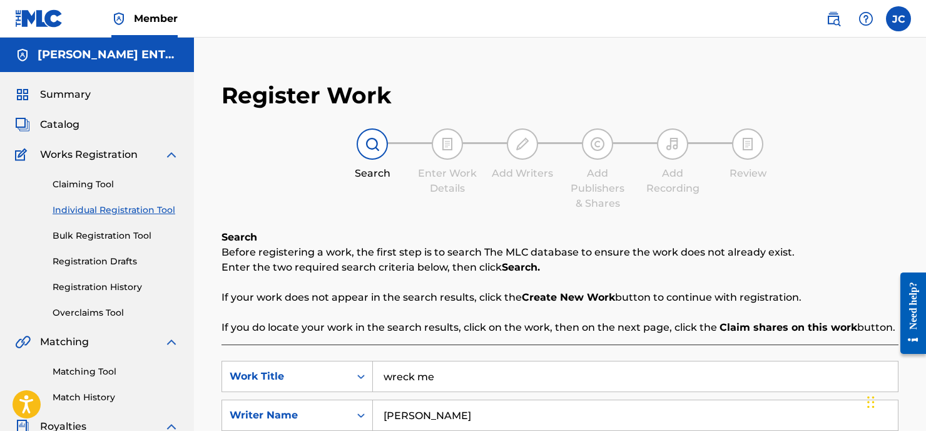
scroll to position [298, 0]
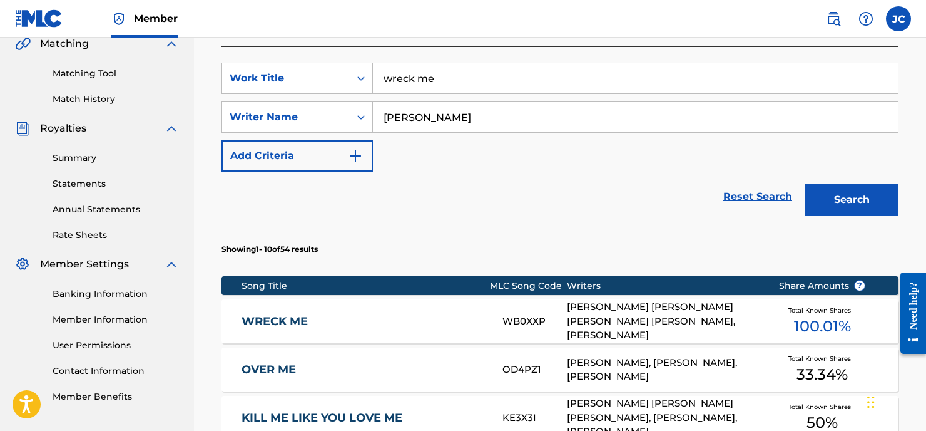
drag, startPoint x: 451, startPoint y: 83, endPoint x: 454, endPoint y: 57, distance: 25.9
click at [451, 81] on input "wreck me" at bounding box center [635, 78] width 525 height 30
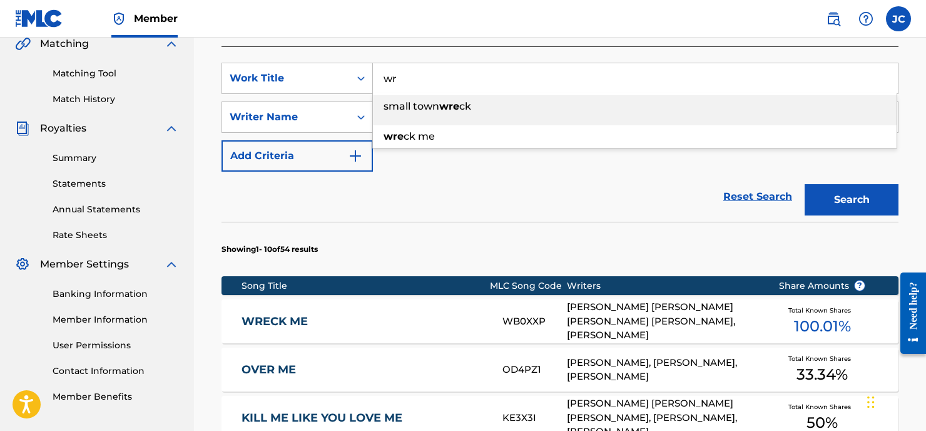
type input "w"
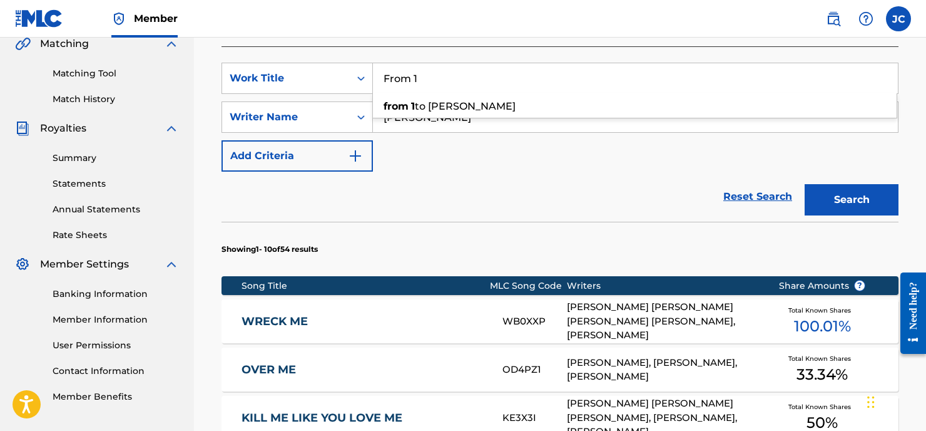
type input "From 1"
click at [852, 200] on button "Search" at bounding box center [852, 199] width 94 height 31
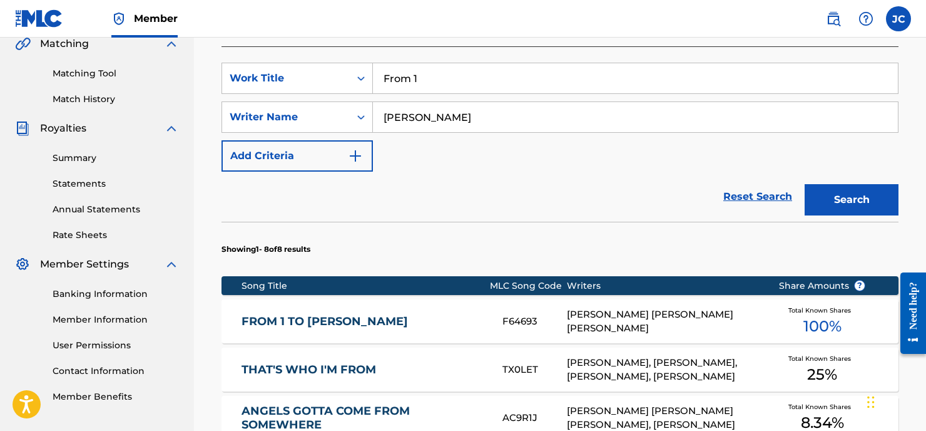
click at [665, 322] on div "[PERSON_NAME] [PERSON_NAME] [PERSON_NAME]" at bounding box center [663, 321] width 193 height 28
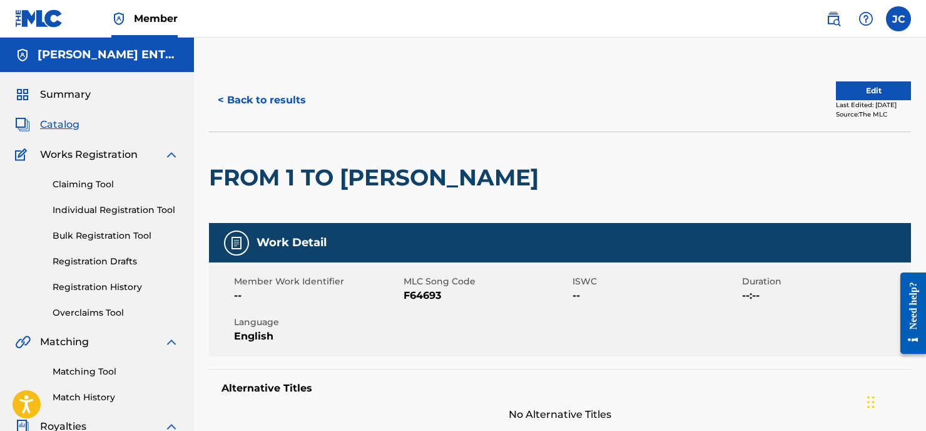
click at [242, 95] on button "< Back to results" at bounding box center [262, 99] width 106 height 31
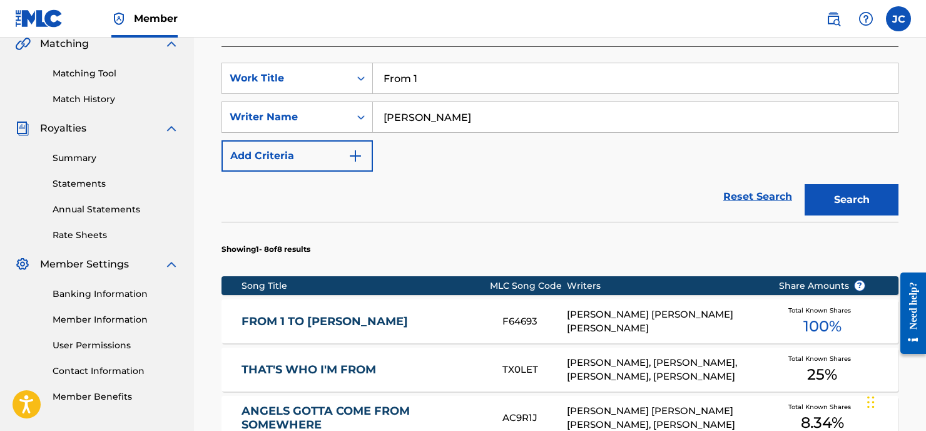
click at [435, 82] on input "From 1" at bounding box center [635, 78] width 525 height 30
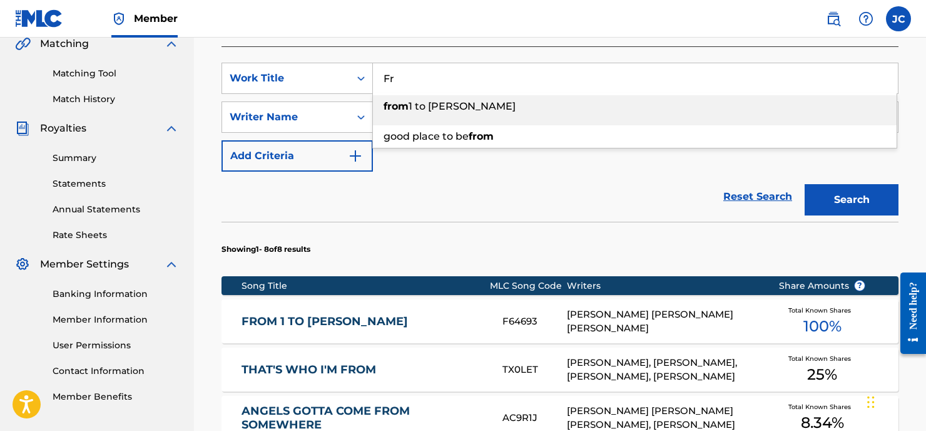
type input "F"
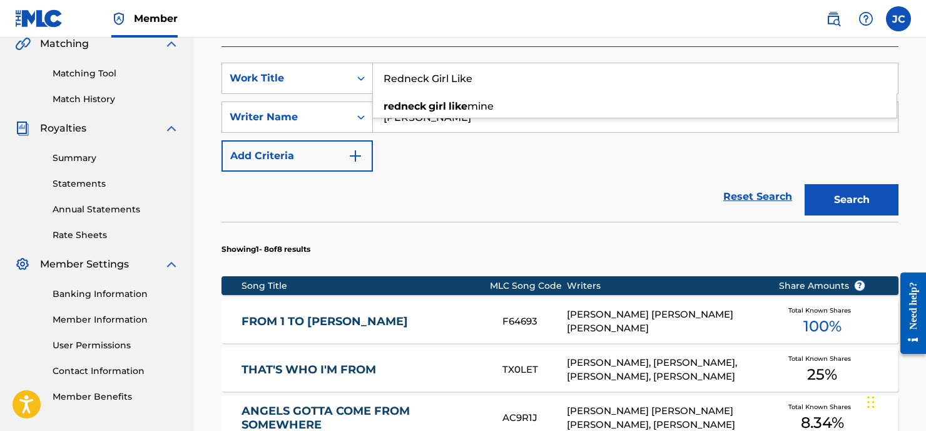
click at [852, 200] on button "Search" at bounding box center [852, 199] width 94 height 31
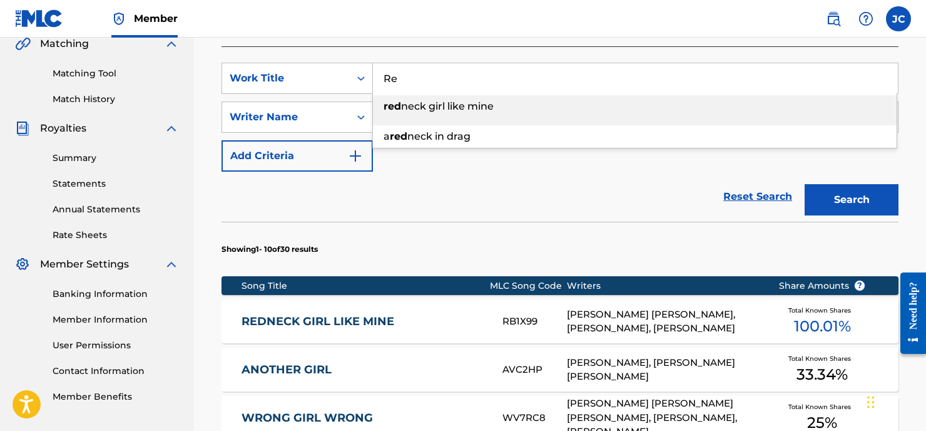
type input "R"
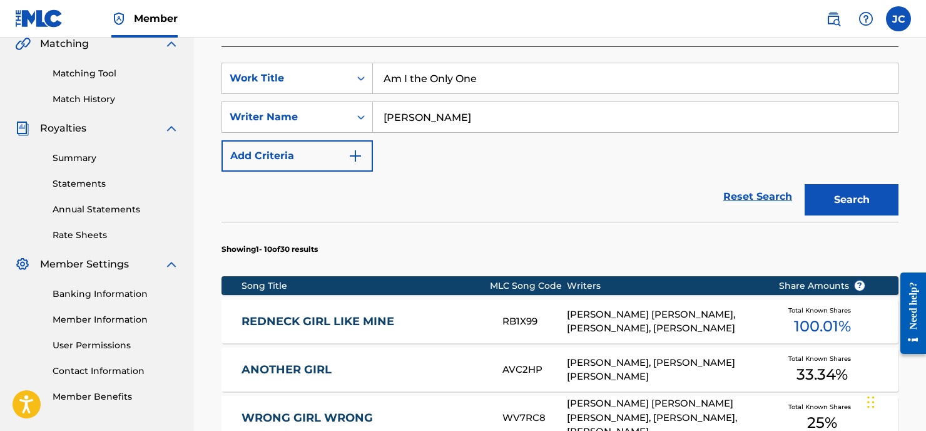
type input "Am I the Only One"
click at [852, 200] on button "Search" at bounding box center [852, 199] width 94 height 31
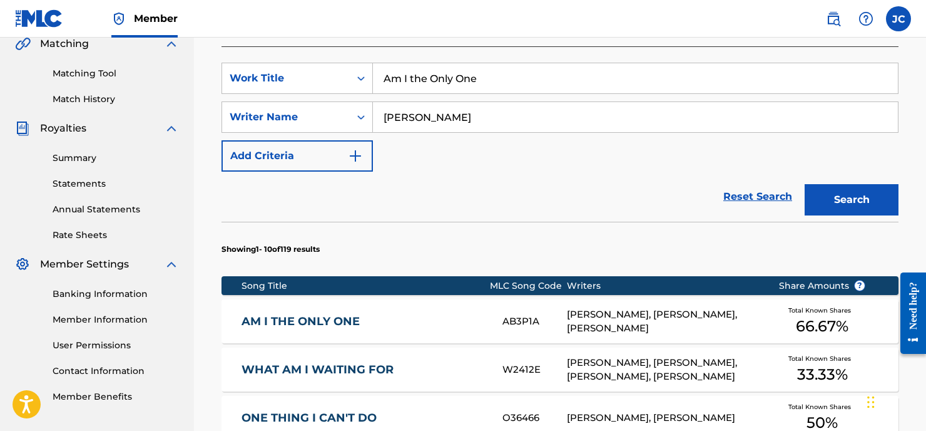
click at [614, 320] on div "[PERSON_NAME], [PERSON_NAME], [PERSON_NAME]" at bounding box center [663, 321] width 193 height 28
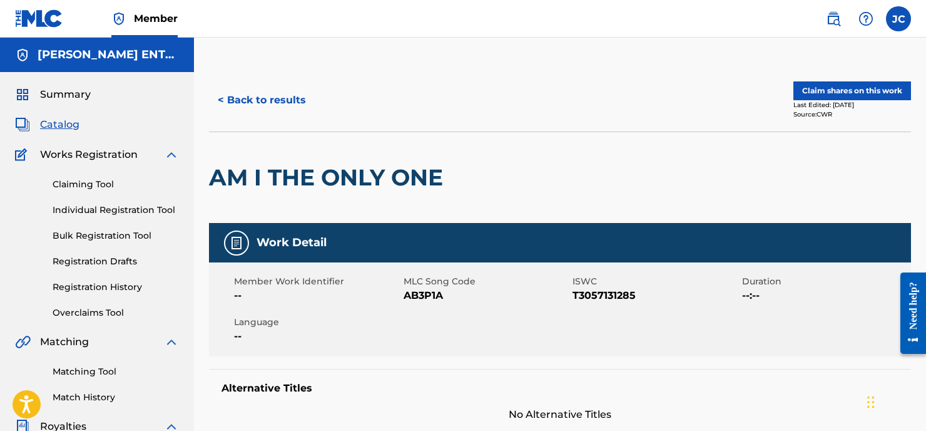
click at [839, 91] on button "Claim shares on this work" at bounding box center [852, 90] width 118 height 19
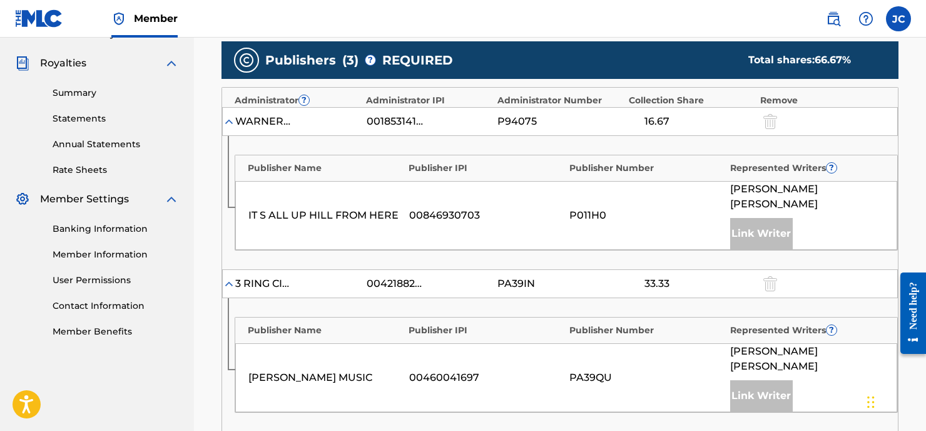
scroll to position [670, 0]
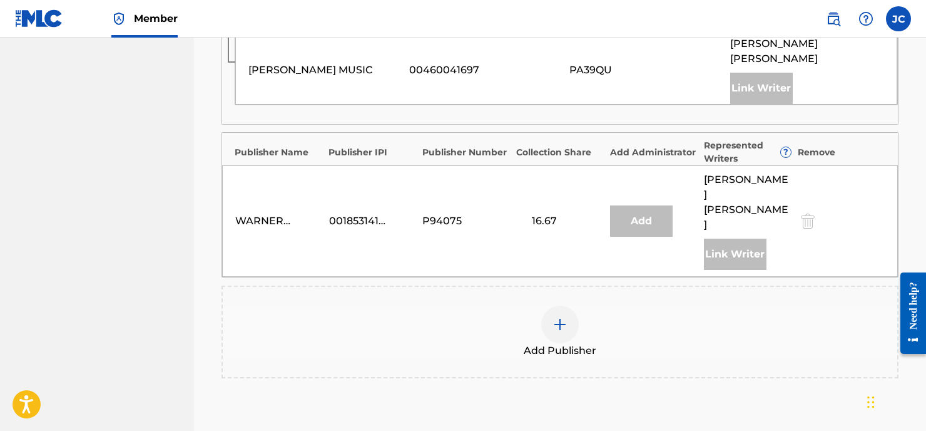
click at [556, 317] on img at bounding box center [560, 324] width 15 height 15
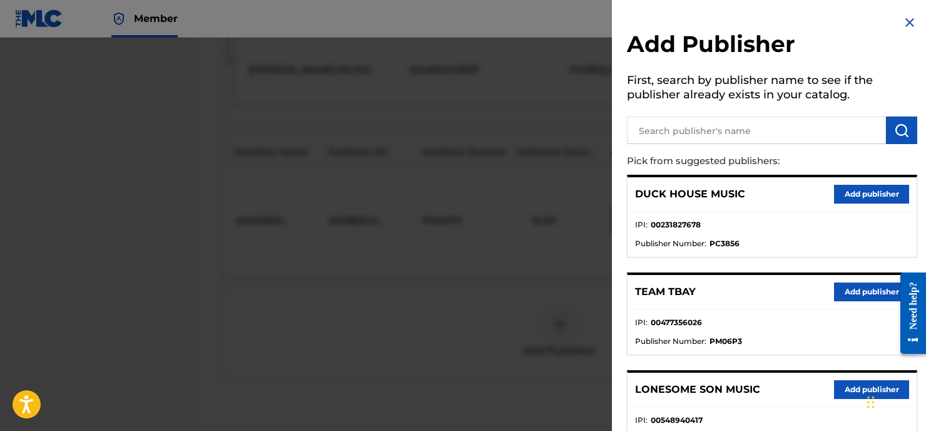
click at [663, 132] on input "text" at bounding box center [756, 130] width 259 height 28
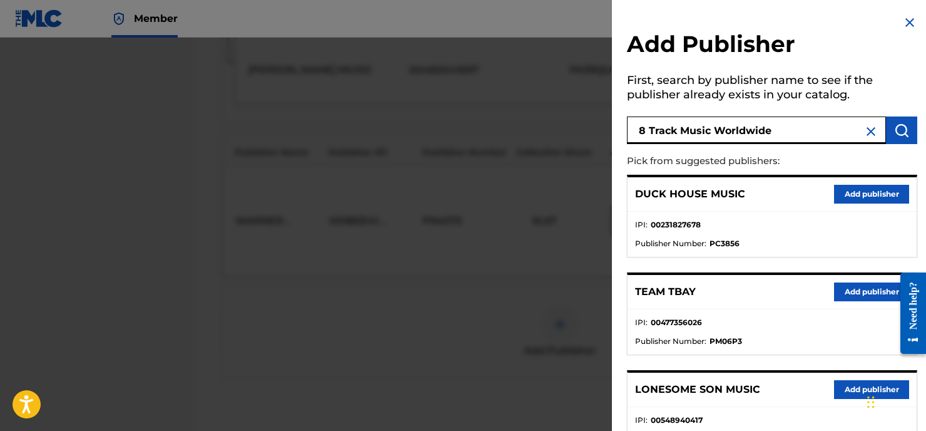
type input "8 Track Music Worldwide"
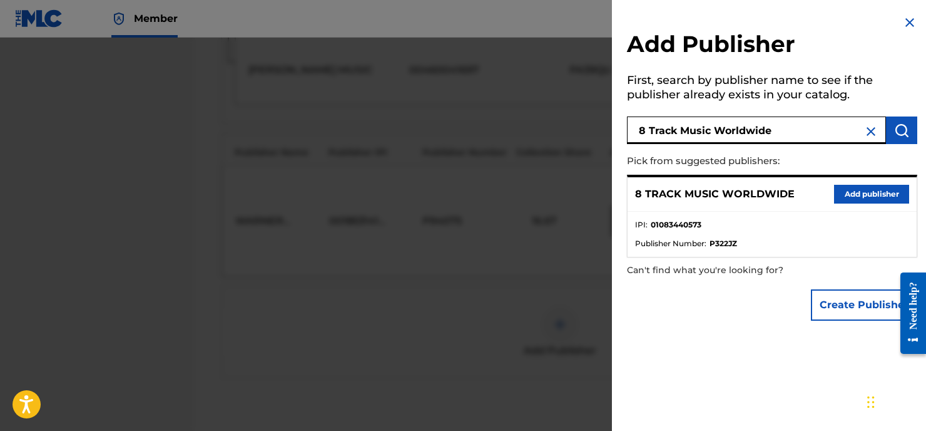
click at [852, 195] on button "Add publisher" at bounding box center [871, 194] width 75 height 19
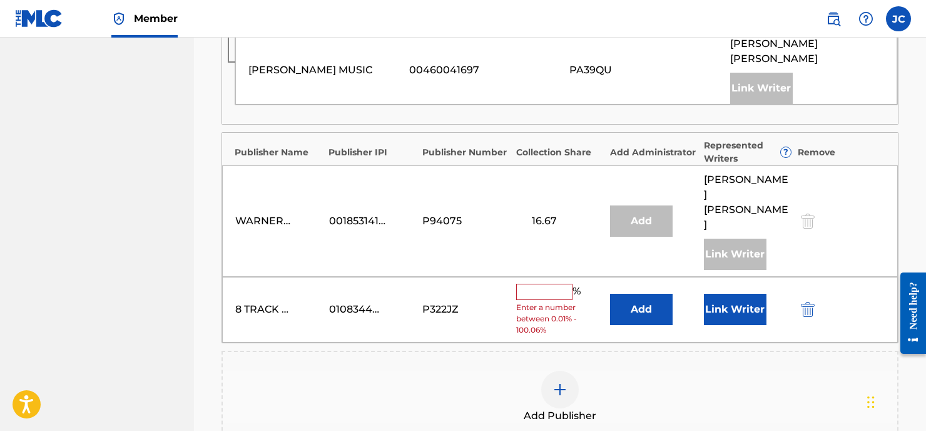
click at [563, 283] on input "text" at bounding box center [544, 291] width 56 height 16
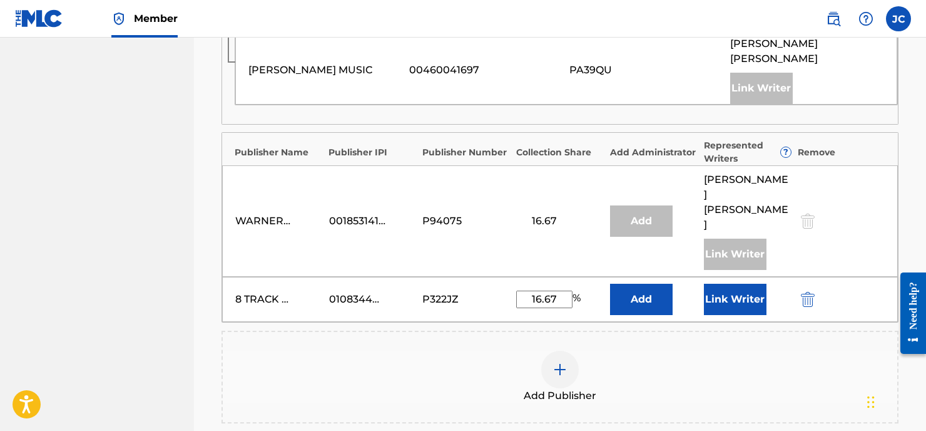
type input "16.67"
click at [630, 283] on button "Add" at bounding box center [641, 298] width 63 height 31
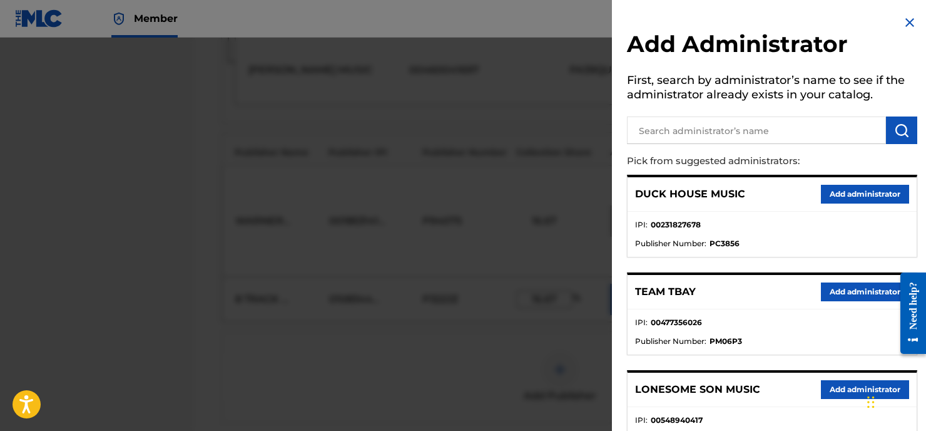
click at [658, 130] on input "text" at bounding box center [756, 130] width 259 height 28
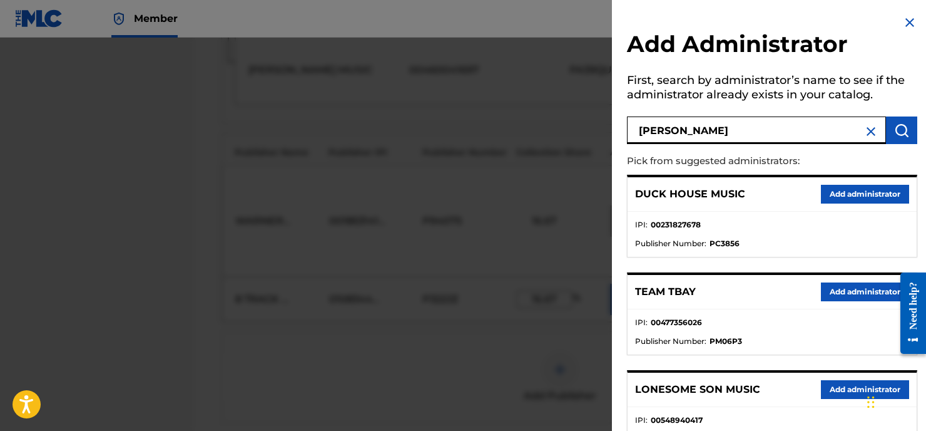
type input "[PERSON_NAME]"
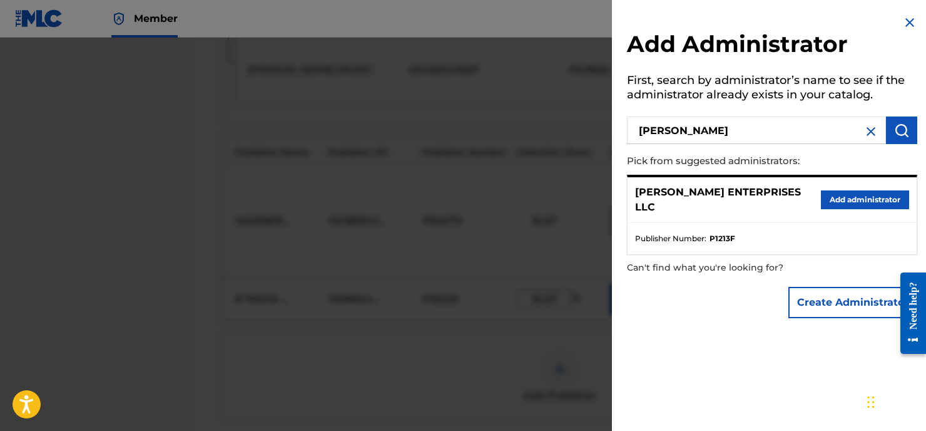
click at [848, 191] on button "Add administrator" at bounding box center [865, 199] width 88 height 19
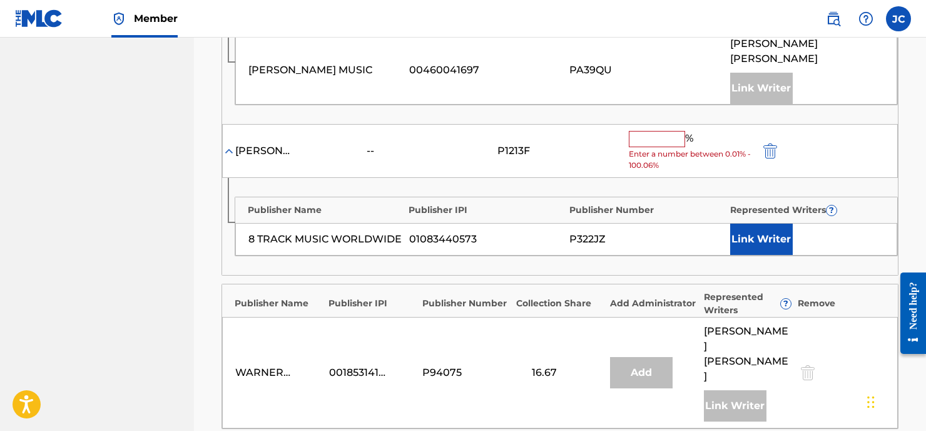
click at [651, 131] on input "text" at bounding box center [657, 139] width 56 height 16
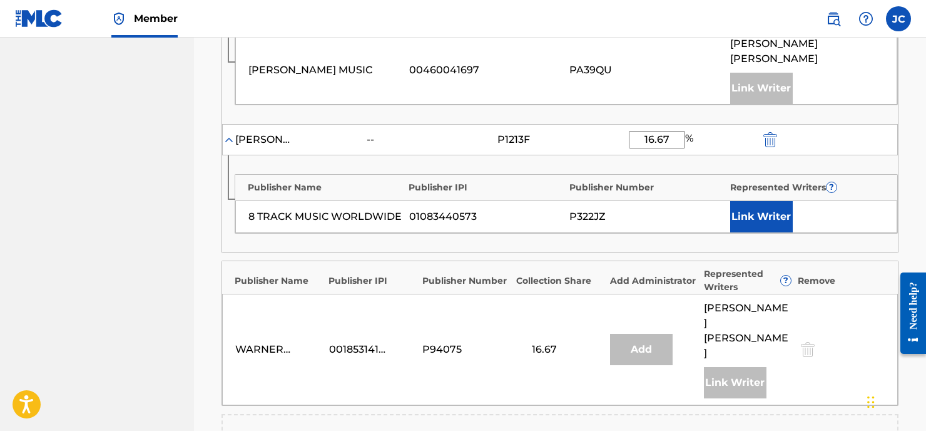
type input "16.67"
click at [745, 201] on button "Link Writer" at bounding box center [761, 216] width 63 height 31
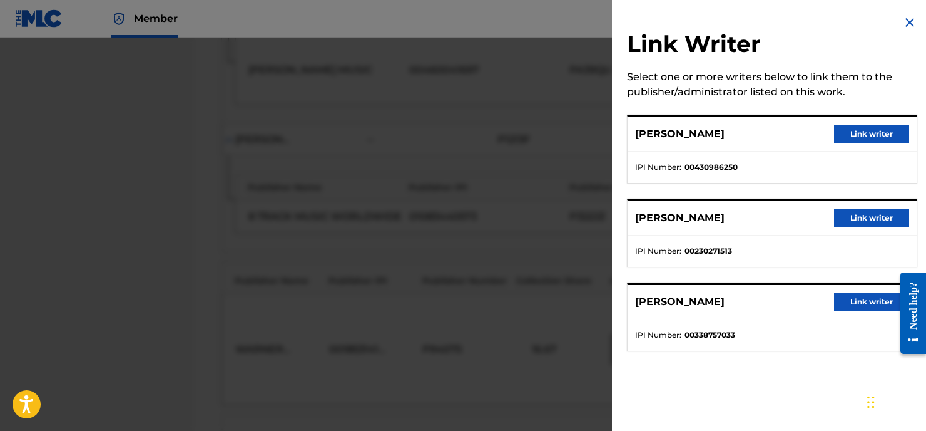
click at [867, 303] on button "Link writer" at bounding box center [871, 301] width 75 height 19
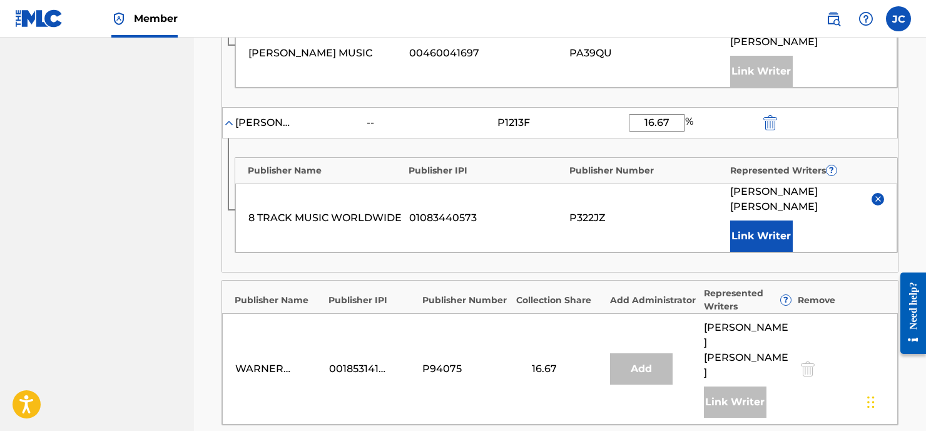
scroll to position [808, 0]
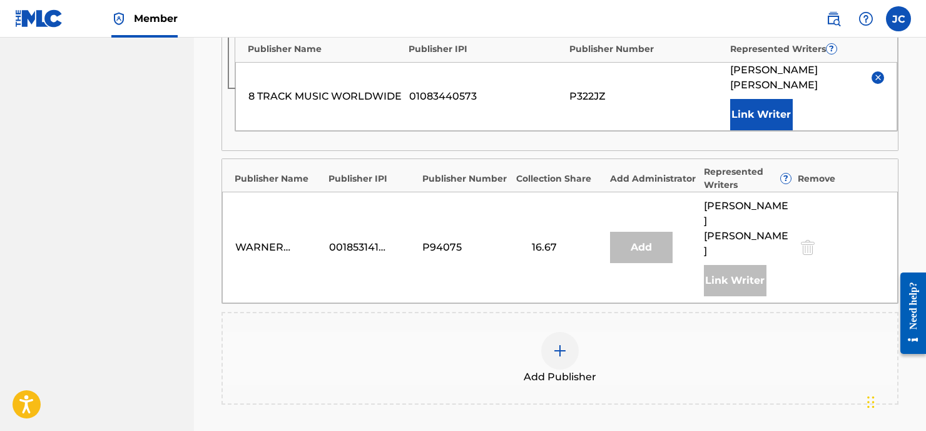
click at [558, 343] on img at bounding box center [560, 350] width 15 height 15
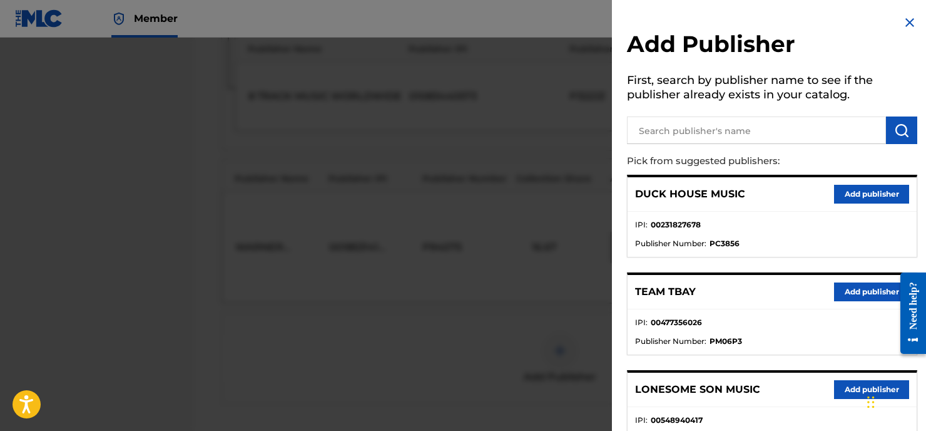
drag, startPoint x: 669, startPoint y: 135, endPoint x: 634, endPoint y: 105, distance: 46.2
click at [669, 135] on input "text" at bounding box center [756, 130] width 259 height 28
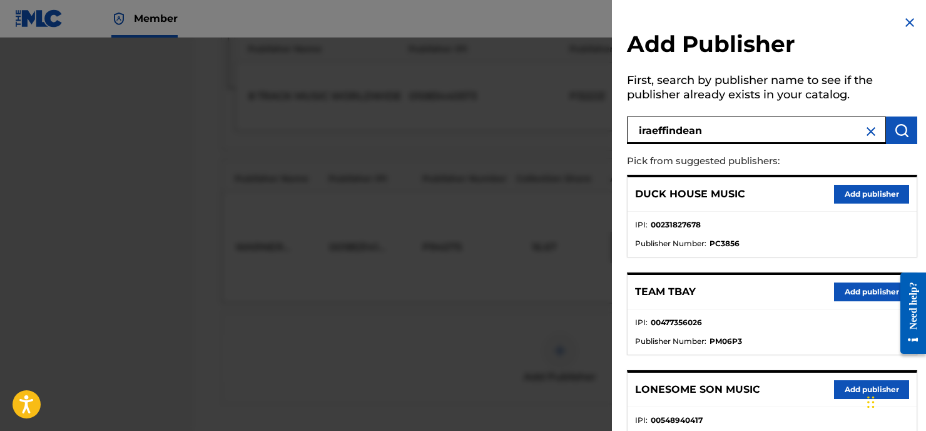
type input "iraeffindean"
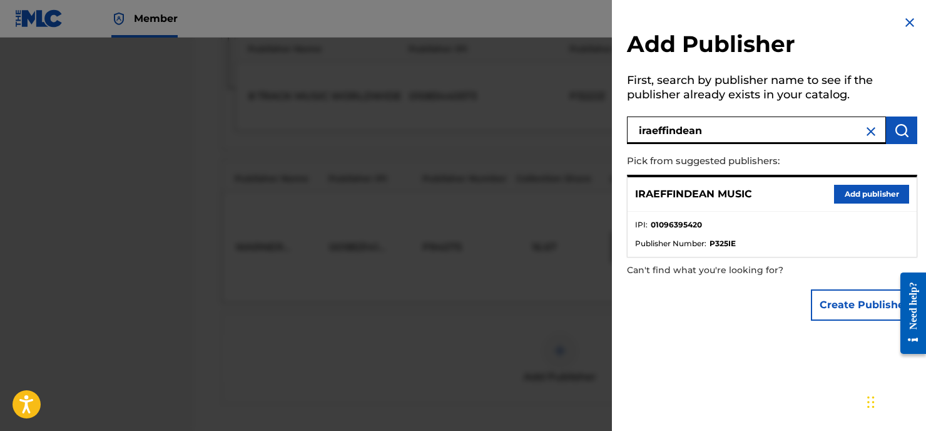
click at [850, 193] on button "Add publisher" at bounding box center [871, 194] width 75 height 19
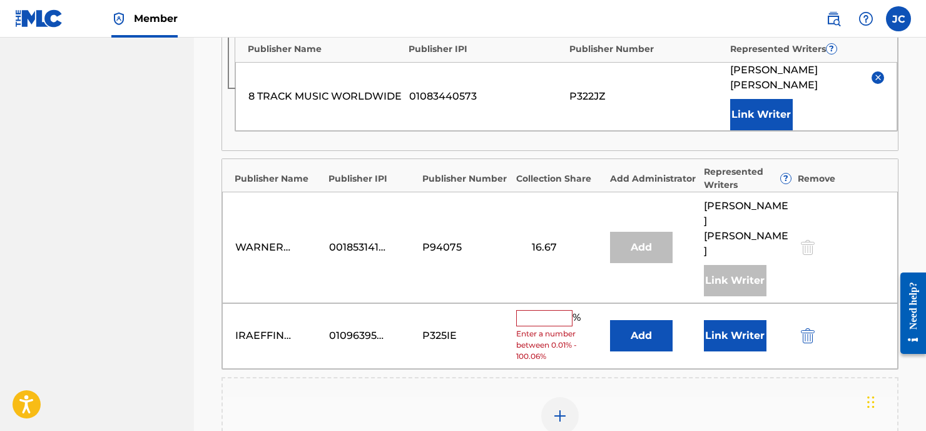
click at [538, 310] on input "text" at bounding box center [544, 318] width 56 height 16
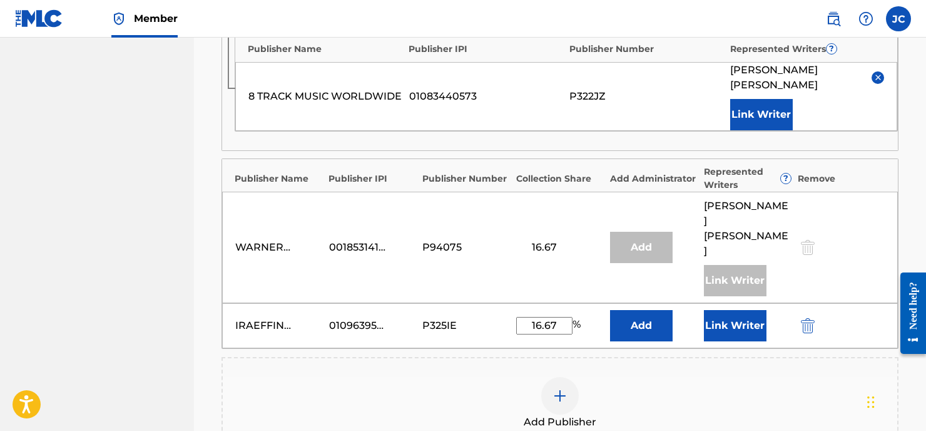
type input "16.67"
click at [655, 310] on button "Add" at bounding box center [641, 325] width 63 height 31
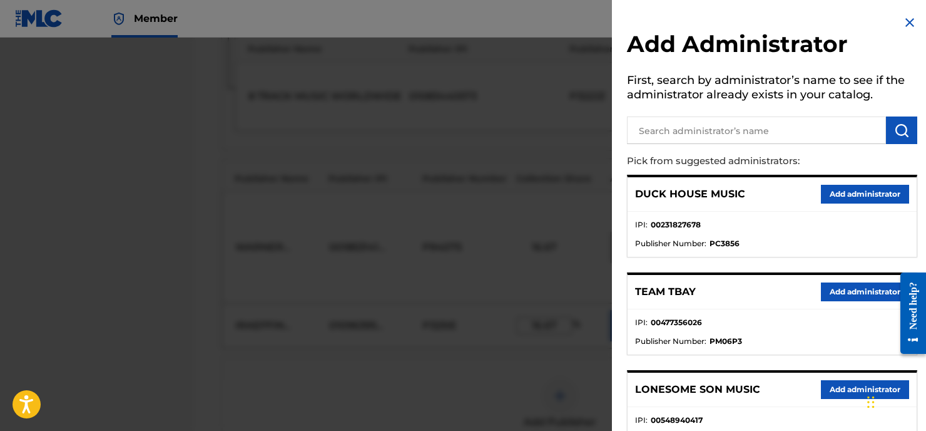
click at [714, 130] on input "text" at bounding box center [756, 130] width 259 height 28
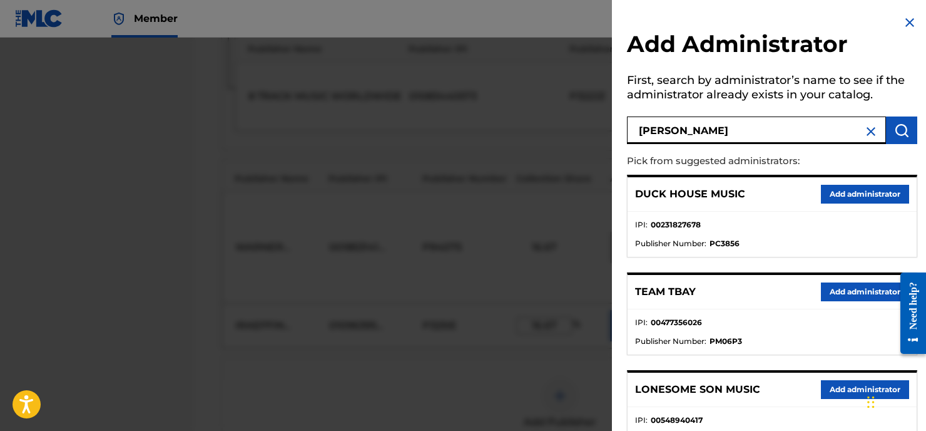
type input "[PERSON_NAME]"
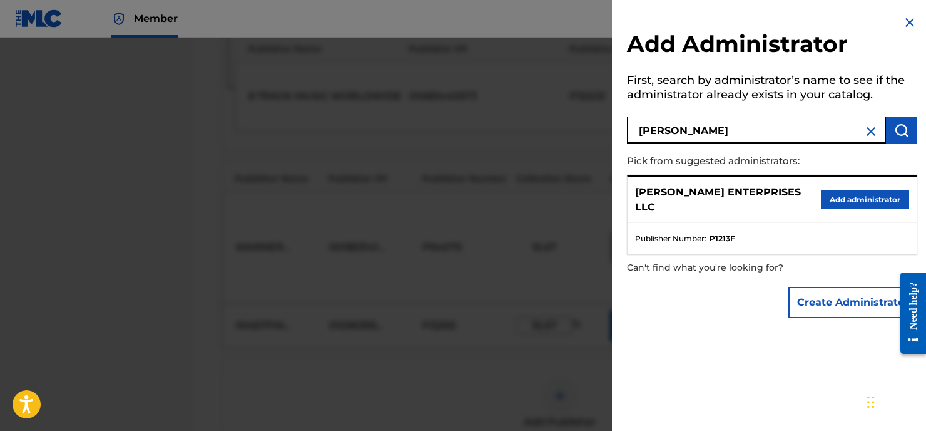
click at [877, 194] on button "Add administrator" at bounding box center [865, 199] width 88 height 19
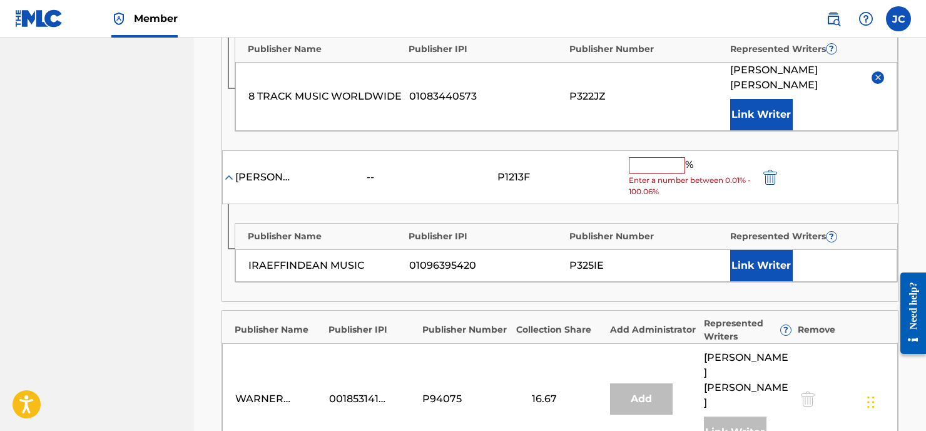
click at [665, 157] on input "text" at bounding box center [657, 165] width 56 height 16
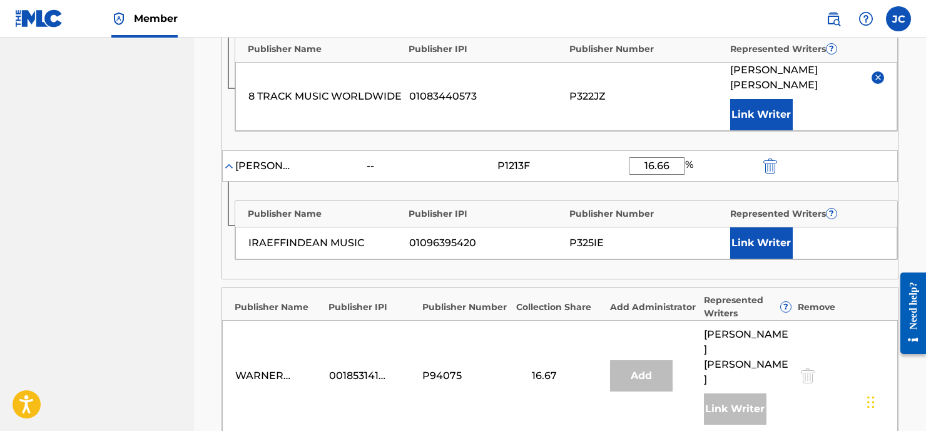
type input "16.66"
click at [750, 227] on button "Link Writer" at bounding box center [761, 242] width 63 height 31
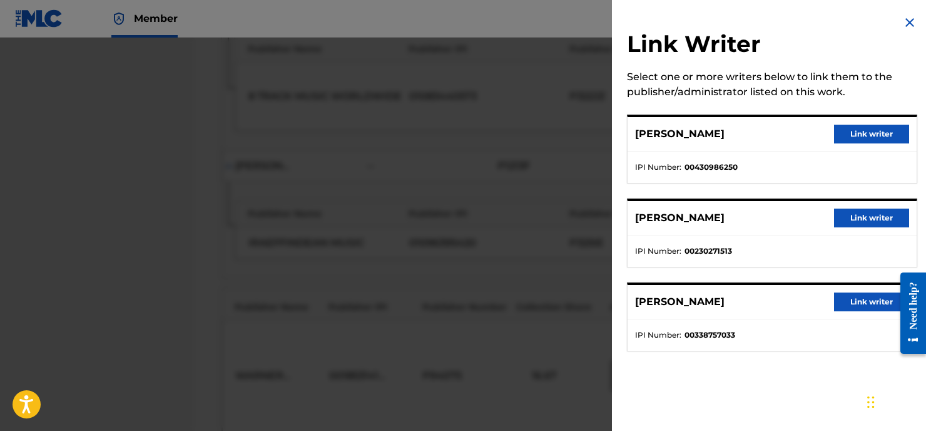
click at [864, 299] on button "Link writer" at bounding box center [871, 301] width 75 height 19
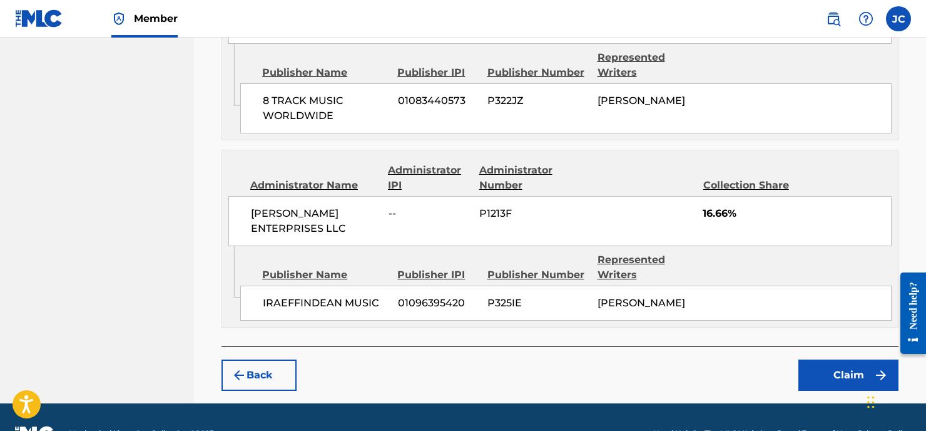
scroll to position [1086, 0]
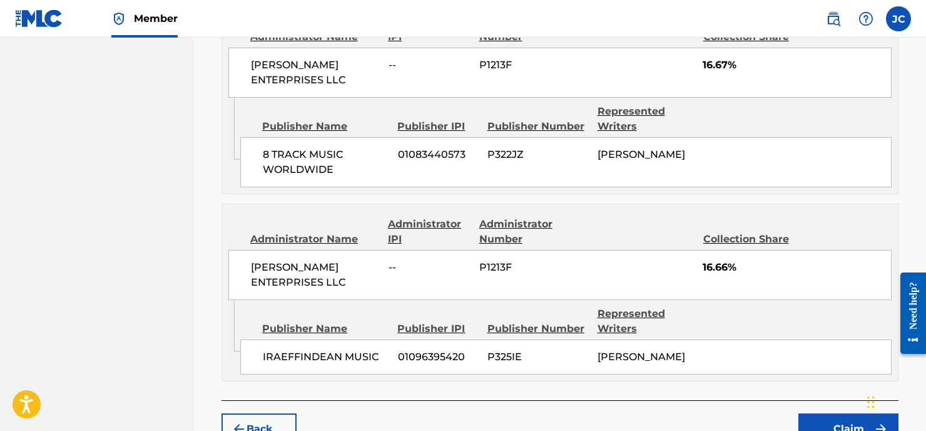
click at [839, 417] on button "Claim" at bounding box center [848, 428] width 100 height 31
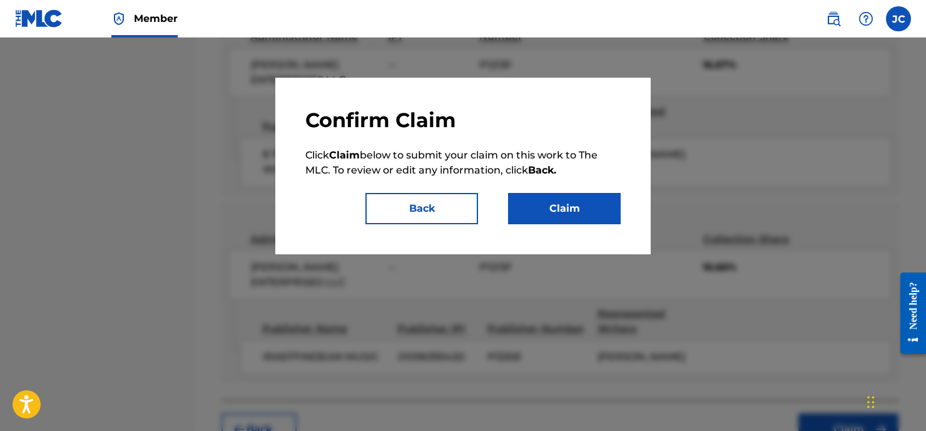
click at [564, 211] on button "Claim" at bounding box center [564, 208] width 113 height 31
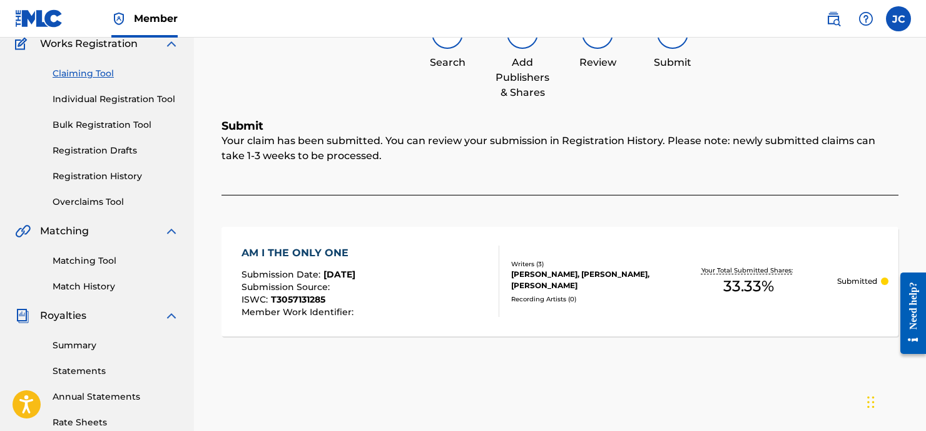
scroll to position [75, 0]
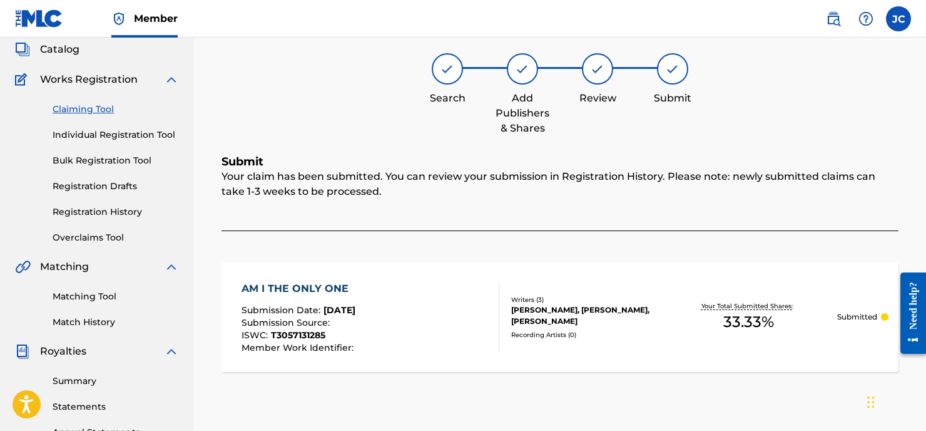
drag, startPoint x: 85, startPoint y: 106, endPoint x: 104, endPoint y: 110, distance: 19.1
click at [85, 107] on link "Claiming Tool" at bounding box center [116, 109] width 126 height 13
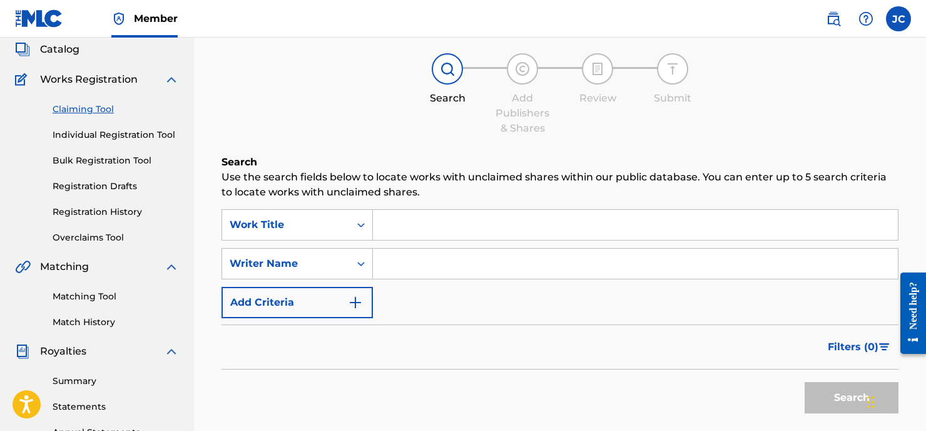
scroll to position [0, 0]
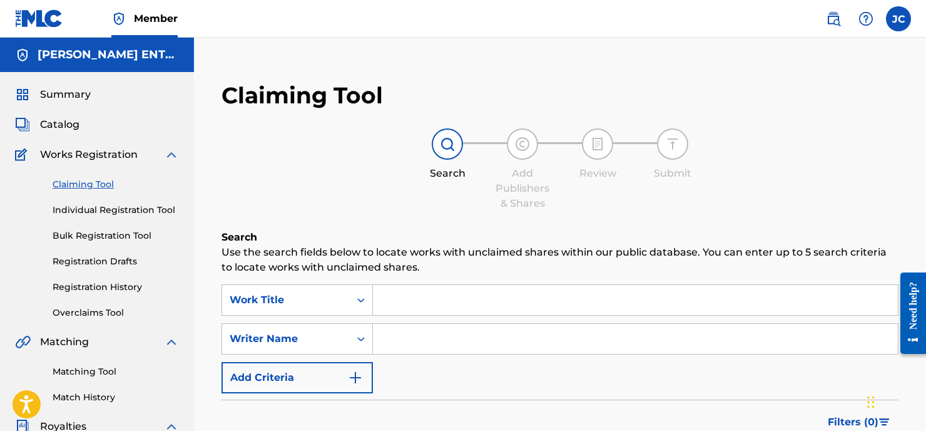
click at [407, 285] on div "Search Form" at bounding box center [636, 299] width 526 height 31
click at [406, 303] on input "Search Form" at bounding box center [635, 300] width 525 height 30
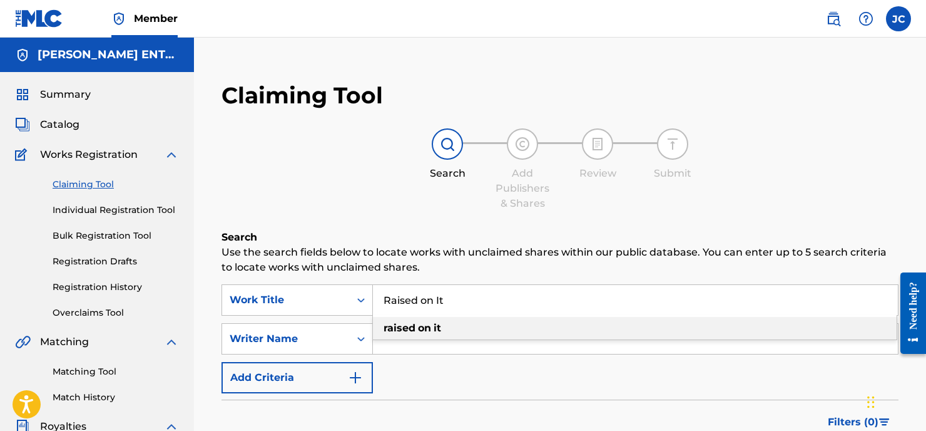
type input "raised on it"
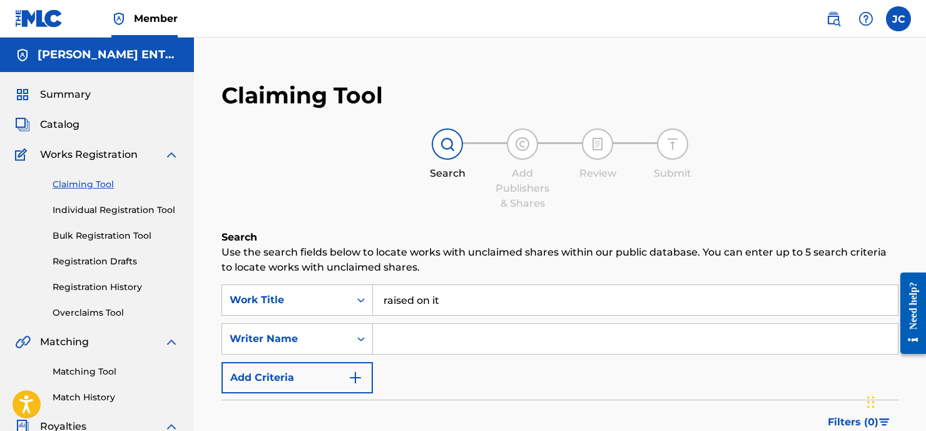
click at [412, 332] on input "Search Form" at bounding box center [635, 339] width 525 height 30
click at [465, 302] on input "raised on it" at bounding box center [635, 300] width 525 height 30
click at [444, 349] on input "[PERSON_NAME]" at bounding box center [635, 339] width 525 height 30
type input "i"
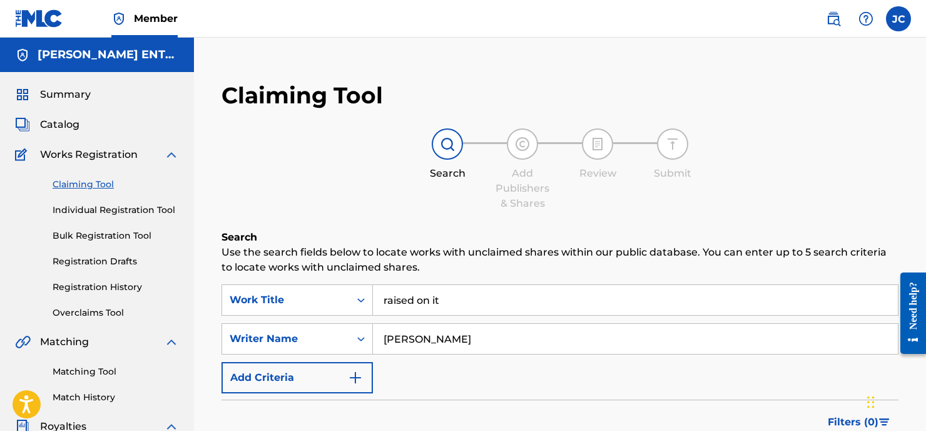
type input "[PERSON_NAME]"
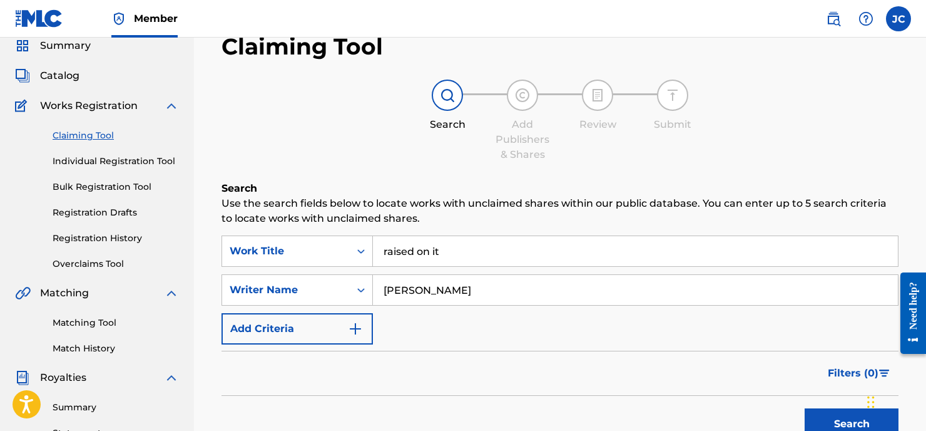
scroll to position [213, 0]
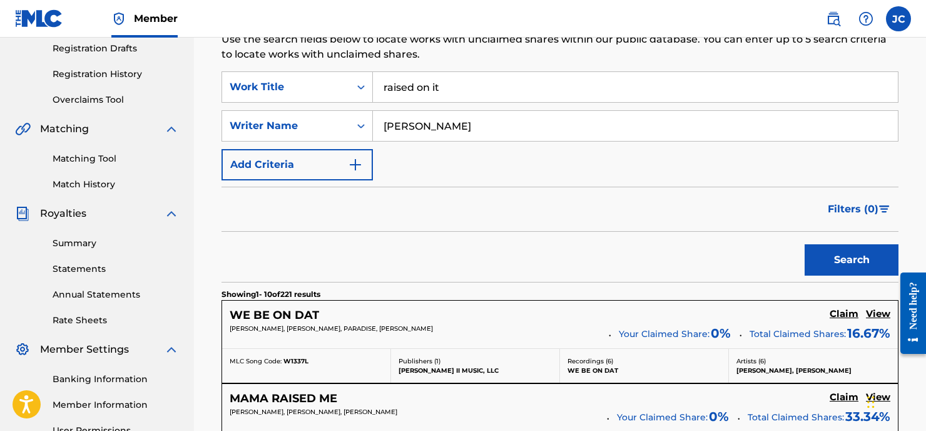
click at [859, 257] on button "Search" at bounding box center [852, 259] width 94 height 31
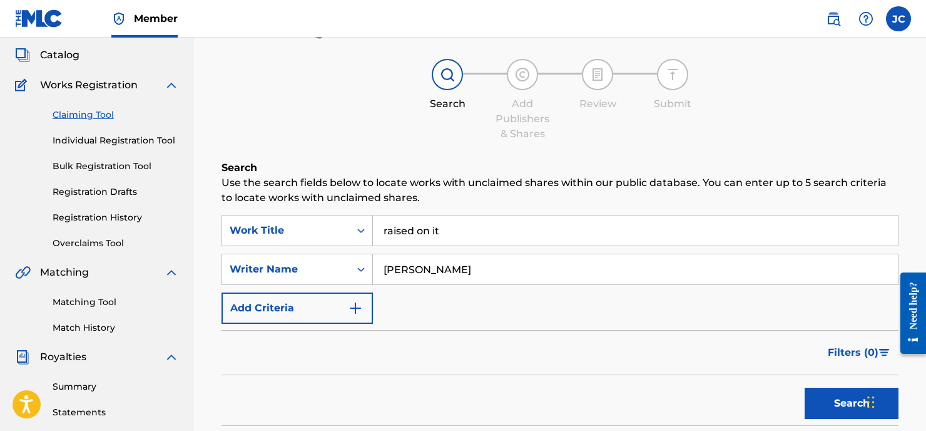
scroll to position [0, 0]
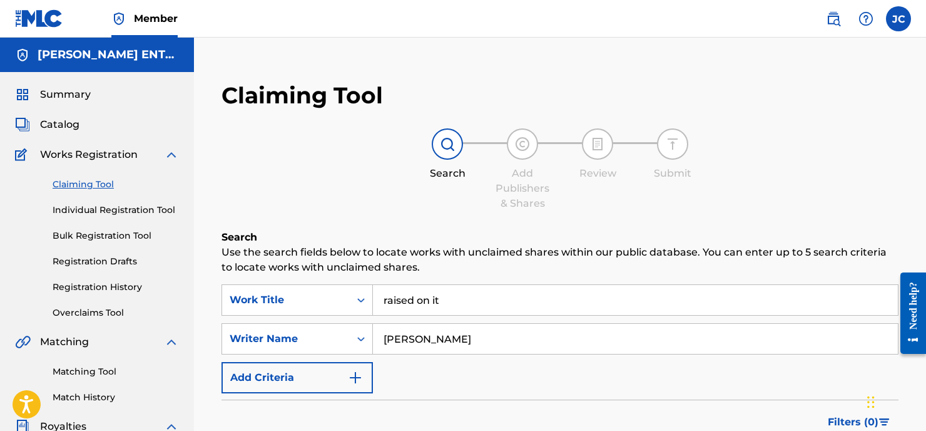
click at [76, 183] on link "Claiming Tool" at bounding box center [116, 184] width 126 height 13
drag, startPoint x: 99, startPoint y: 208, endPoint x: 180, endPoint y: 233, distance: 84.1
click at [99, 208] on link "Individual Registration Tool" at bounding box center [116, 209] width 126 height 13
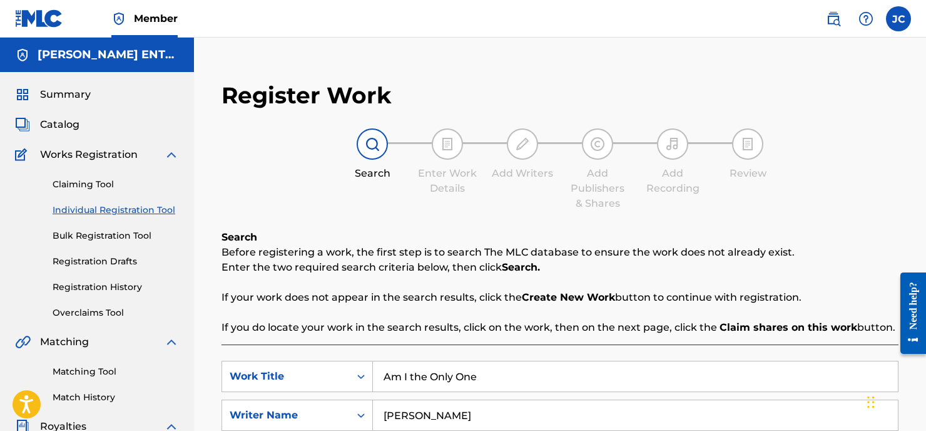
click at [554, 388] on input "Am I the Only One" at bounding box center [635, 376] width 525 height 30
type input "A"
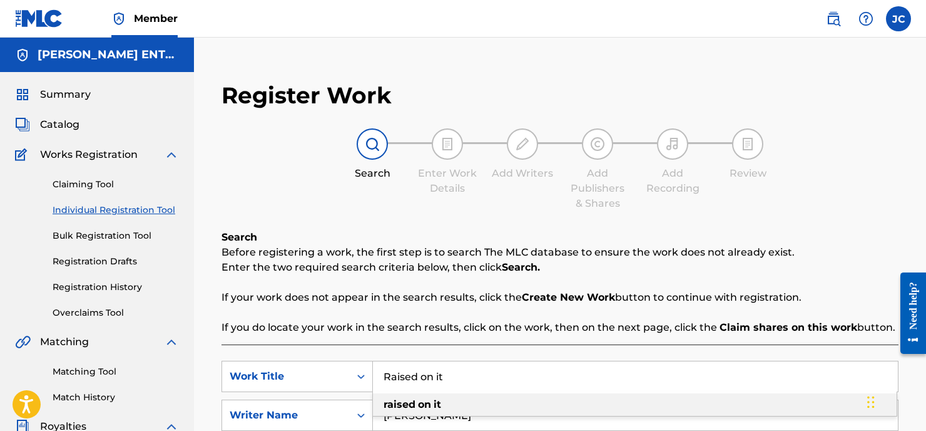
type input "raised on it"
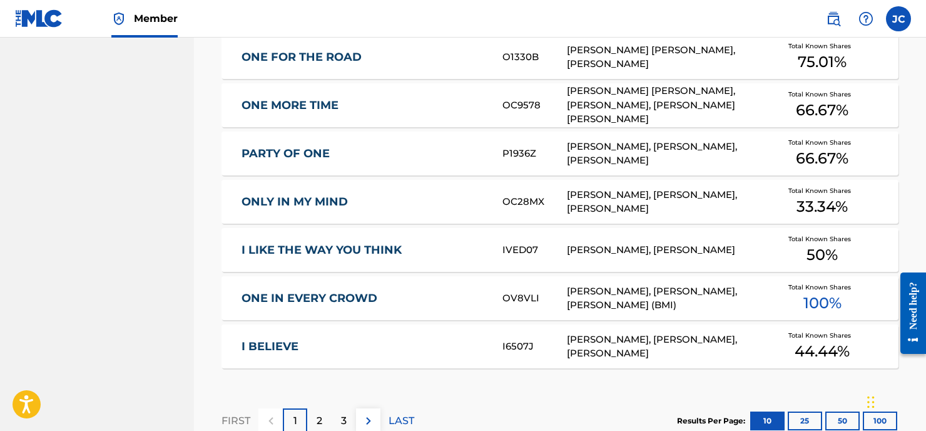
scroll to position [804, 0]
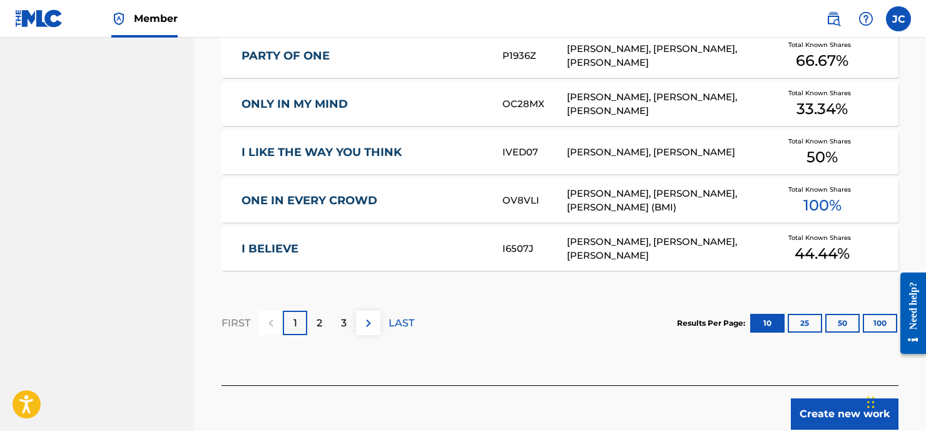
click at [322, 325] on p "2" at bounding box center [320, 322] width 6 height 15
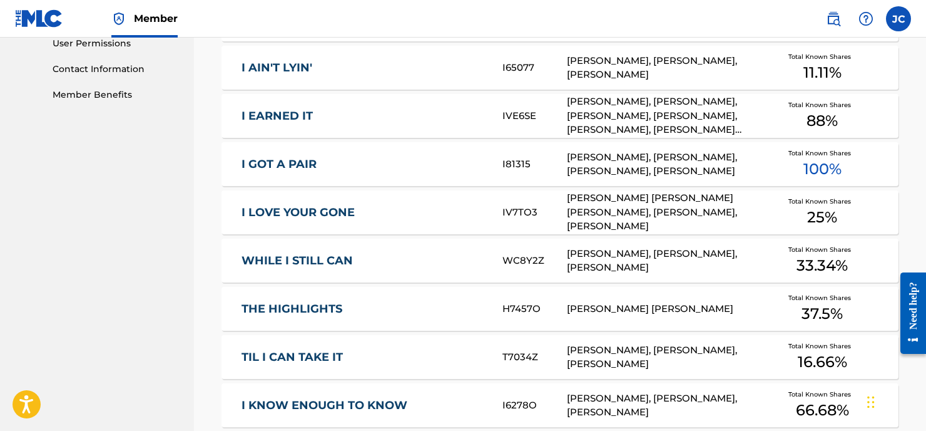
scroll to position [544, 0]
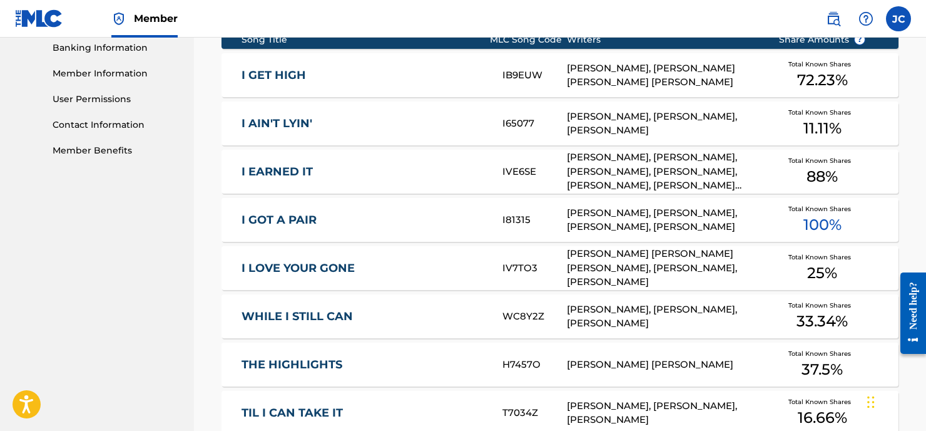
click at [609, 72] on div "[PERSON_NAME], [PERSON_NAME] [PERSON_NAME] [PERSON_NAME]" at bounding box center [663, 75] width 193 height 28
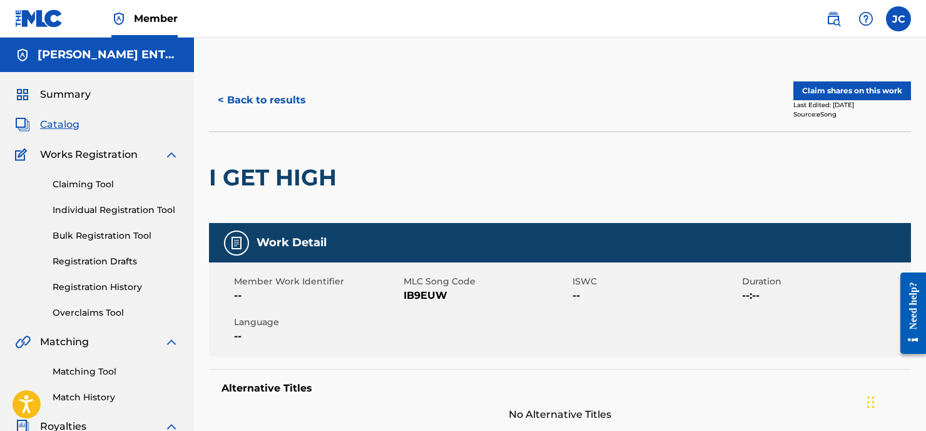
click at [278, 101] on button "< Back to results" at bounding box center [262, 99] width 106 height 31
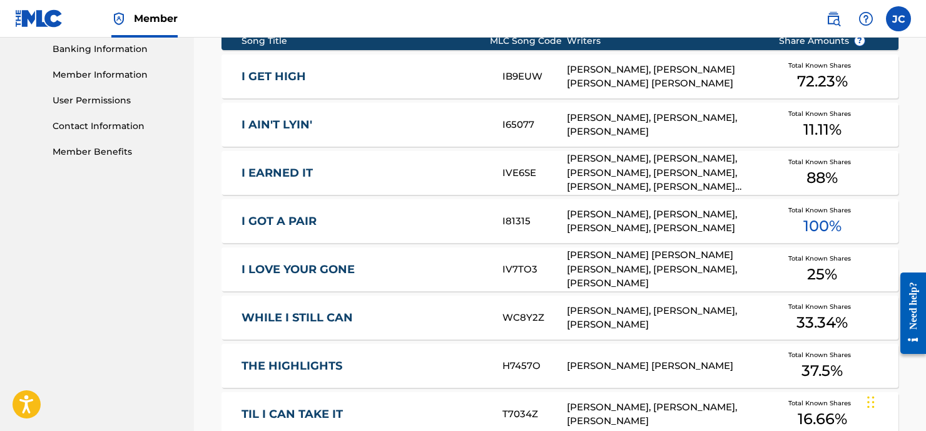
scroll to position [736, 0]
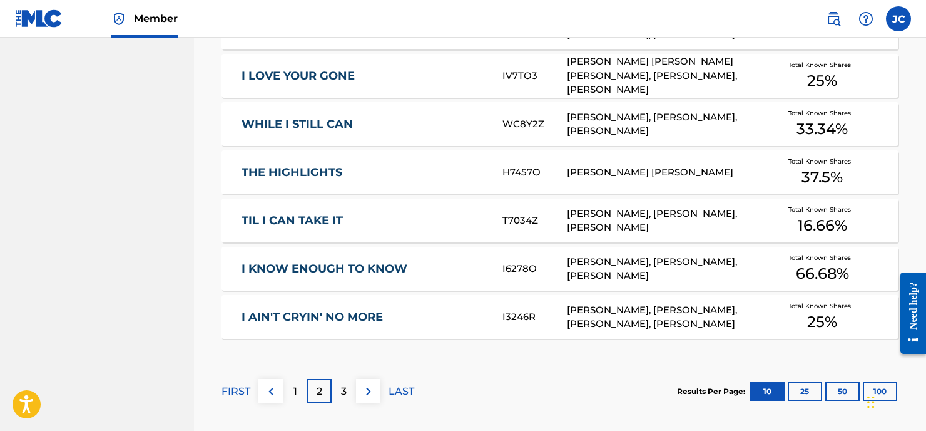
click at [337, 396] on div "3" at bounding box center [344, 391] width 24 height 24
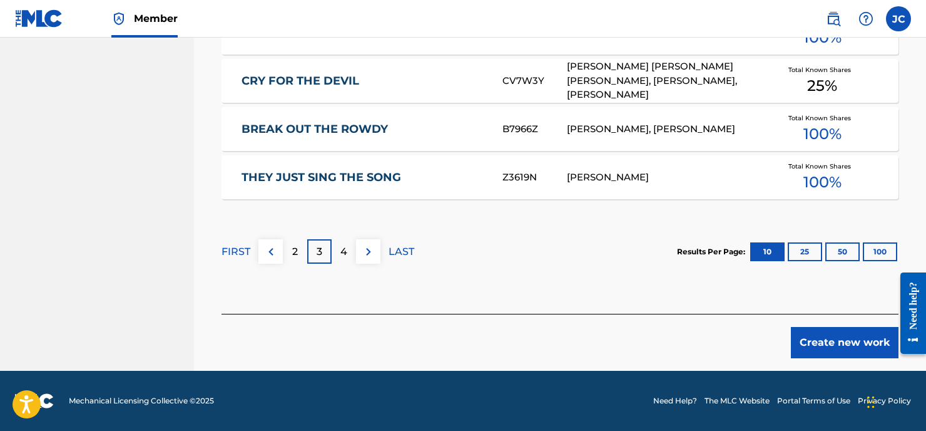
scroll to position [835, 0]
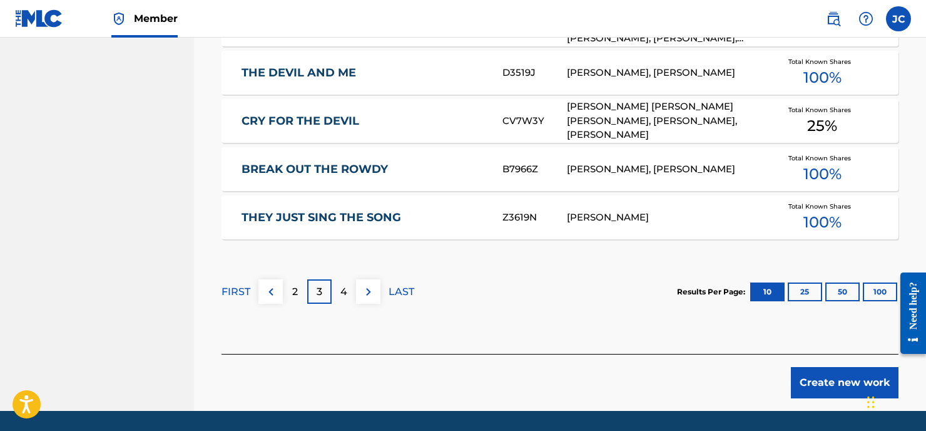
click at [880, 288] on button "100" at bounding box center [880, 291] width 34 height 19
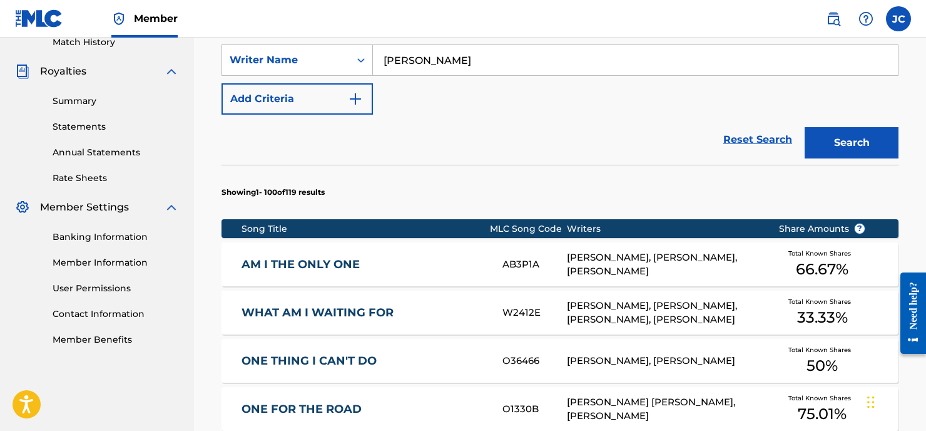
scroll to position [120, 0]
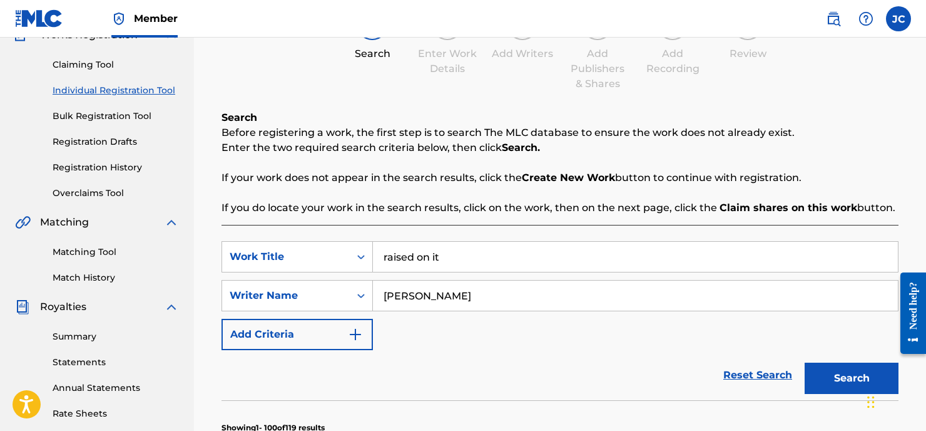
click at [445, 290] on input "[PERSON_NAME]" at bounding box center [635, 295] width 525 height 30
type input "I"
type input "[PERSON_NAME]"
click at [852, 378] on button "Search" at bounding box center [852, 377] width 94 height 31
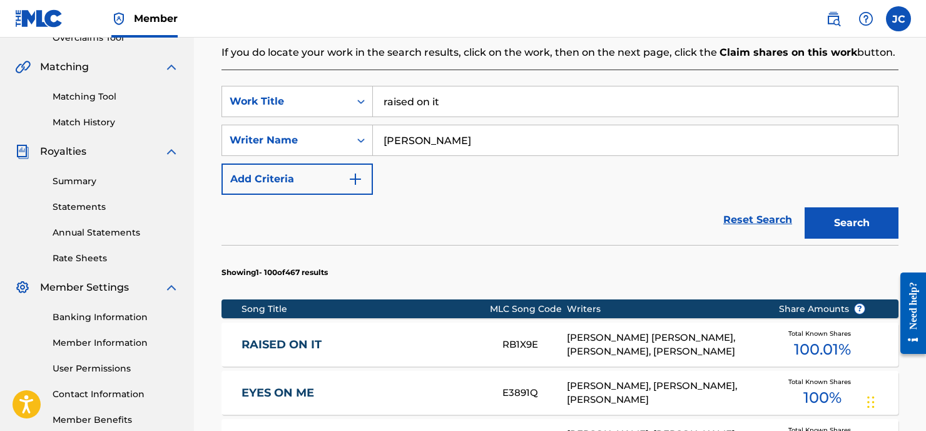
scroll to position [277, 0]
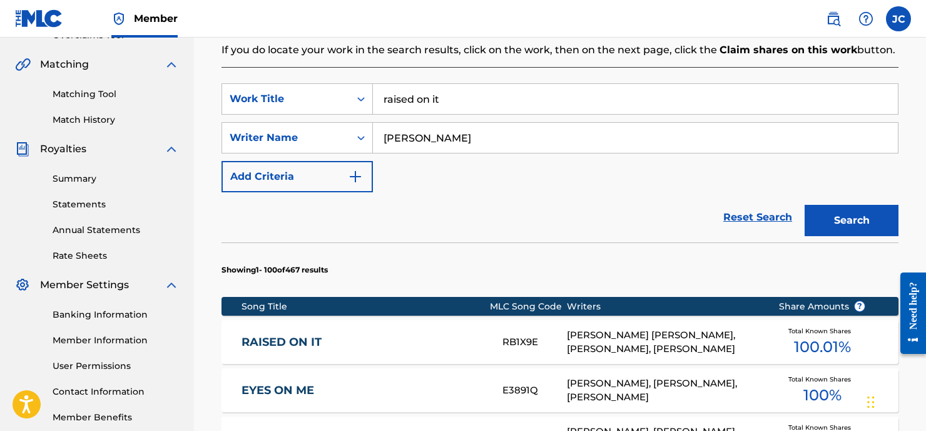
click at [612, 341] on div "[PERSON_NAME] [PERSON_NAME], [PERSON_NAME], [PERSON_NAME]" at bounding box center [663, 342] width 193 height 28
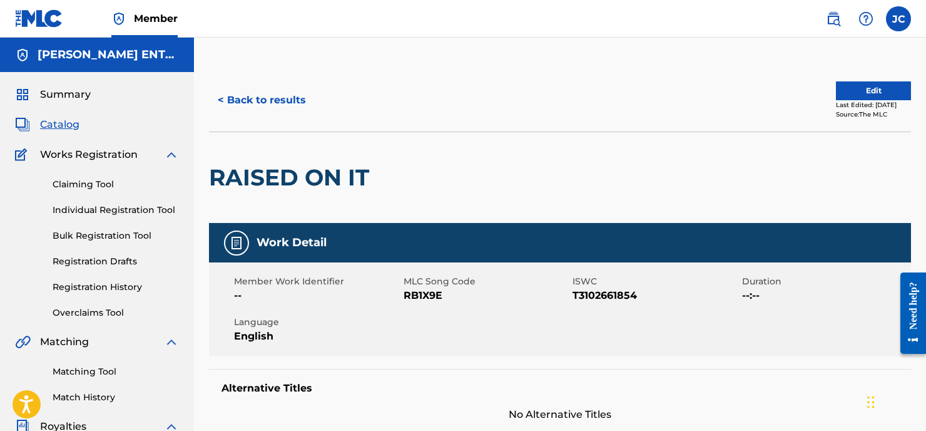
click at [278, 98] on button "< Back to results" at bounding box center [262, 99] width 106 height 31
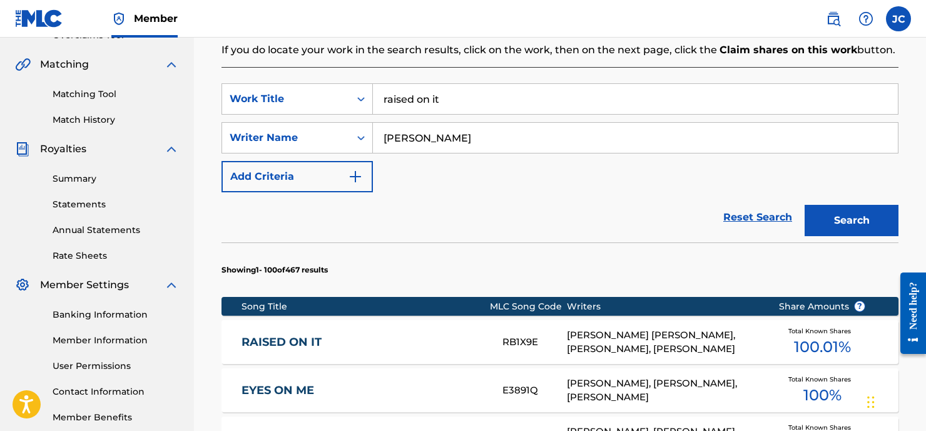
click at [448, 103] on input "raised on it" at bounding box center [635, 99] width 525 height 30
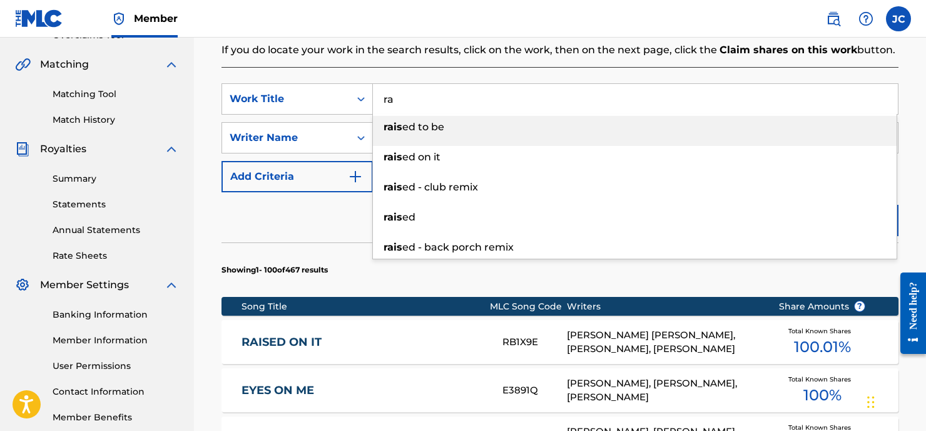
type input "r"
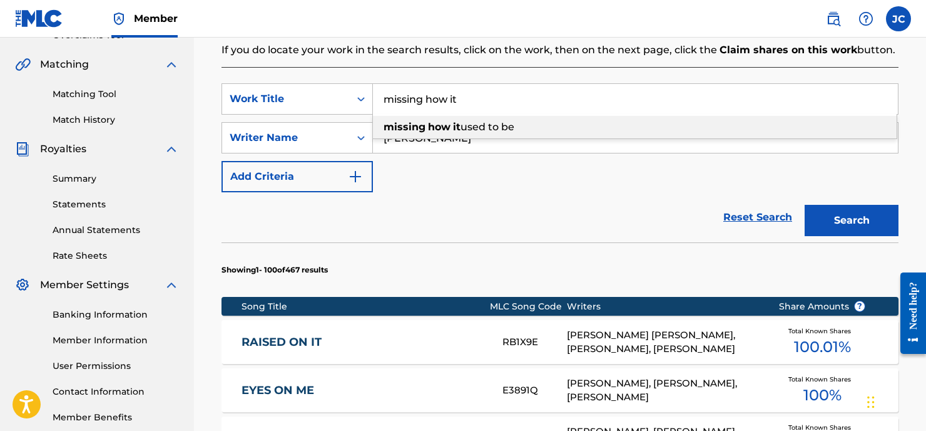
type input "missing how it used to be"
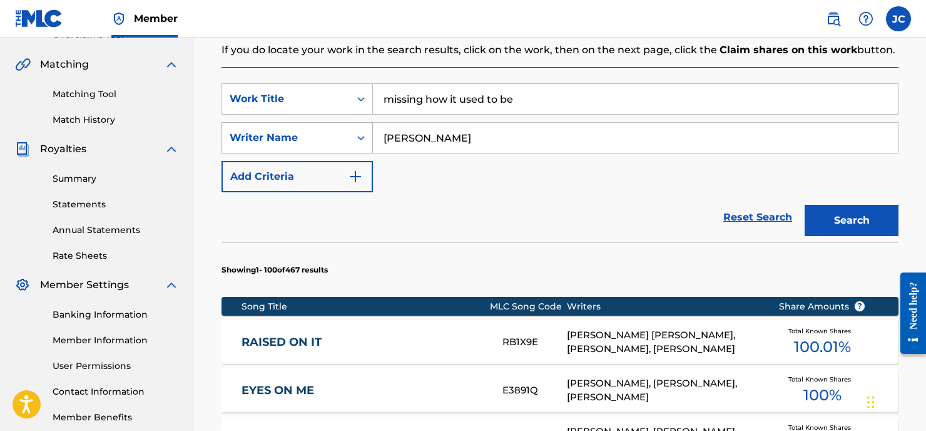
drag, startPoint x: 433, startPoint y: 139, endPoint x: 357, endPoint y: 136, distance: 76.4
click at [357, 136] on div "SearchWithCriteriad78096f9-99ae-41e4-9995-deed9077a35d Writer Name [PERSON_NAME]" at bounding box center [560, 137] width 677 height 31
click at [852, 220] on button "Search" at bounding box center [852, 220] width 94 height 31
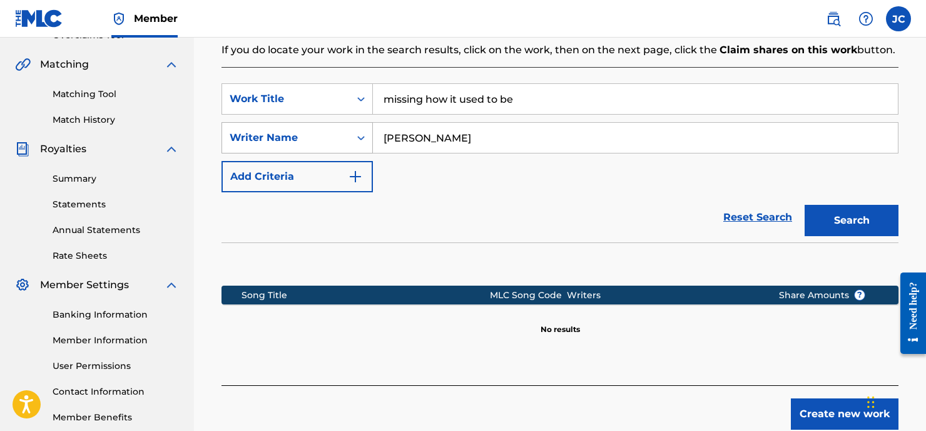
type input "[PERSON_NAME]"
click at [852, 220] on button "Search" at bounding box center [852, 220] width 94 height 31
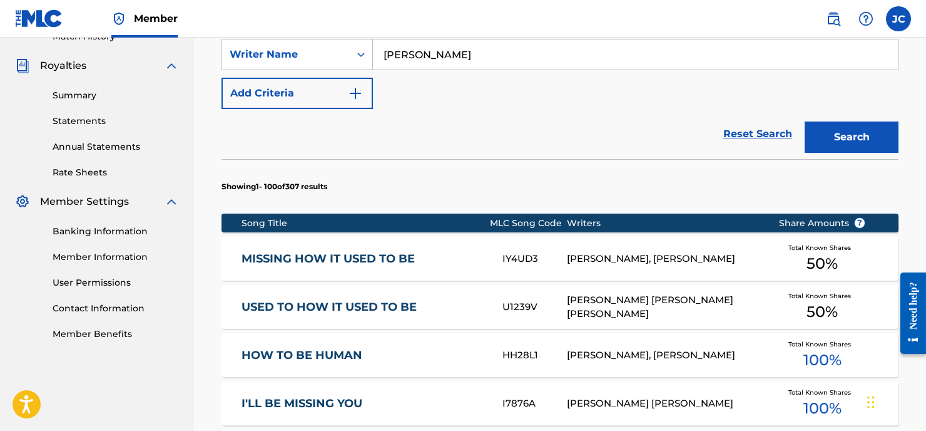
scroll to position [363, 0]
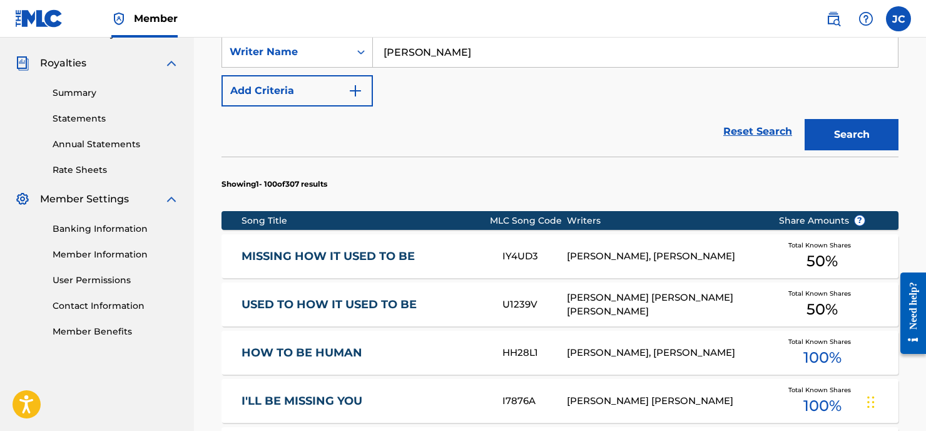
click at [651, 258] on div "[PERSON_NAME], [PERSON_NAME]" at bounding box center [663, 256] width 193 height 14
